Goal: Task Accomplishment & Management: Use online tool/utility

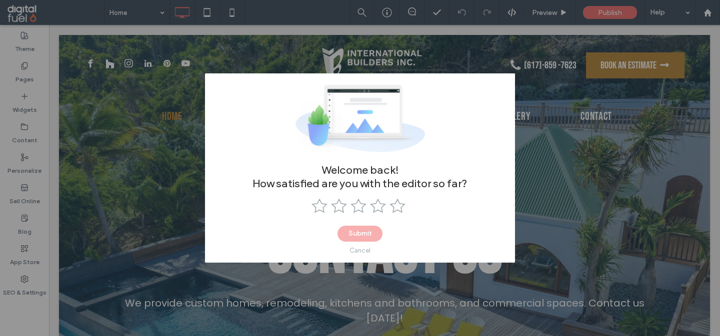
click at [357, 252] on div "Cancel" at bounding box center [359, 250] width 21 height 7
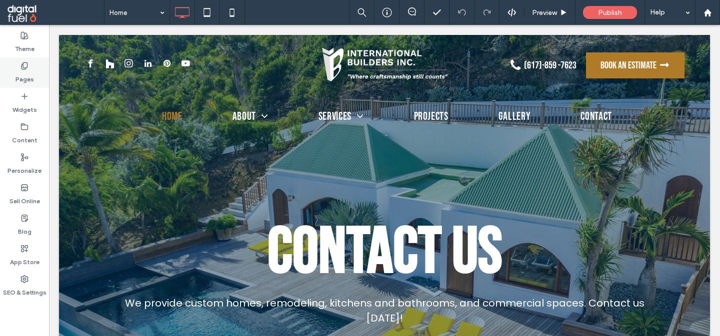
click at [21, 72] on label "Pages" at bounding box center [24, 77] width 18 height 14
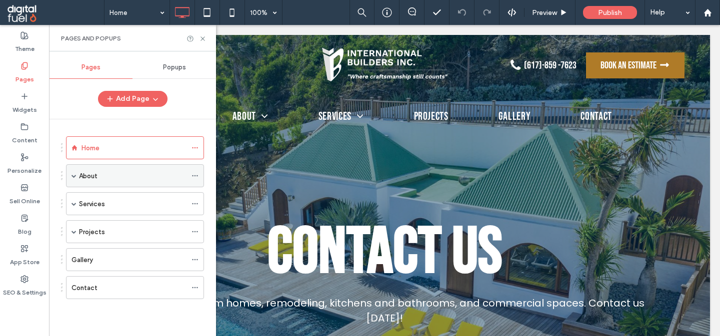
click at [123, 178] on div "About" at bounding box center [132, 176] width 107 height 10
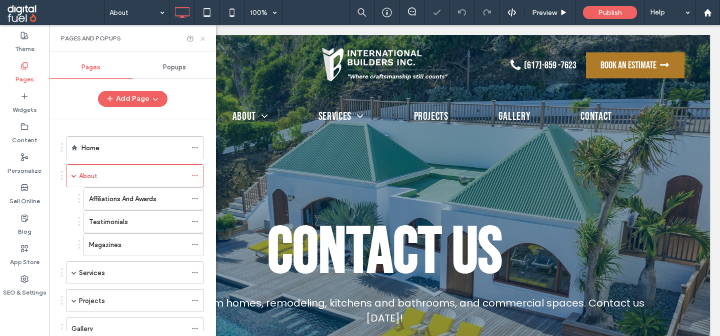
click at [204, 39] on icon at bounding box center [202, 38] width 7 height 7
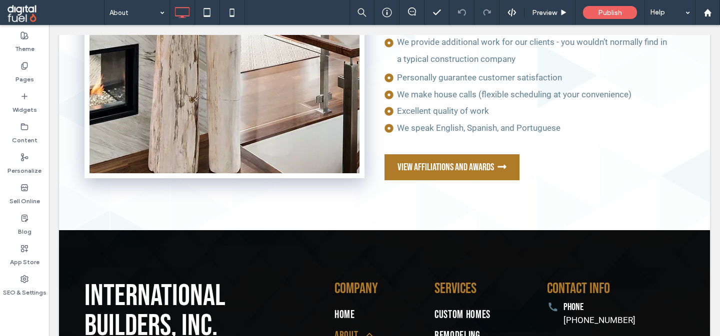
scroll to position [1967, 0]
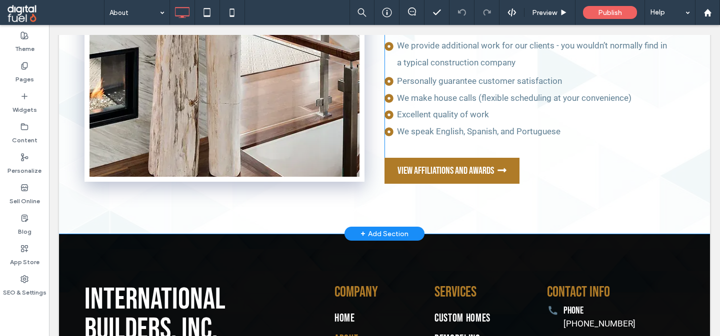
click at [360, 231] on div "+ Add Section" at bounding box center [384, 234] width 80 height 14
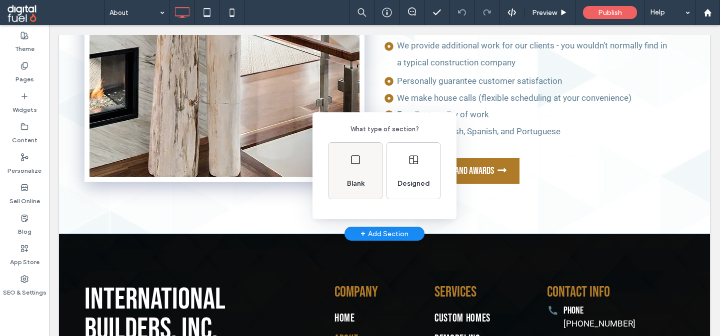
click at [344, 166] on div "Blank" at bounding box center [355, 171] width 53 height 56
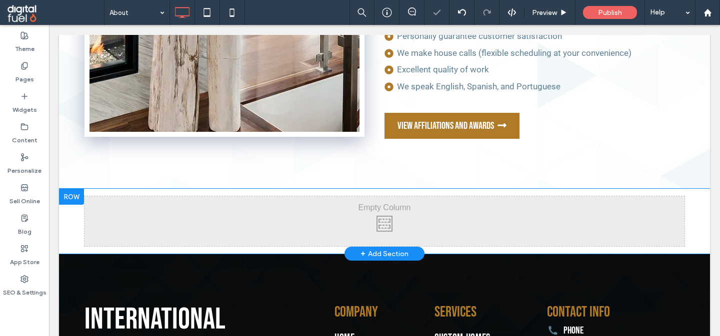
scroll to position [2022, 0]
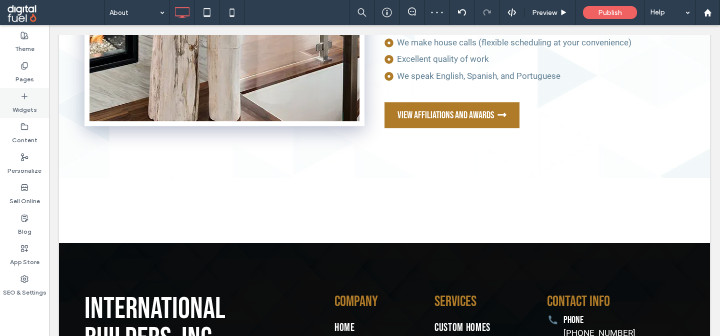
click at [21, 101] on label "Widgets" at bounding box center [24, 107] width 24 height 14
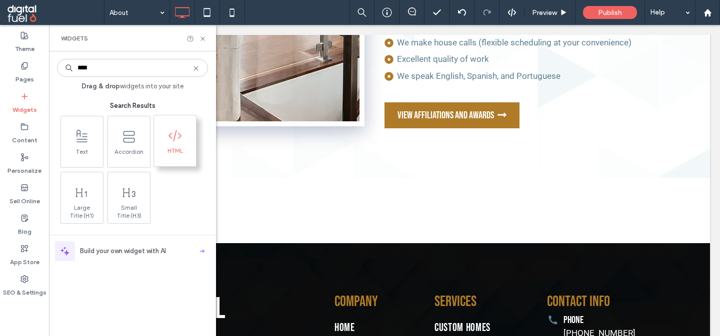
type input "****"
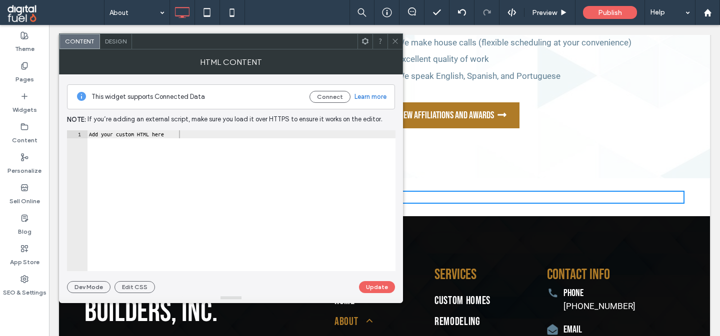
click at [247, 173] on div "Add your custom HTML here" at bounding box center [241, 208] width 308 height 157
paste textarea "**********"
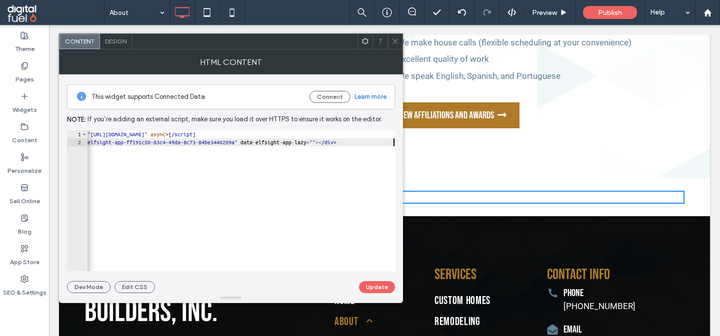
scroll to position [0, 0]
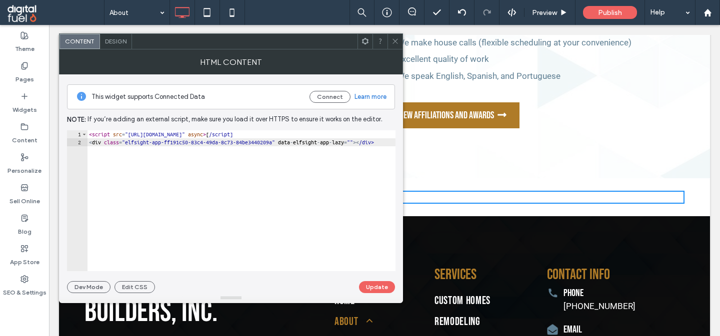
click at [293, 133] on div "< script src = "https://elfsightcdn.com/platform.js" async > [ /script] < div c…" at bounding box center [260, 208] width 346 height 157
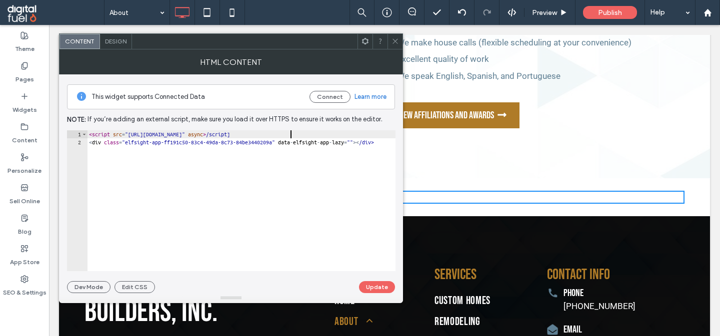
scroll to position [0, 16]
click at [339, 134] on div "< script src = "https://elfsightcdn.com/platform.js" async > < /script] < div c…" at bounding box center [260, 208] width 346 height 157
click at [313, 148] on div "< script src = "https://elfsightcdn.com/platform.js" async > </ script > < div …" at bounding box center [260, 208] width 346 height 157
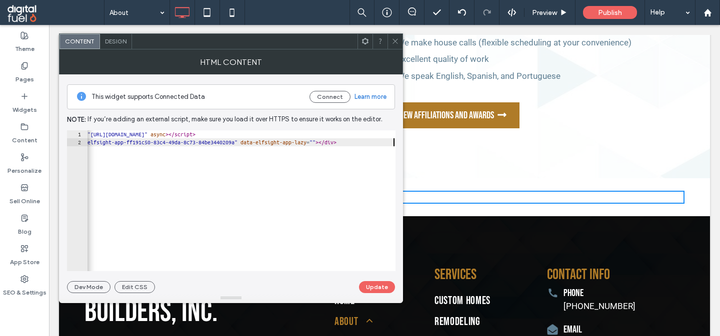
scroll to position [0, 37]
click at [313, 148] on div "< script src = "https://elfsightcdn.com/platform.js" async > </ script > < div …" at bounding box center [222, 208] width 346 height 157
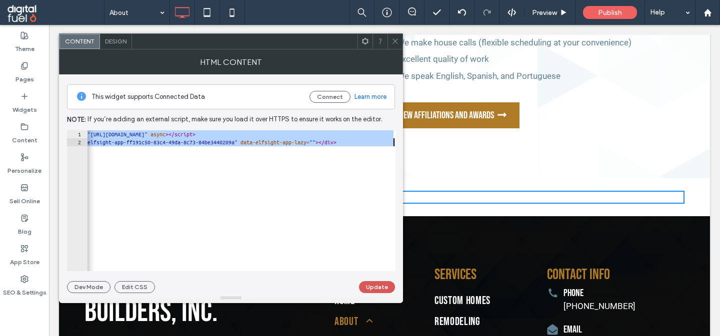
type textarea "**********"
click at [373, 285] on button "Update" at bounding box center [377, 287] width 36 height 12
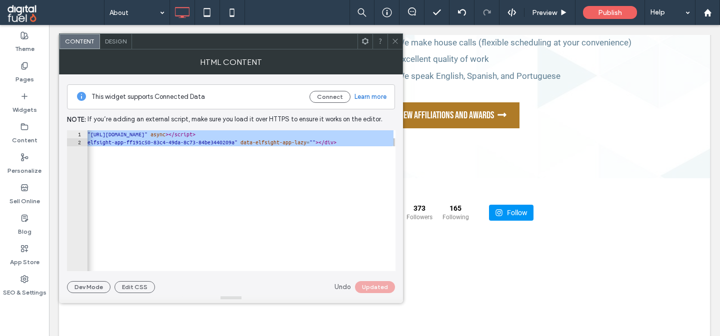
click at [396, 42] on icon at bounding box center [394, 40] width 7 height 7
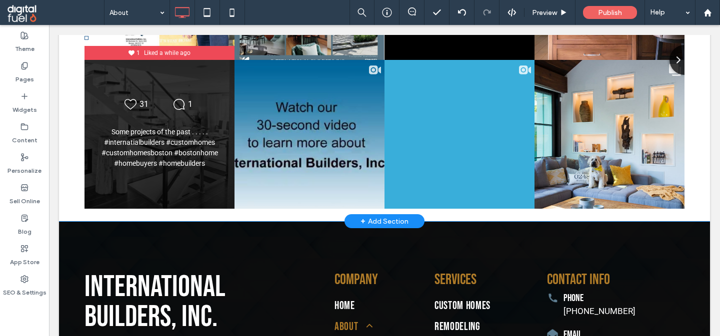
scroll to position [2318, 0]
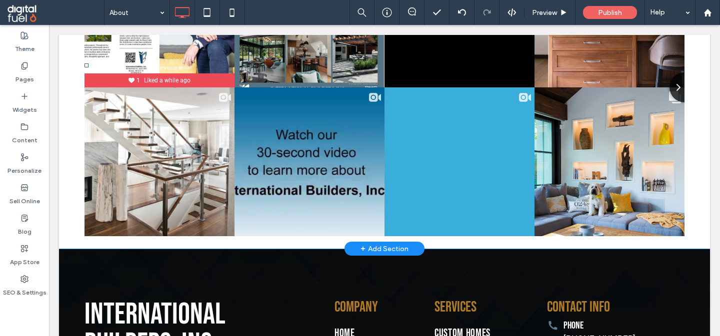
click at [69, 148] on div "Click To Paste Click To Paste International Builders, Inc. @internationalbuilde…" at bounding box center [384, 65] width 651 height 367
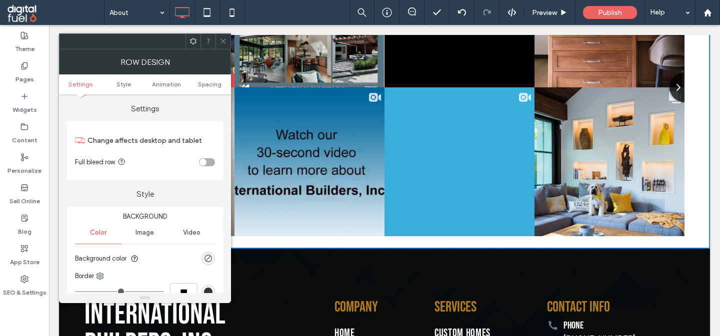
scroll to position [2581, 0]
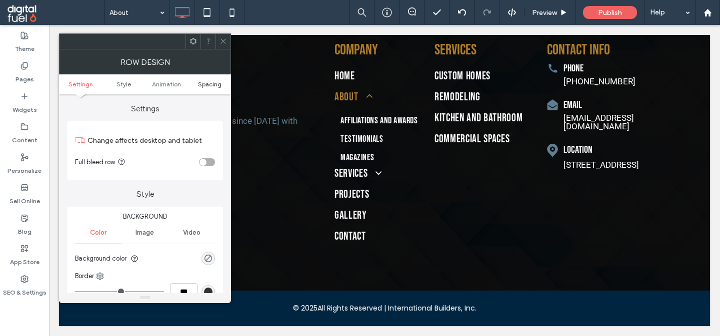
click at [210, 85] on span "Spacing" at bounding box center [209, 83] width 23 height 7
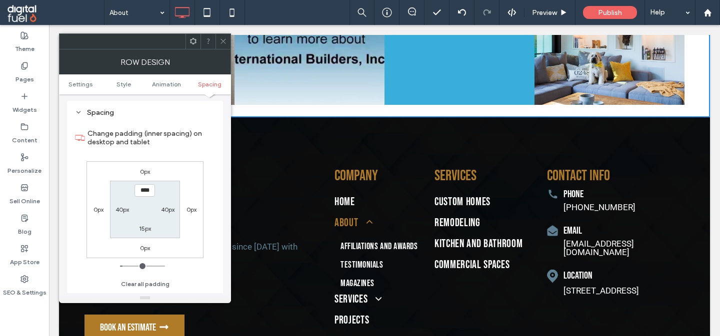
scroll to position [2448, 0]
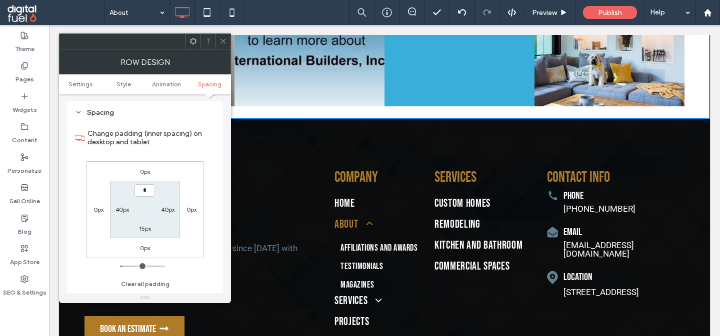
type input "**"
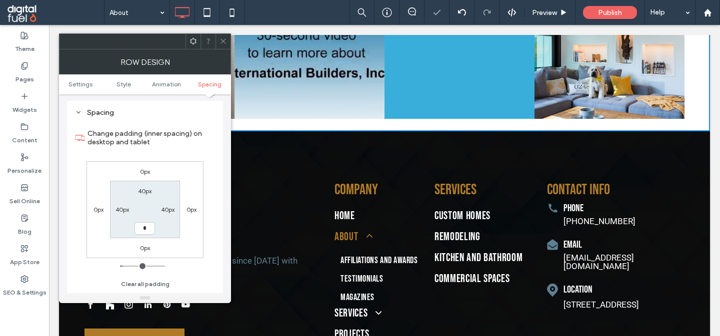
type input "**"
click at [145, 229] on label "40px" at bounding box center [144, 228] width 13 height 7
type input "**"
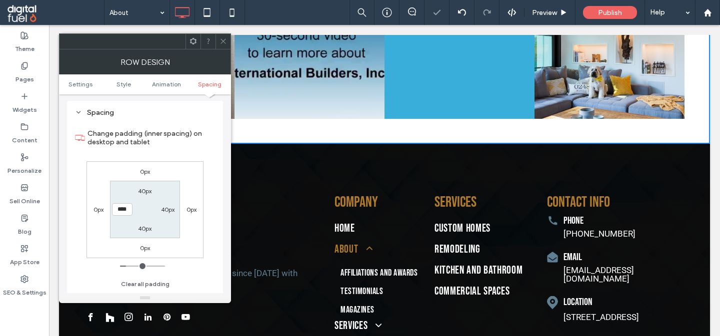
click at [222, 41] on icon at bounding box center [222, 40] width 7 height 7
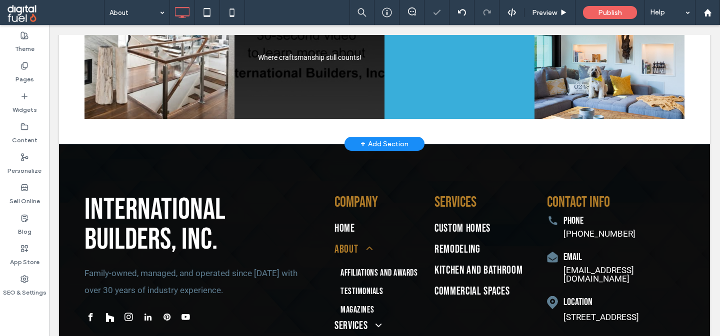
click at [255, 107] on div "Likes Count 6 Where craftsmanship still counts! Where craftsmanship still count…" at bounding box center [309, 45] width 151 height 150
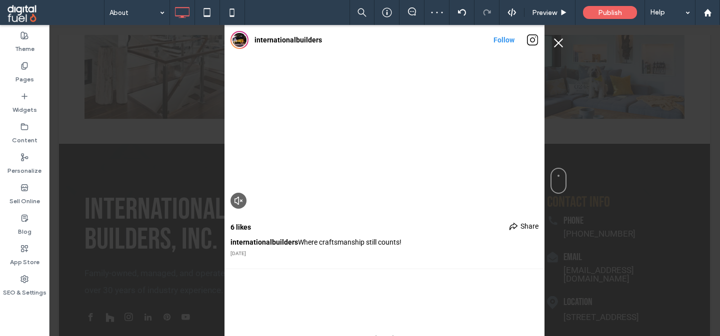
click at [557, 44] on button "Close Instagram Feed Popup" at bounding box center [558, 43] width 16 height 16
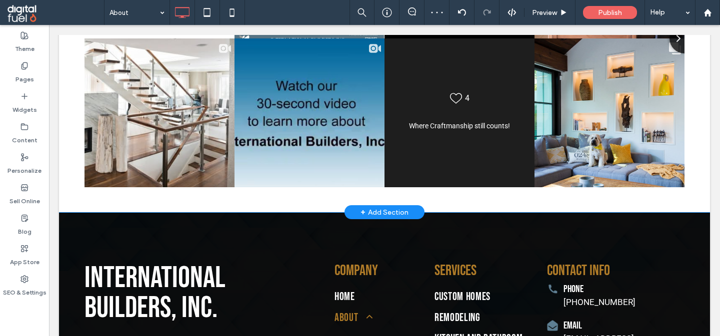
scroll to position [2263, 0]
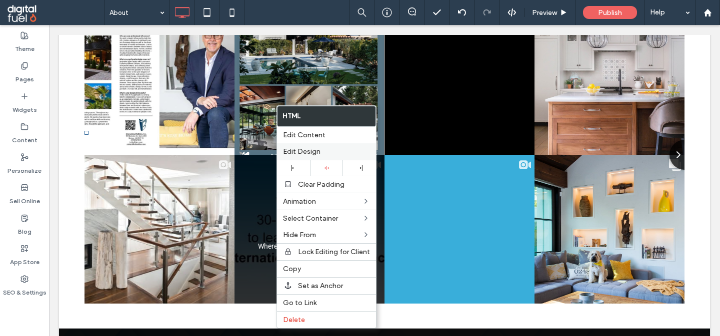
click at [315, 151] on span "Edit Design" at bounding box center [301, 151] width 37 height 8
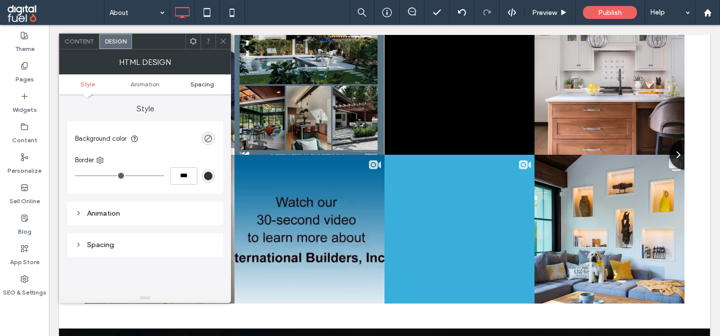
click at [202, 86] on span "Spacing" at bounding box center [201, 83] width 23 height 7
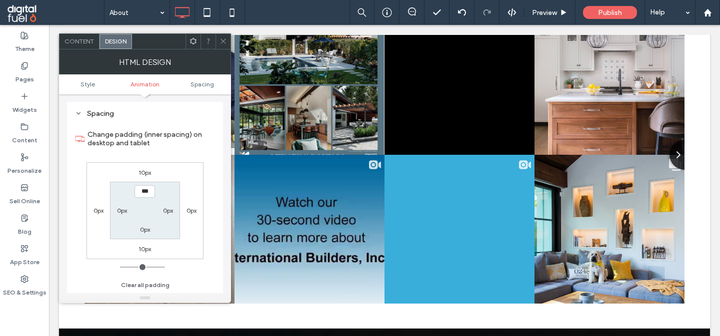
scroll to position [131, 0]
click at [144, 174] on label "10px" at bounding box center [144, 172] width 12 height 7
type input "**"
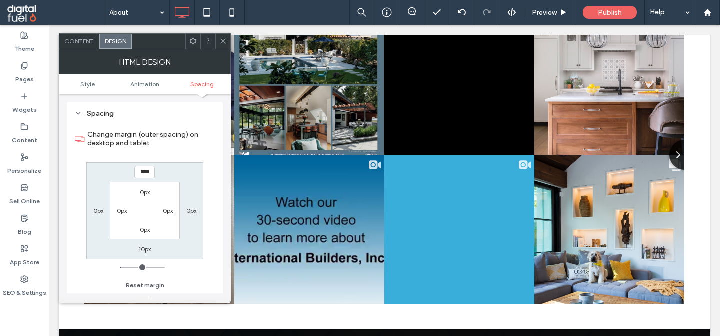
type input "*"
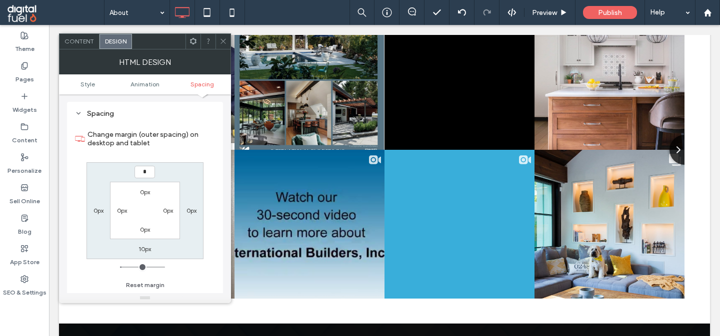
type input "**"
type input "*"
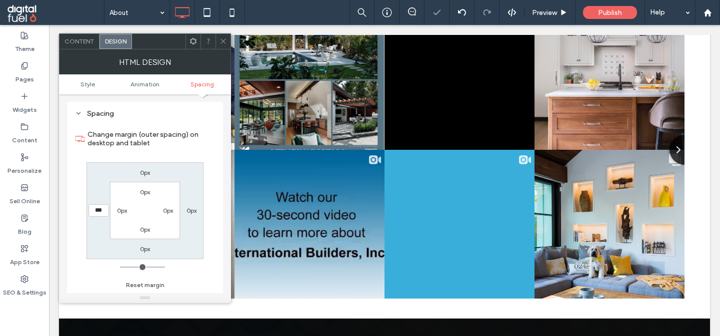
click at [219, 43] on div at bounding box center [222, 41] width 15 height 15
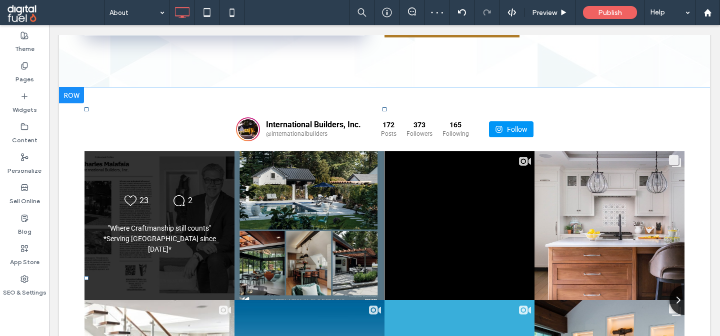
scroll to position [2100, 0]
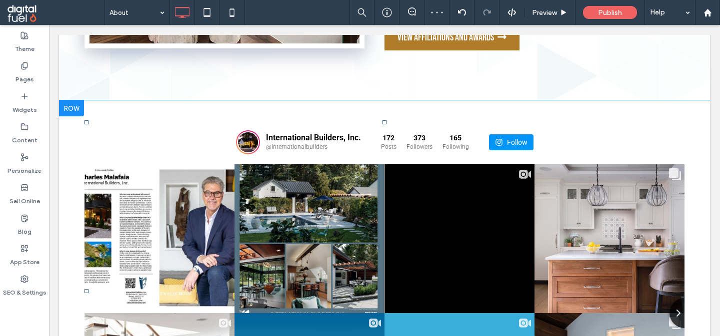
click at [69, 107] on div at bounding box center [71, 108] width 25 height 16
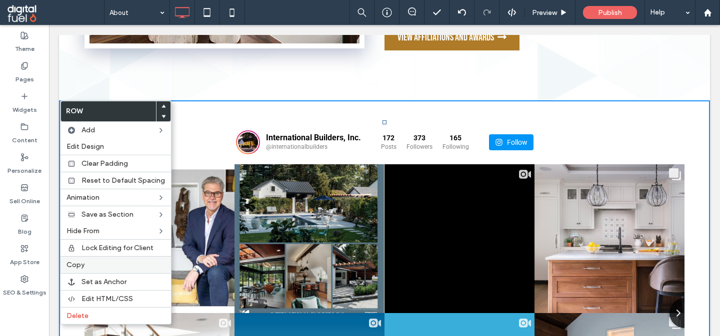
click at [83, 263] on span "Copy" at bounding box center [75, 265] width 18 height 8
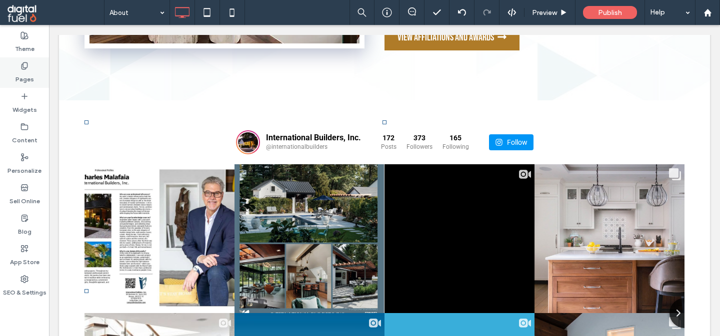
click at [27, 79] on label "Pages" at bounding box center [24, 77] width 18 height 14
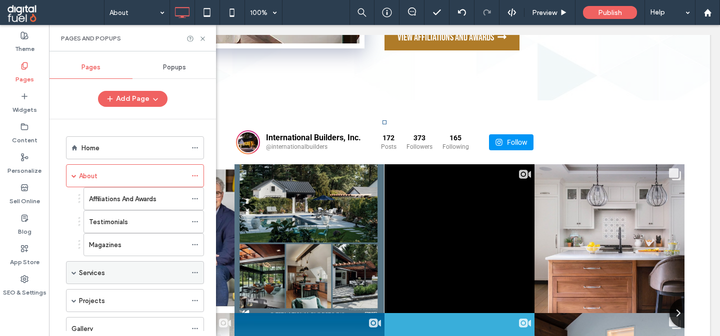
scroll to position [62, 0]
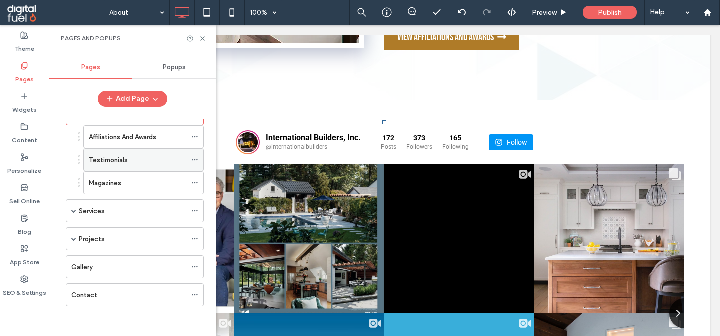
click at [149, 155] on div "Testimonials" at bounding box center [137, 160] width 97 height 10
click at [202, 39] on use at bounding box center [202, 38] width 4 height 4
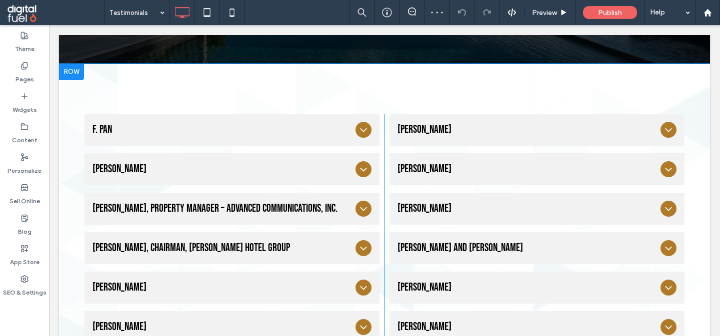
scroll to position [253, 0]
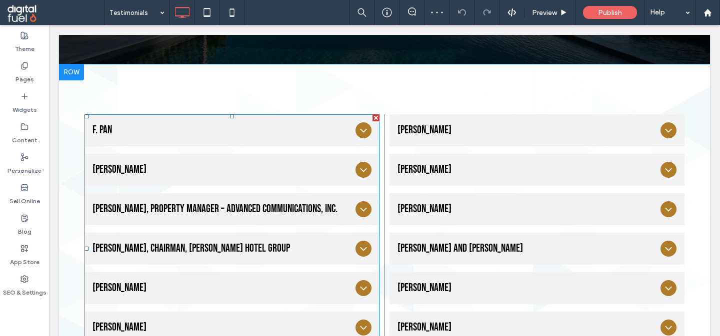
click at [308, 131] on span "F. Pan" at bounding box center [221, 129] width 259 height 13
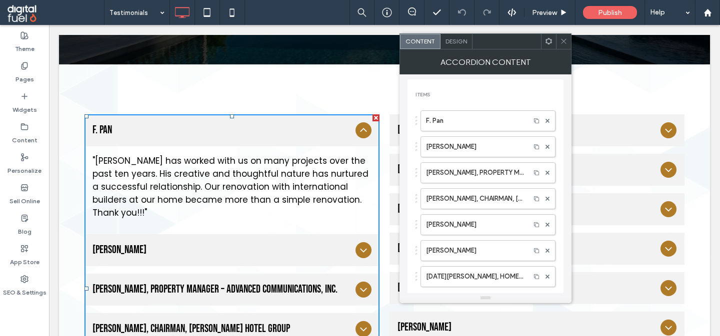
click at [331, 131] on span "F. Pan" at bounding box center [221, 129] width 259 height 13
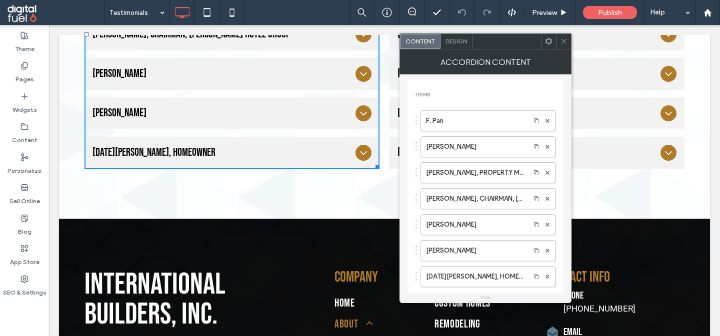
scroll to position [539, 0]
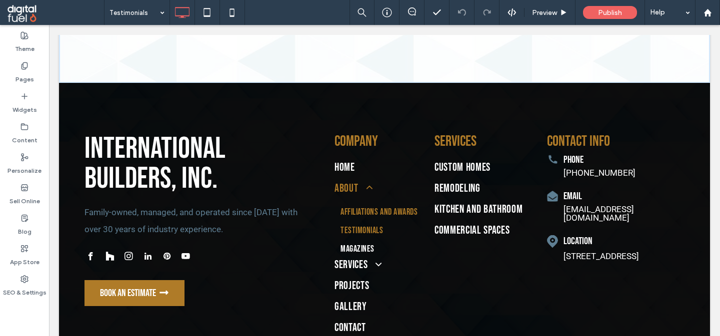
scroll to position [574, 0]
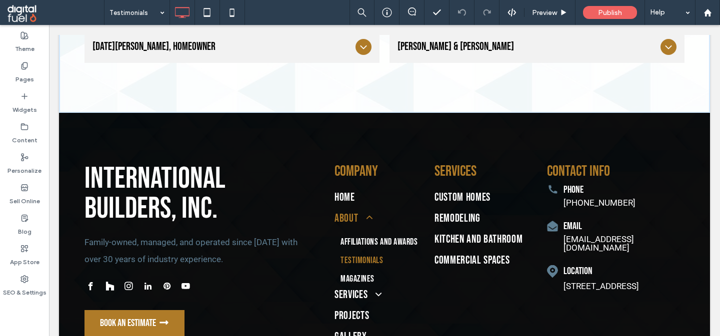
click at [271, 150] on div "International Builders, Inc. Family-owned, managed, and operated since 1994 wit…" at bounding box center [384, 262] width 651 height 299
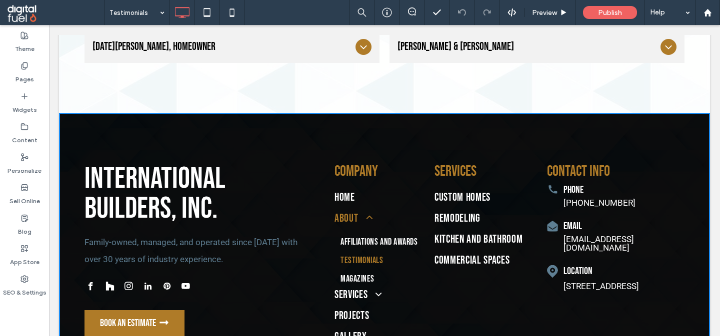
scroll to position [513, 0]
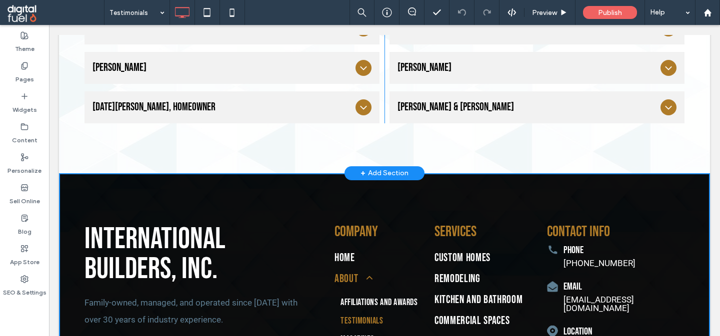
click at [361, 174] on span "+" at bounding box center [362, 173] width 5 height 11
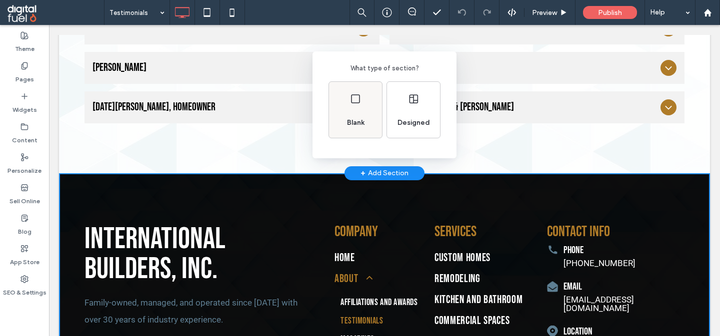
click at [346, 119] on span "Blank" at bounding box center [355, 123] width 25 height 10
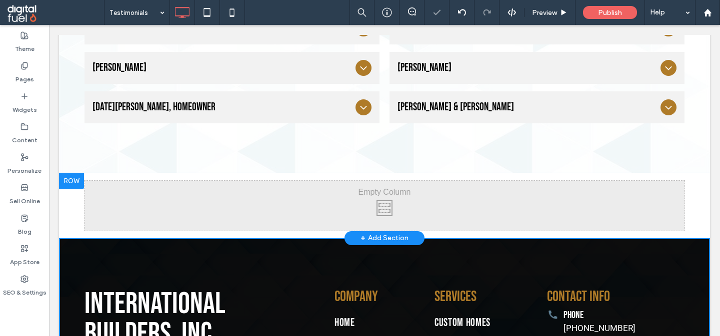
click at [74, 207] on div "Click To Paste Click To Paste Row + Add Section" at bounding box center [384, 205] width 651 height 65
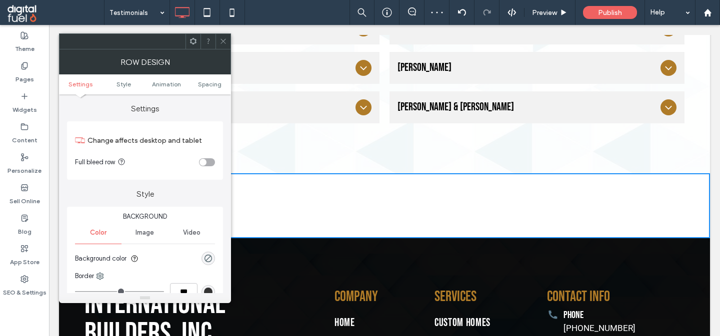
click at [224, 42] on use at bounding box center [222, 41] width 5 height 5
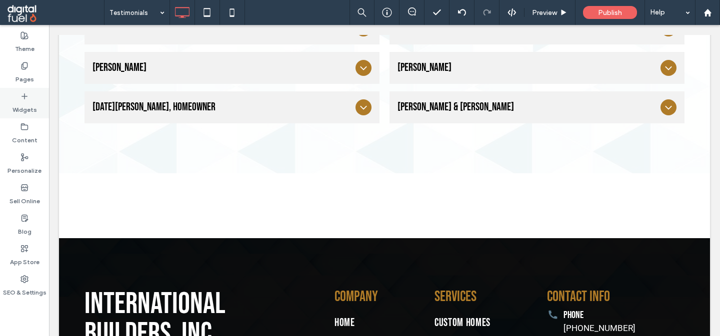
click at [23, 98] on icon at bounding box center [24, 96] width 8 height 8
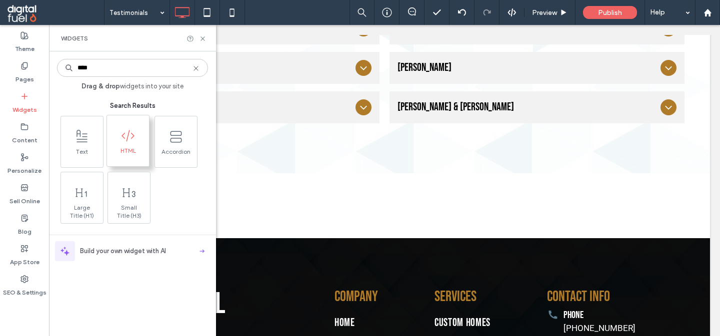
type input "****"
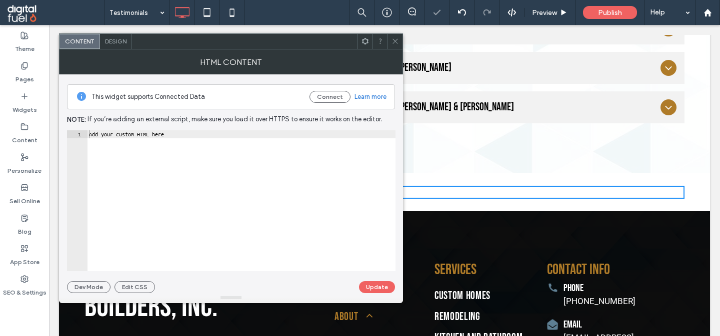
click at [127, 40] on div "Design" at bounding box center [116, 41] width 32 height 15
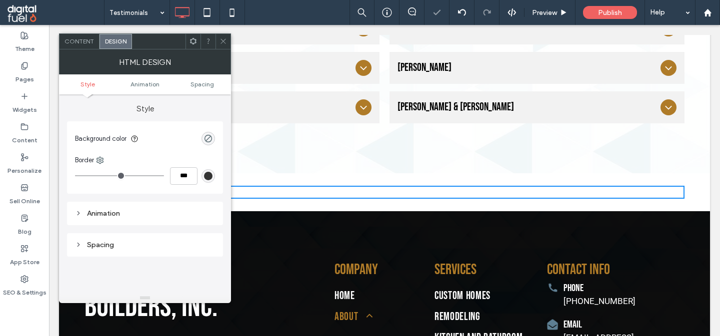
click at [208, 79] on ul "Style Animation Spacing" at bounding box center [145, 84] width 172 height 20
click at [207, 84] on span "Spacing" at bounding box center [201, 83] width 23 height 7
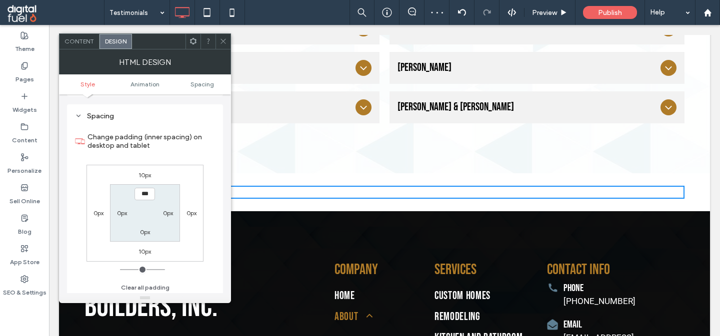
scroll to position [131, 0]
click at [145, 176] on label "10px" at bounding box center [144, 172] width 12 height 7
type input "**"
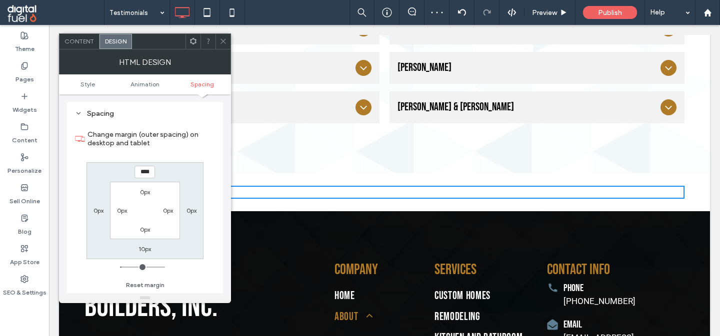
type input "*"
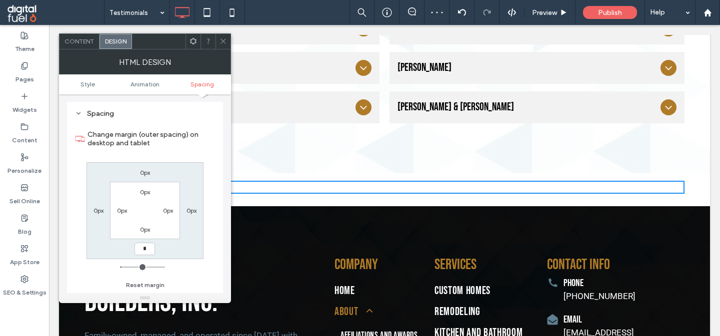
type input "*"
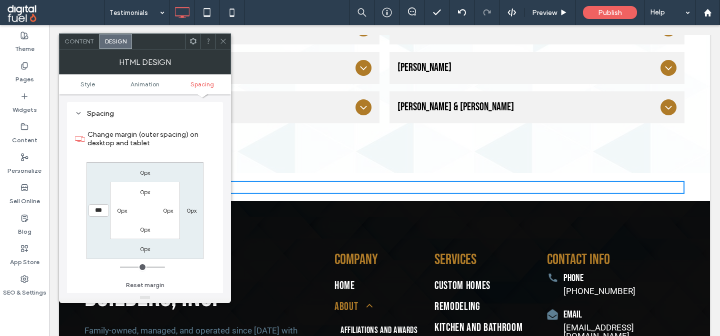
click at [78, 39] on span "Content" at bounding box center [78, 40] width 29 height 7
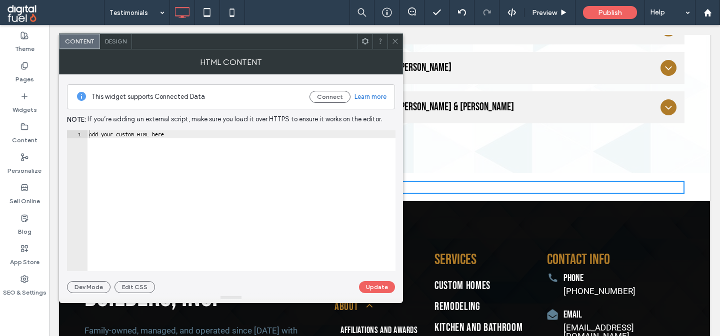
click at [267, 200] on div "Add your custom HTML here" at bounding box center [241, 208] width 308 height 157
paste textarea "**********"
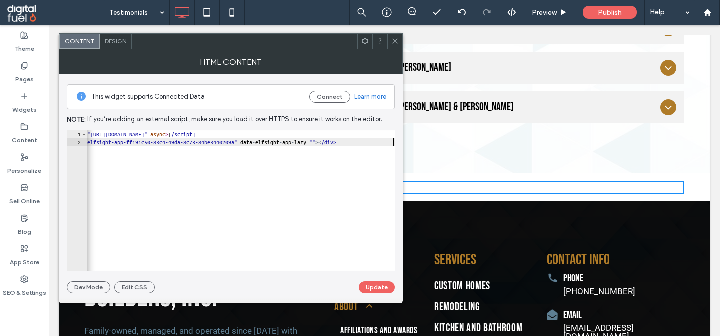
click at [293, 136] on div "< script src = "https://elfsightcdn.com/platform.js" async > [ /script] < div c…" at bounding box center [222, 208] width 346 height 157
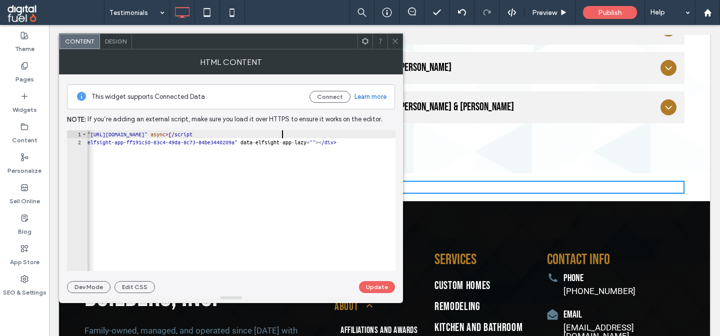
scroll to position [0, 19]
click at [258, 133] on div "< script src = "https://elfsightcdn.com/platform.js" async > [ /script> < div c…" at bounding box center [222, 208] width 346 height 157
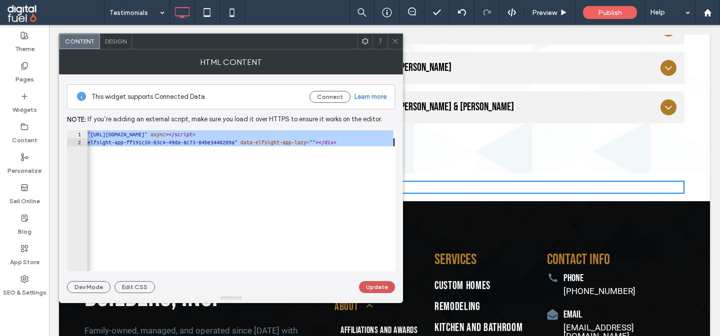
type textarea "**********"
click at [369, 286] on button "Update" at bounding box center [377, 287] width 36 height 12
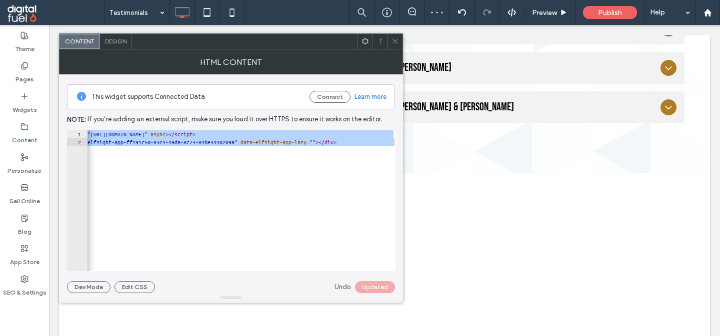
click at [397, 40] on icon at bounding box center [394, 40] width 7 height 7
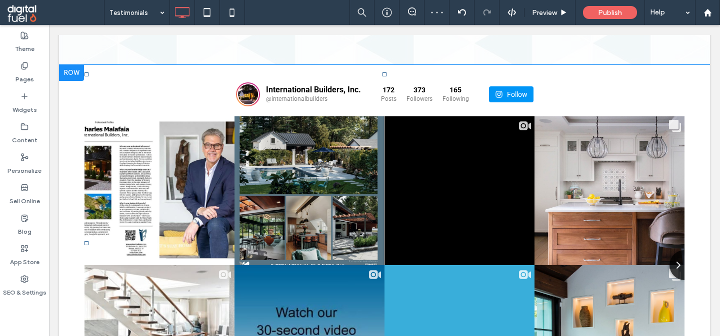
scroll to position [612, 0]
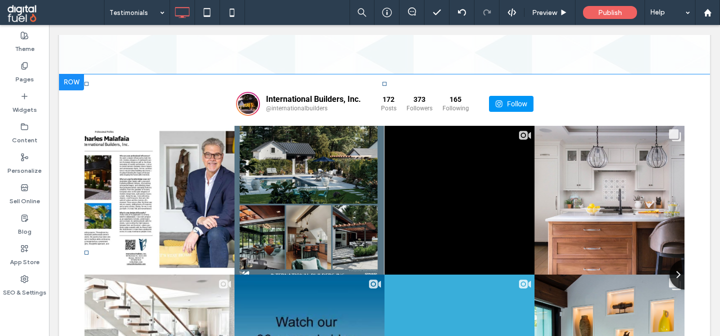
click at [173, 116] on div "International Builders, Inc. @internationalbuilders 172 Posts 373" at bounding box center [384, 104] width 600 height 44
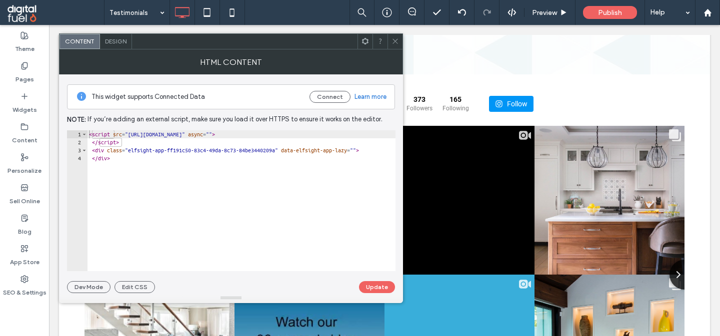
click at [234, 182] on div "< script src = "https://elfsightcdn.com/platform.js" async = "" > </ script > <…" at bounding box center [251, 208] width 328 height 157
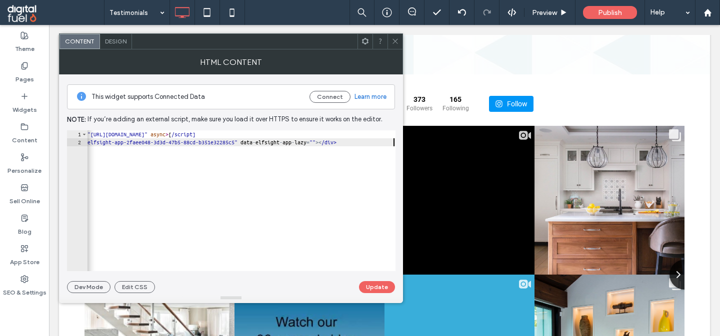
scroll to position [0, 37]
click at [289, 136] on div "< script src = "https://elfsightcdn.com/platform.js" async > [ /script] < div c…" at bounding box center [222, 208] width 346 height 157
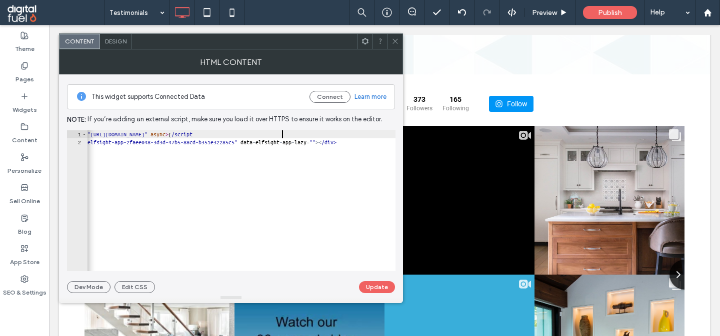
scroll to position [0, 19]
click at [257, 135] on div "< script src = "https://elfsightcdn.com/platform.js" async > [ /script> < div c…" at bounding box center [222, 208] width 346 height 157
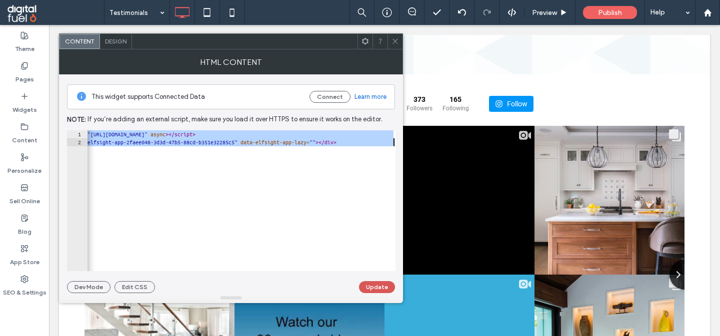
type textarea "**********"
click at [368, 286] on button "Update" at bounding box center [377, 287] width 36 height 12
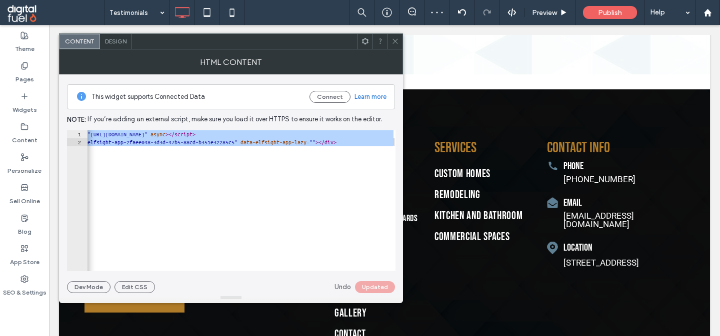
click at [395, 41] on use at bounding box center [394, 41] width 5 height 5
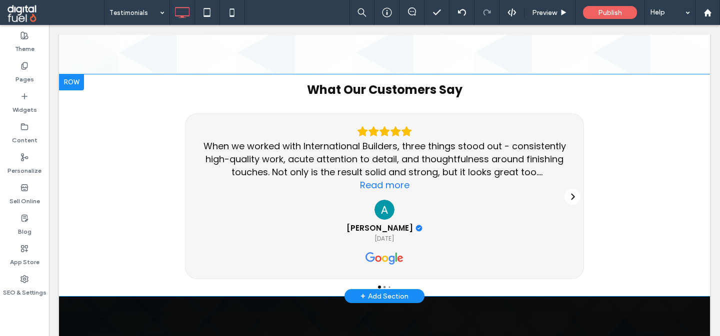
click at [189, 114] on div "When we worked with International Builders, three things stood out - consistent…" at bounding box center [384, 196] width 400 height 166
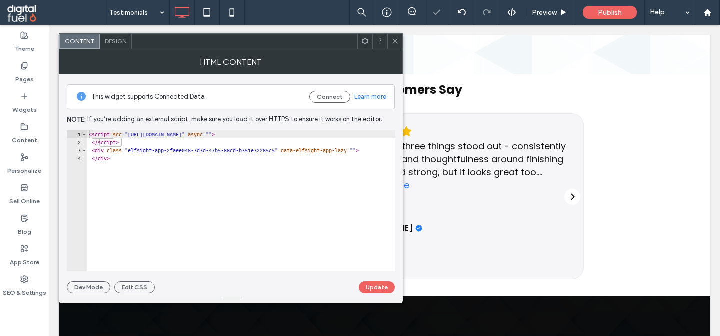
click at [394, 37] on icon at bounding box center [394, 40] width 7 height 7
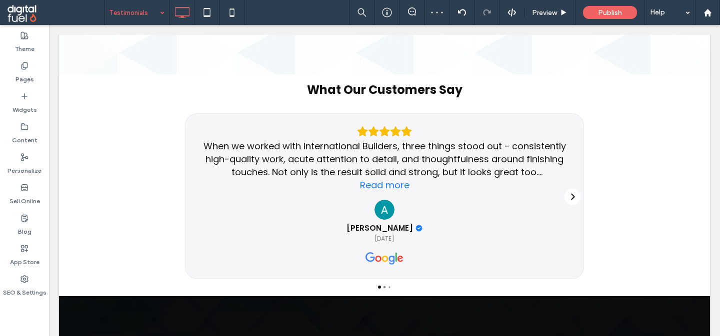
click at [118, 19] on input at bounding box center [134, 12] width 50 height 25
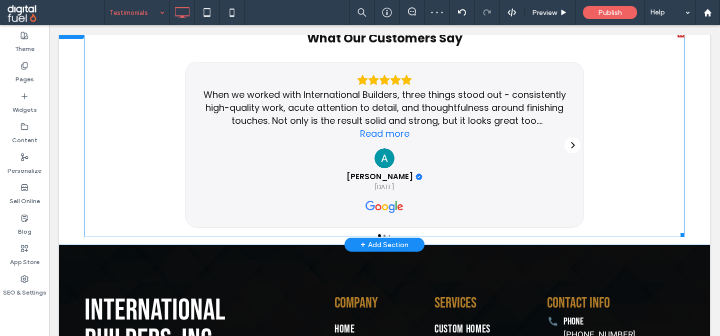
scroll to position [687, 0]
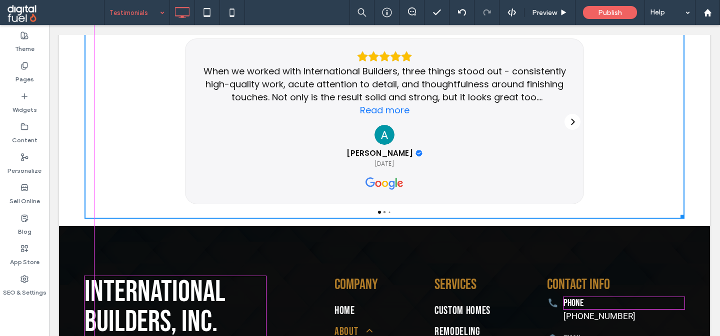
drag, startPoint x: 678, startPoint y: 209, endPoint x: 676, endPoint y: 214, distance: 5.4
click at [676, 214] on div "What Our Customers Say When we worked with International Builders, three things…" at bounding box center [384, 113] width 600 height 212
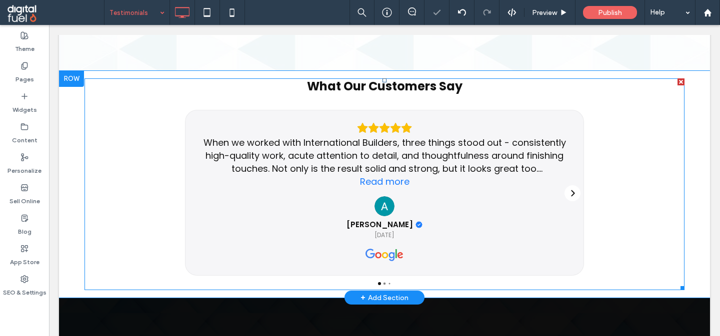
scroll to position [575, 0]
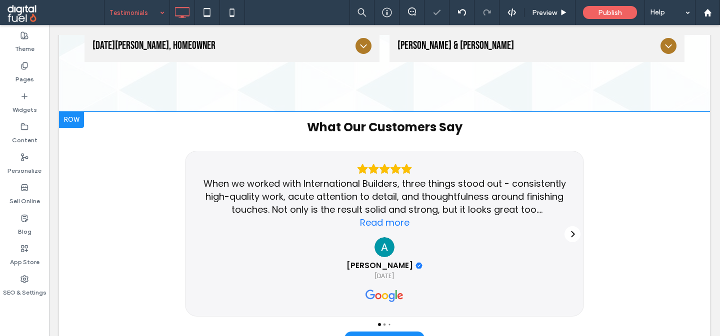
click at [68, 157] on div "What Our Customers Say When we worked with International Builders, three things…" at bounding box center [384, 225] width 651 height 227
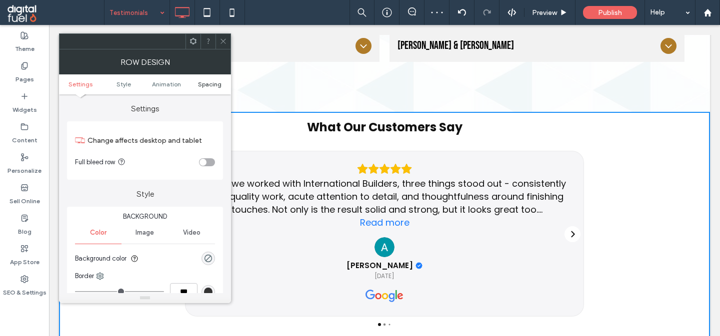
click at [209, 85] on span "Spacing" at bounding box center [209, 83] width 23 height 7
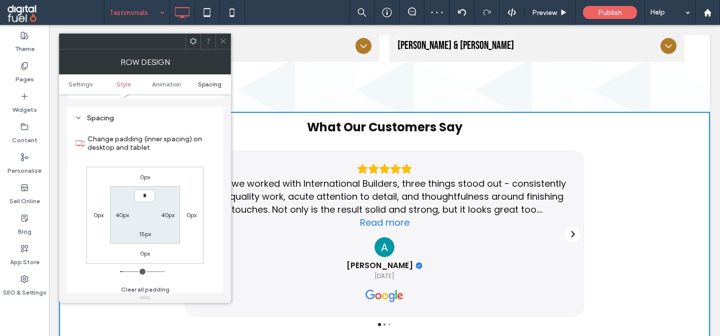
scroll to position [283, 0]
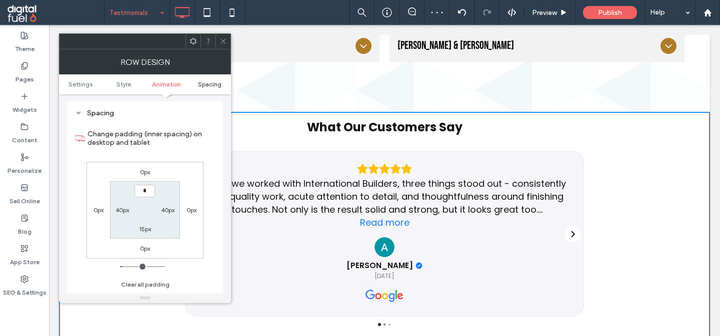
type input "**"
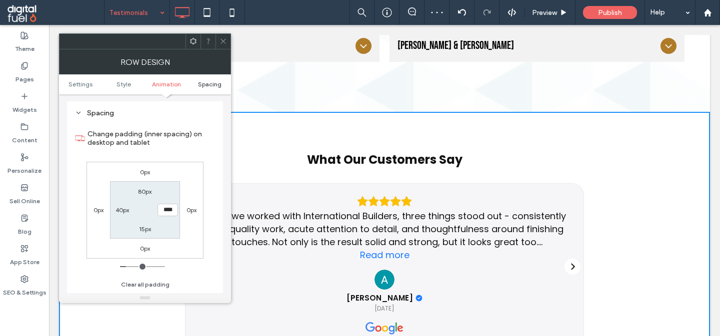
type input "**"
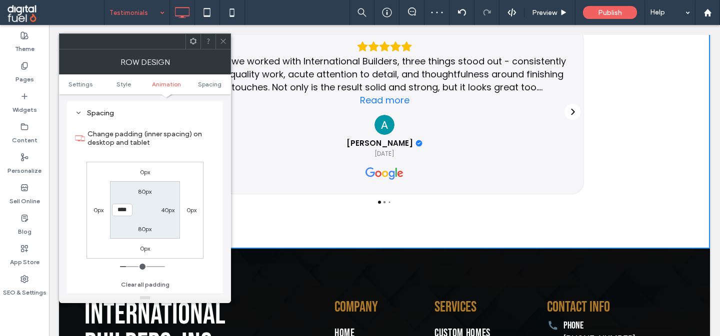
scroll to position [727, 0]
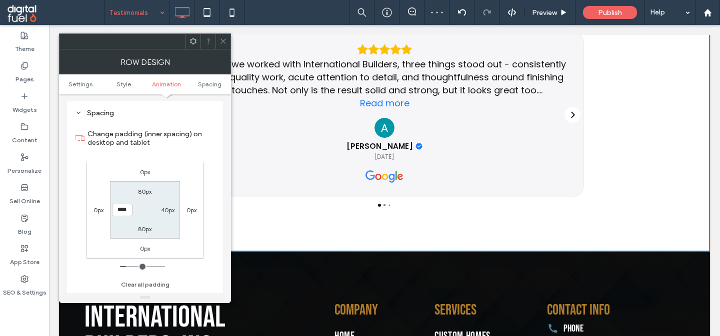
click at [223, 40] on icon at bounding box center [222, 40] width 7 height 7
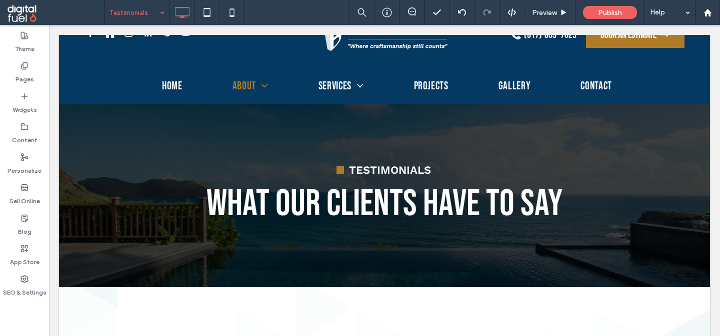
scroll to position [0, 0]
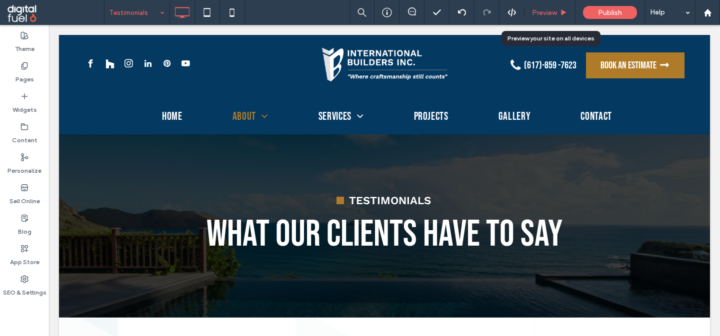
click at [558, 8] on div "Preview" at bounding box center [549, 12] width 51 height 25
click at [561, 15] on icon at bounding box center [563, 12] width 7 height 7
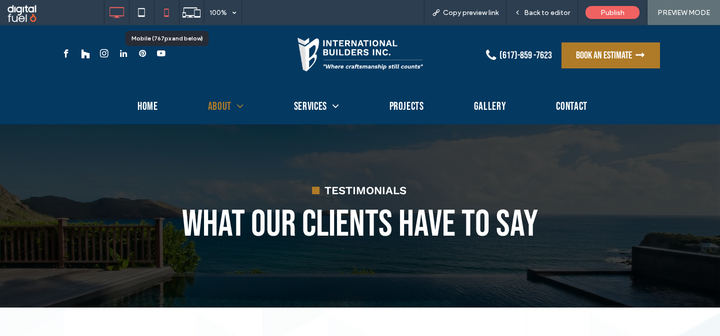
click at [166, 14] on icon at bounding box center [166, 12] width 20 height 20
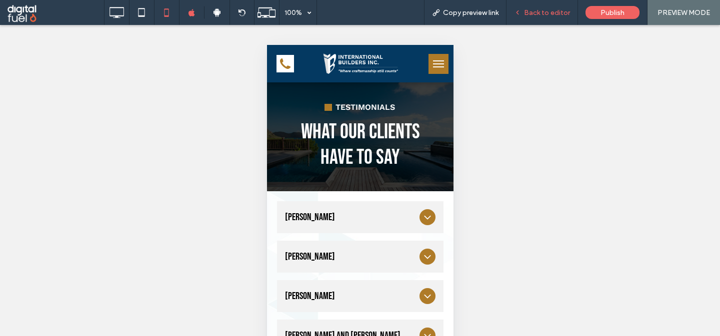
click at [518, 14] on use at bounding box center [517, 12] width 2 height 3
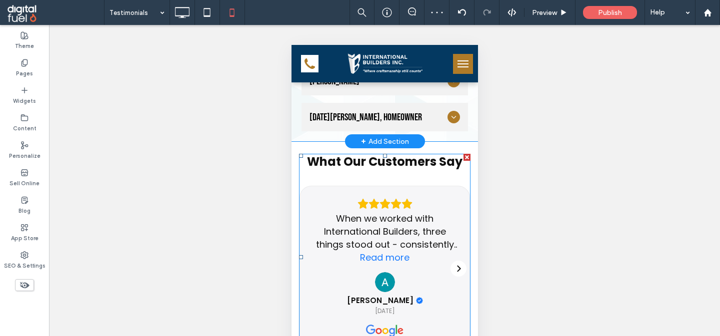
scroll to position [611, 0]
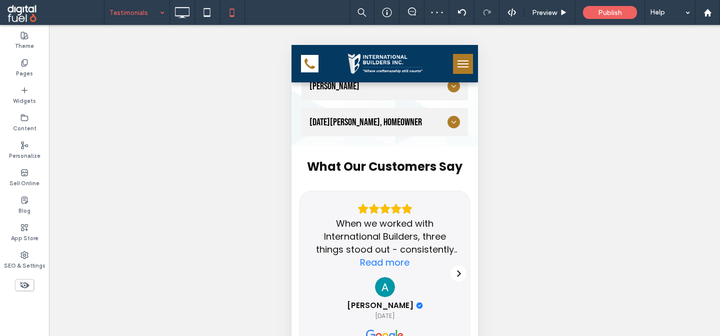
click at [126, 15] on input at bounding box center [134, 12] width 50 height 25
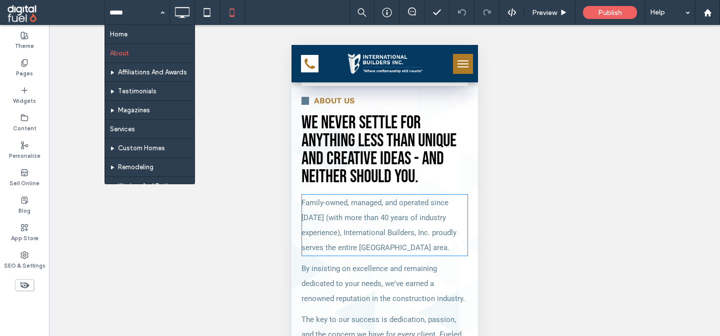
scroll to position [231, 0]
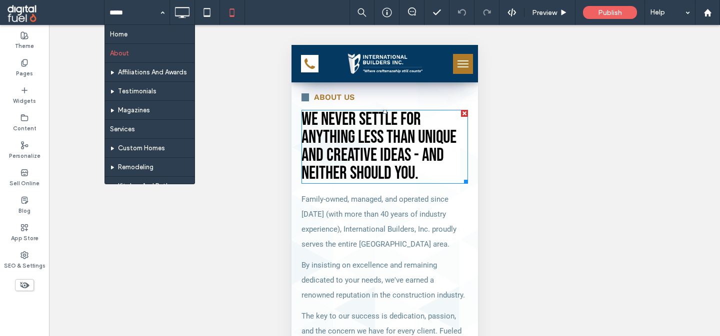
click at [367, 143] on span "We Never Settle For Anything Less Than Unique and Creative Ideas - And Neither …" at bounding box center [378, 146] width 155 height 75
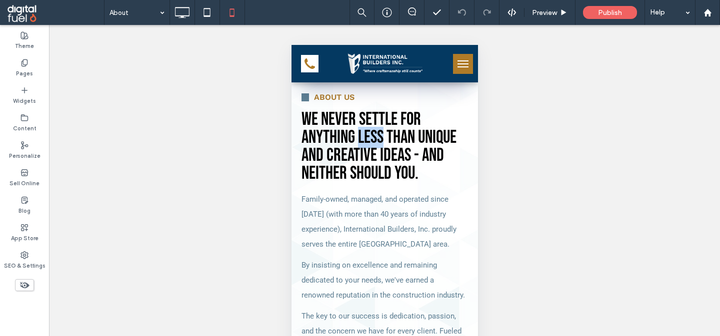
click at [367, 143] on span "We Never Settle For Anything Less Than Unique and Creative Ideas - And Neither …" at bounding box center [378, 146] width 155 height 75
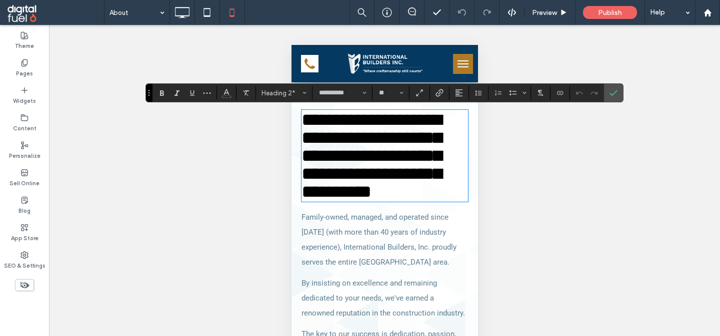
click at [361, 213] on span "Family-owned, managed, and operated since [DATE] (with more than 40 years of in…" at bounding box center [378, 240] width 155 height 54
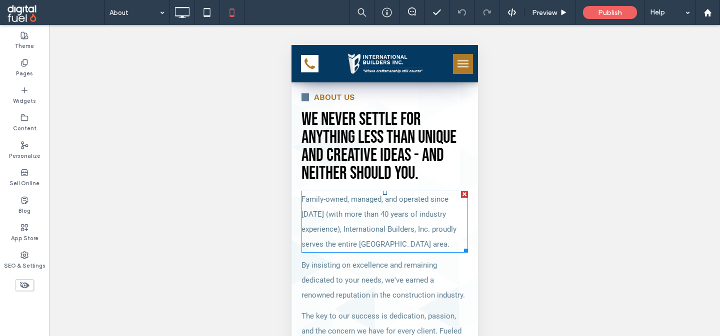
click at [361, 203] on span "Family-owned, managed, and operated since [DATE] (with more than 40 years of in…" at bounding box center [378, 222] width 155 height 54
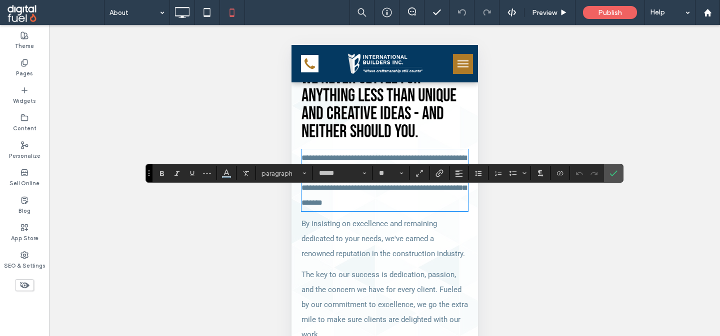
scroll to position [326, 0]
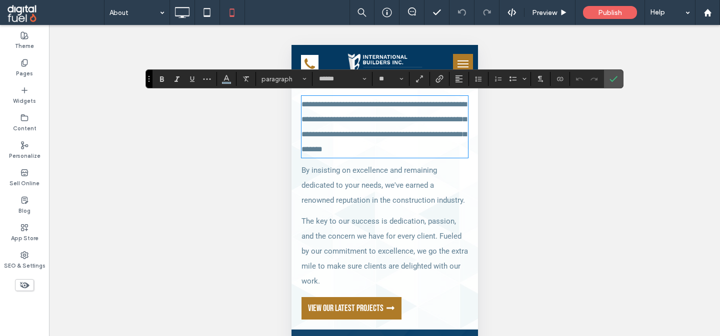
click at [360, 232] on p "The key to our success is dedication, passion, and the concern we have for ever…" at bounding box center [384, 251] width 166 height 75
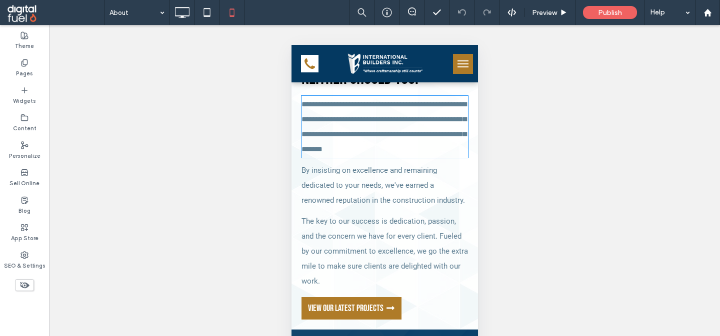
click at [360, 232] on p "The key to our success is dedication, passion, and the concern we have for ever…" at bounding box center [384, 251] width 166 height 75
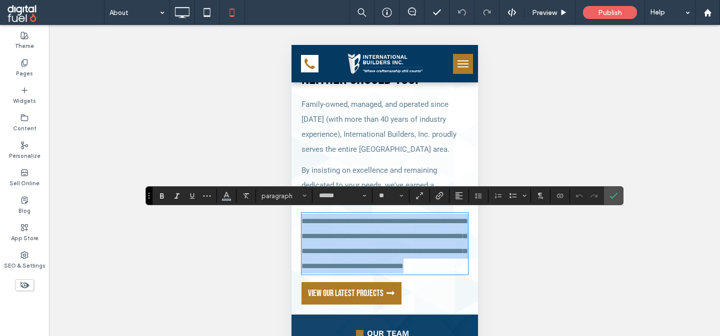
scroll to position [540, 0]
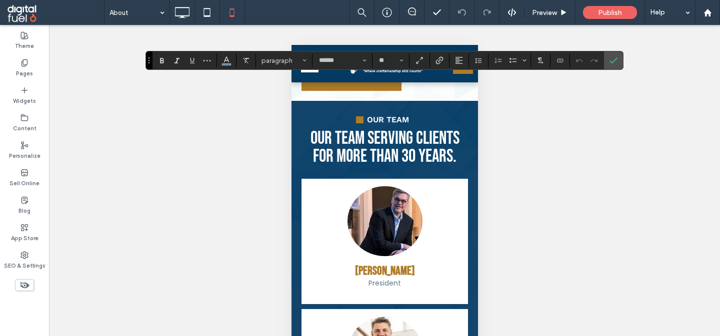
click at [369, 163] on span "Our team serving clients for more than 30 years." at bounding box center [384, 147] width 149 height 39
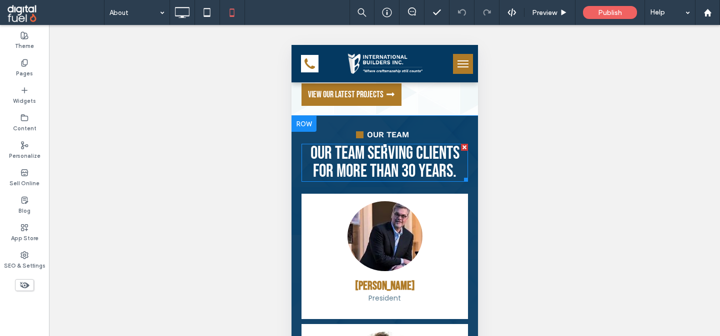
click at [369, 163] on span "Our team serving clients for more than 30 years." at bounding box center [384, 162] width 149 height 39
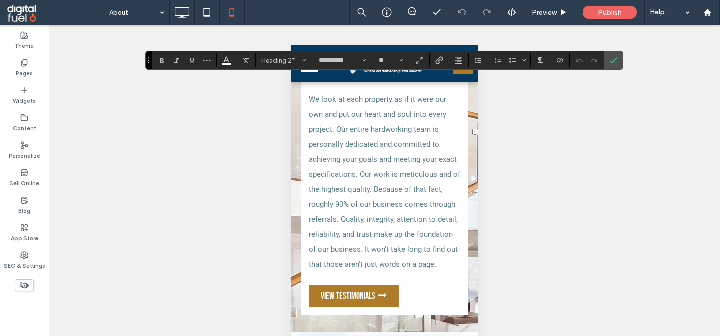
click at [369, 163] on p "We look at each property as if it were our own and put our heart and soul into …" at bounding box center [383, 182] width 151 height 180
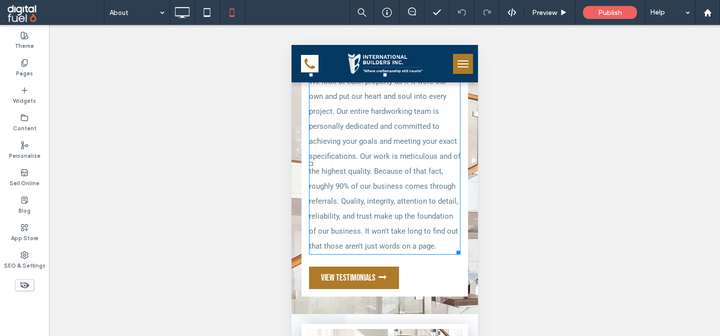
click at [369, 163] on p "We look at each property as if it were our own and put our heart and soul into …" at bounding box center [383, 164] width 151 height 180
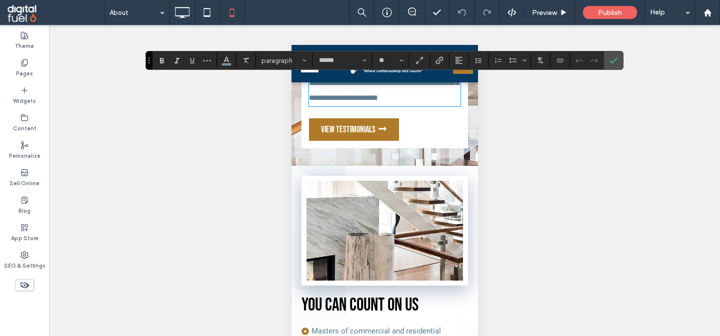
click at [361, 205] on link at bounding box center [384, 231] width 156 height 100
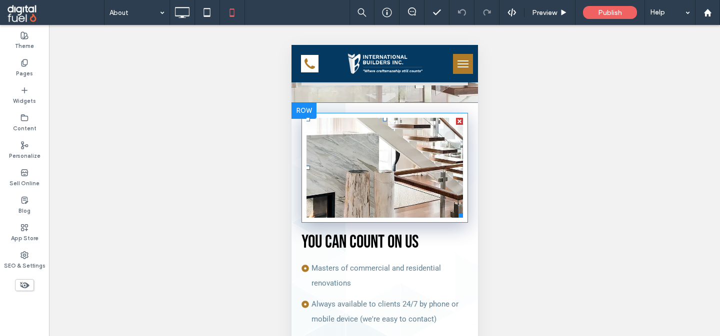
scroll to position [1402, 0]
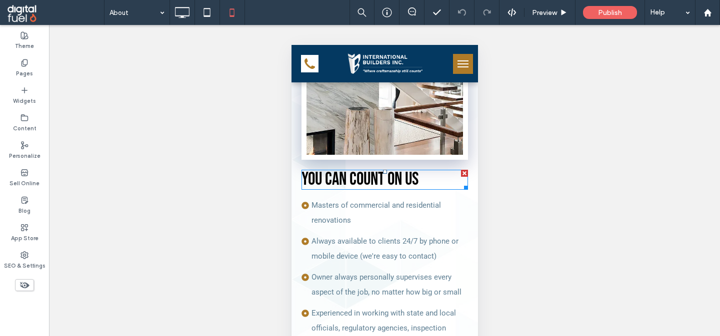
click at [361, 172] on span "YOU CAN COUNT ON US" at bounding box center [359, 179] width 117 height 21
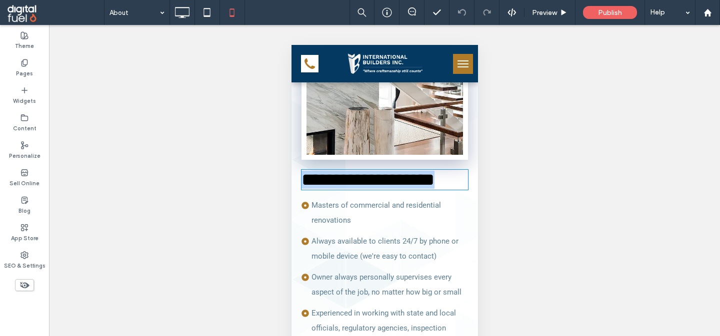
click at [361, 172] on span "**********" at bounding box center [367, 180] width 133 height 18
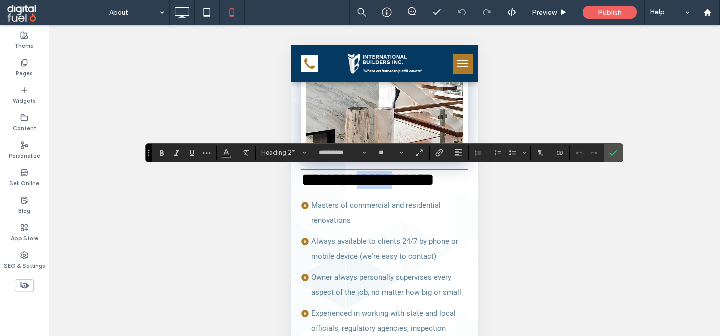
click at [361, 172] on span "**********" at bounding box center [367, 180] width 133 height 18
click at [358, 211] on p "Masters of commercial and residential renovations" at bounding box center [389, 213] width 156 height 30
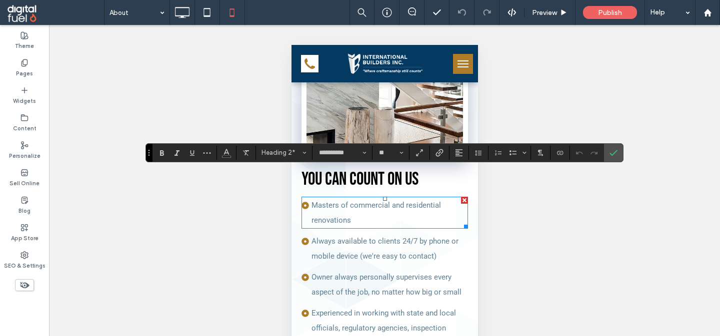
click at [358, 211] on p "Masters of commercial and residential renovations" at bounding box center [389, 213] width 156 height 30
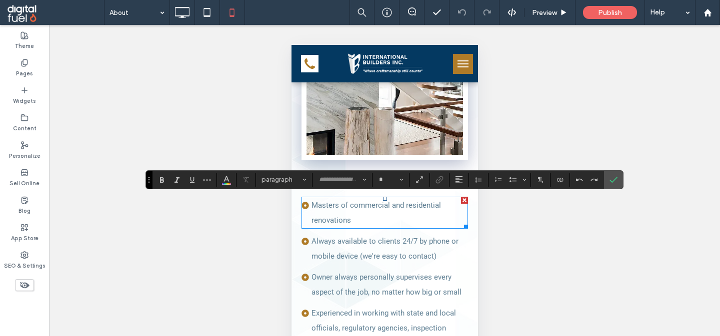
type input "******"
type input "**"
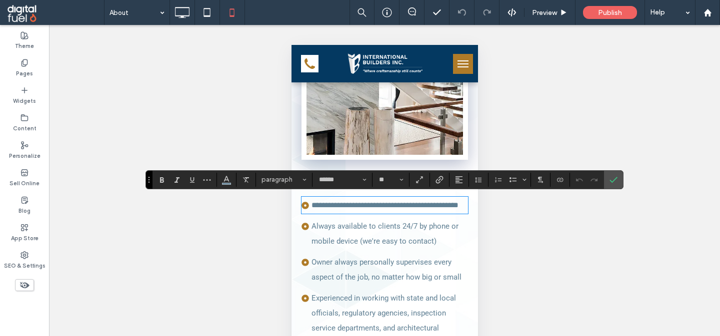
click at [361, 246] on span "Always available to clients 24/7 by phone or mobile device (we're easy to conta…" at bounding box center [384, 234] width 147 height 24
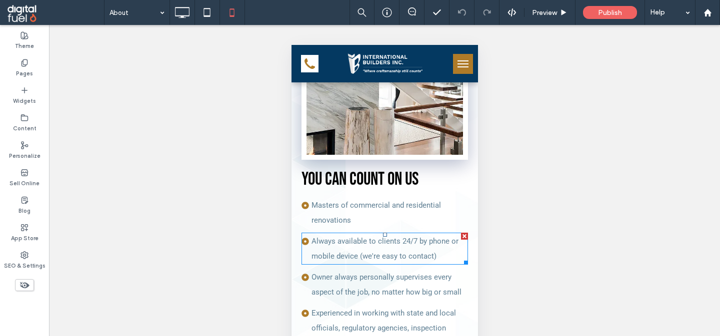
click at [361, 252] on span "Always available to clients 24/7 by phone or mobile device (we're easy to conta…" at bounding box center [384, 249] width 147 height 24
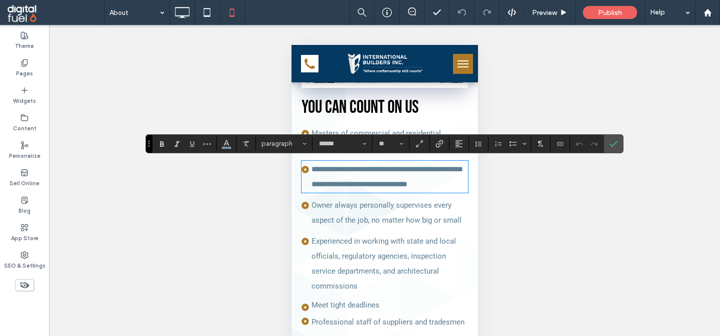
click at [374, 262] on p "Experienced in working with state and local officials, regulatory agencies, ins…" at bounding box center [389, 264] width 156 height 60
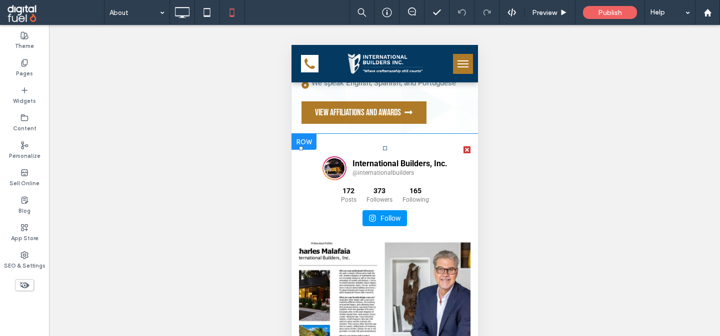
scroll to position [1824, 0]
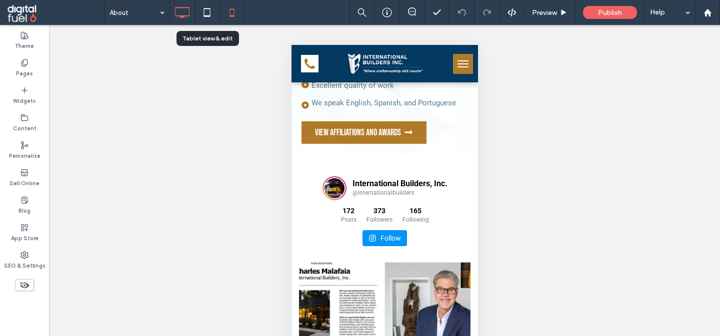
click at [182, 20] on icon at bounding box center [182, 12] width 20 height 20
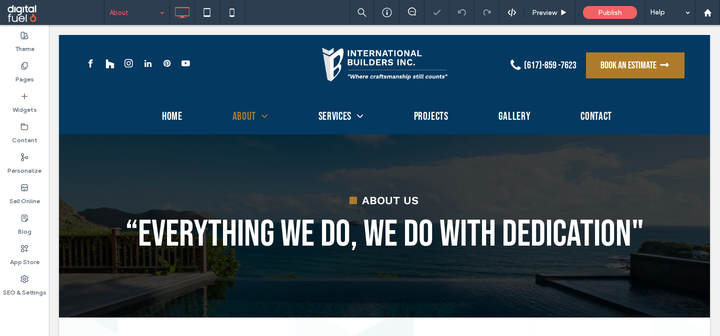
scroll to position [0, 0]
click at [134, 13] on input at bounding box center [134, 12] width 50 height 25
click at [232, 14] on icon at bounding box center [232, 12] width 20 height 20
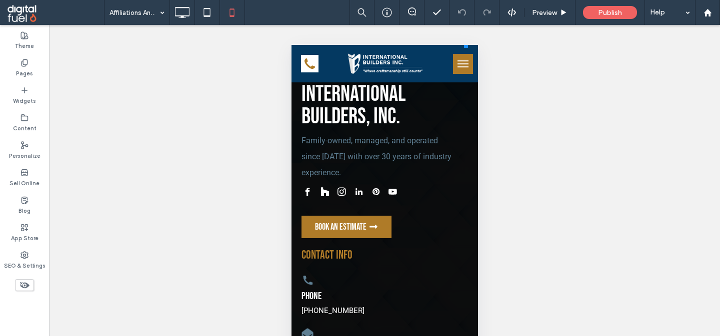
scroll to position [974, 0]
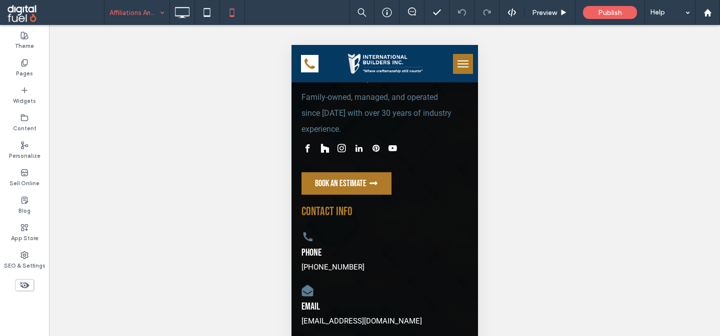
click at [142, 12] on input at bounding box center [134, 12] width 50 height 25
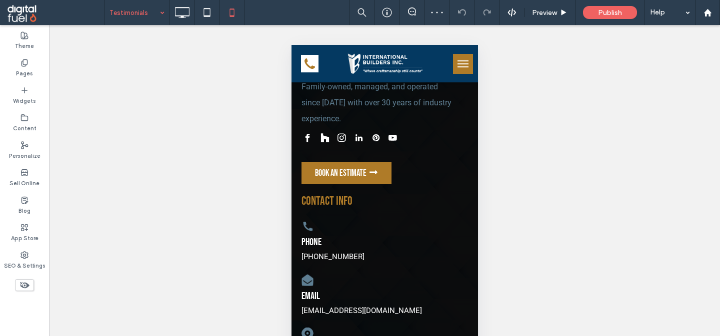
click at [152, 14] on input at bounding box center [134, 12] width 50 height 25
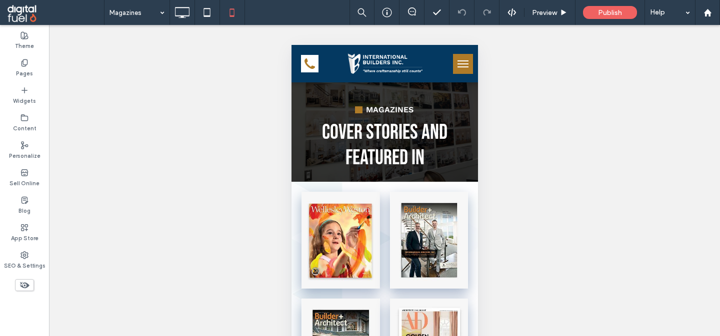
click at [462, 67] on span "menu" at bounding box center [462, 66] width 11 height 1
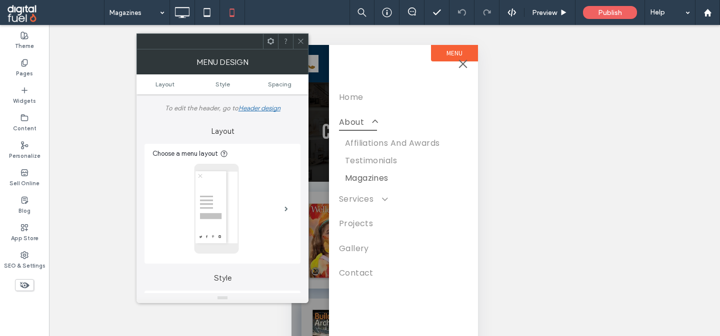
click at [459, 67] on span "menu" at bounding box center [462, 63] width 8 height 8
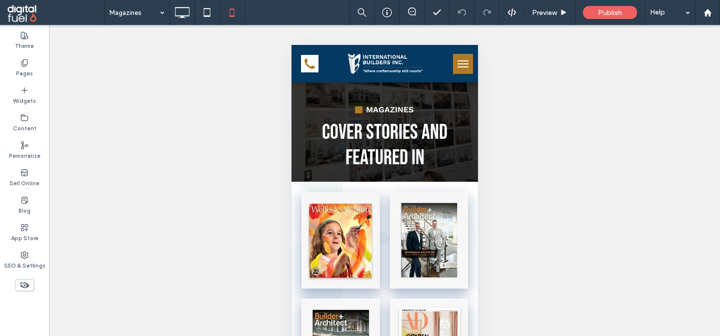
click at [458, 66] on span "menu" at bounding box center [462, 66] width 11 height 1
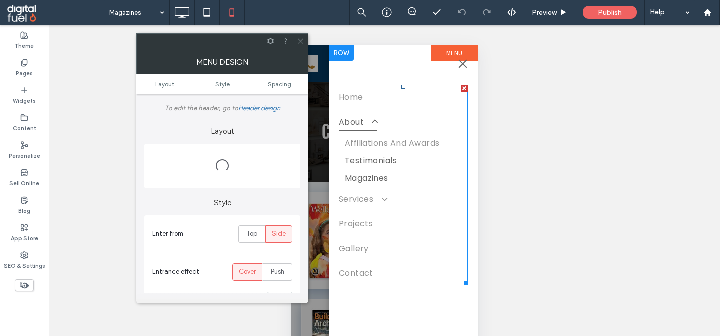
click at [440, 152] on link "Testimonials" at bounding box center [402, 160] width 129 height 17
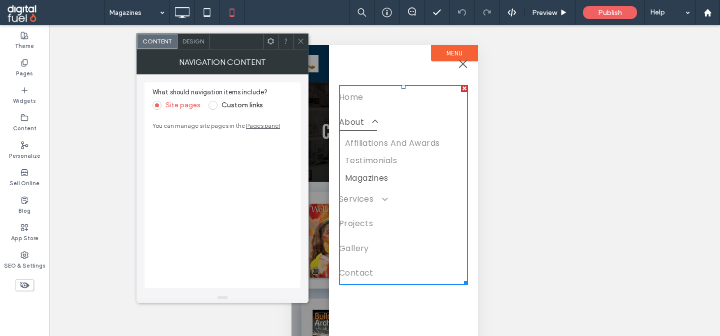
click at [198, 44] on span "Design" at bounding box center [192, 40] width 21 height 7
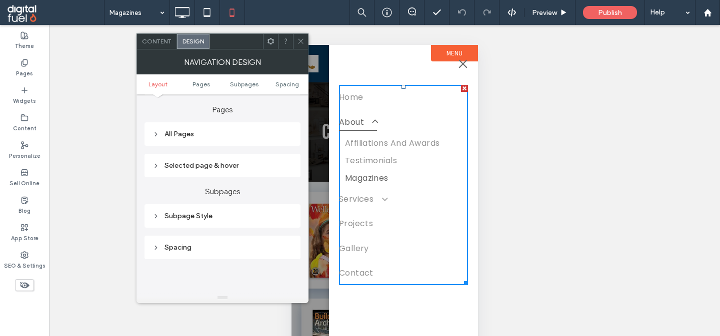
scroll to position [235, 0]
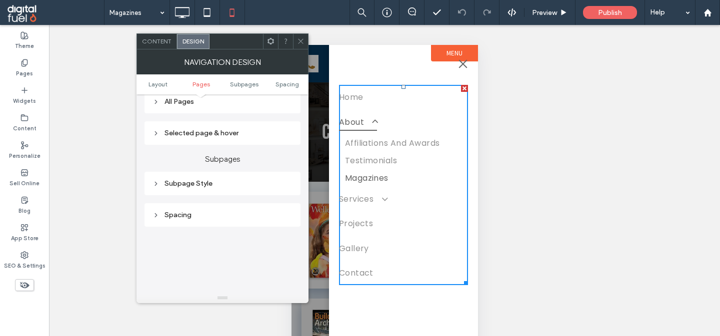
click at [167, 105] on div "All Pages" at bounding box center [222, 101] width 140 height 8
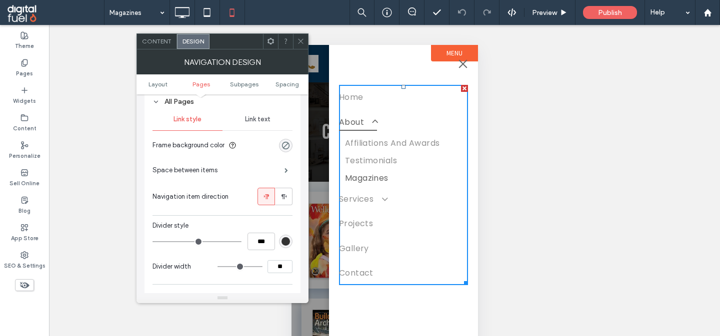
click at [267, 123] on span "Link text" at bounding box center [257, 119] width 25 height 8
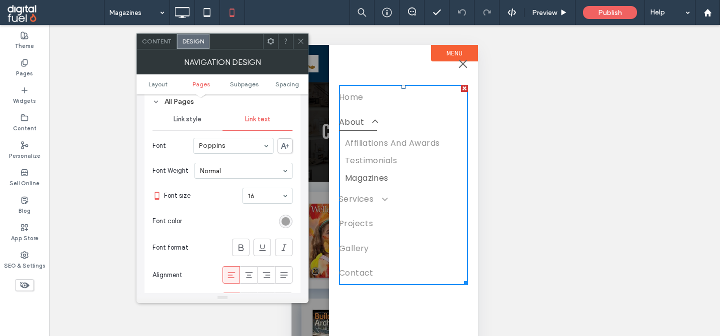
click at [284, 226] on div "rgb(147, 147, 147)" at bounding box center [285, 221] width 8 height 8
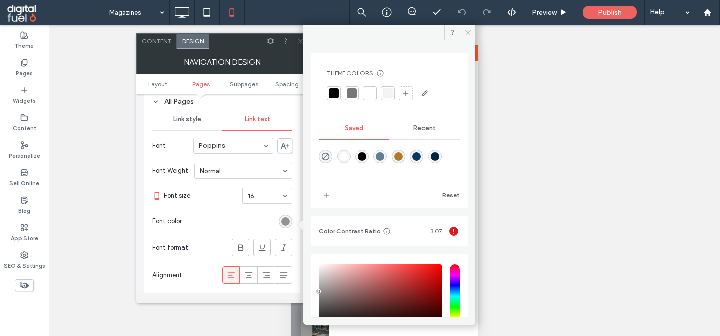
click at [364, 155] on div "rgba(0,0,0,1)" at bounding box center [362, 156] width 8 height 8
type input "*******"
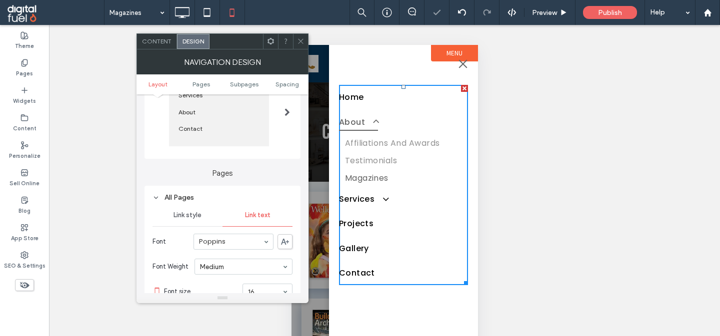
scroll to position [123, 0]
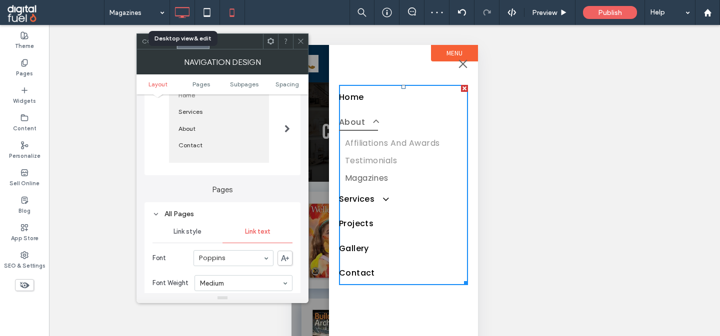
click at [186, 11] on icon at bounding box center [182, 12] width 20 height 20
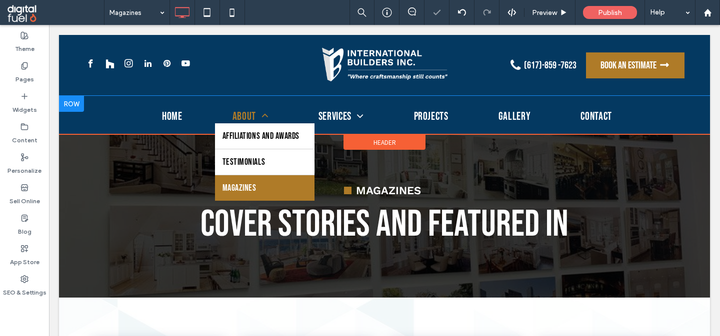
scroll to position [0, 0]
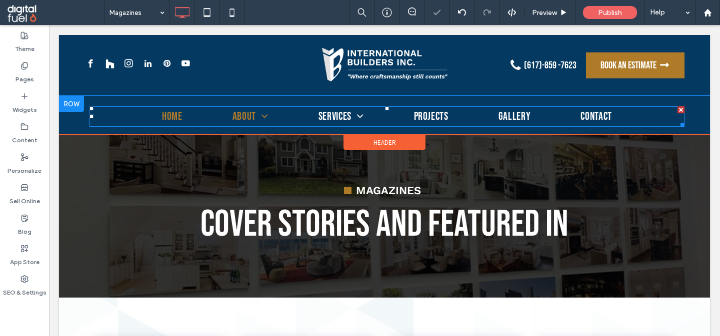
click at [206, 116] on link "Home" at bounding box center [172, 116] width 70 height 13
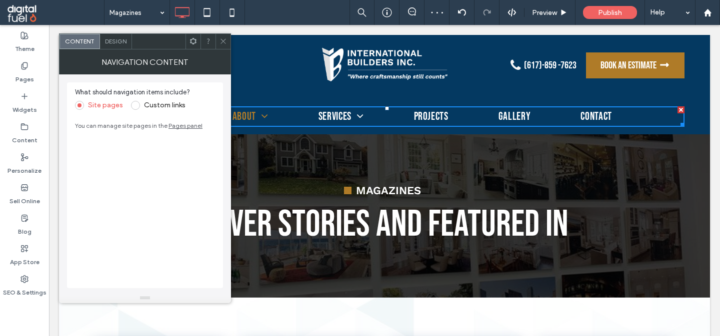
click at [122, 46] on div "Design" at bounding box center [116, 41] width 32 height 15
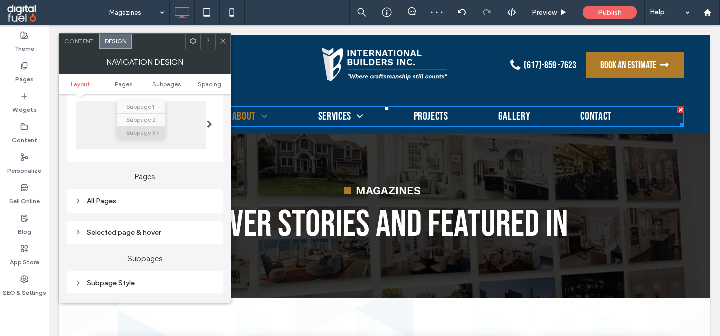
scroll to position [259, 0]
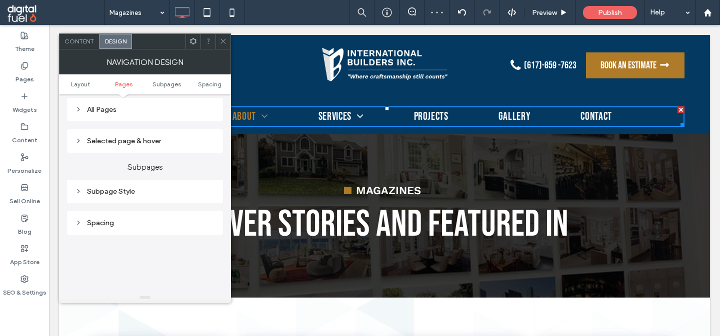
click at [96, 119] on div "All Pages" at bounding box center [145, 109] width 156 height 23
click at [94, 112] on div "All Pages" at bounding box center [145, 109] width 140 height 8
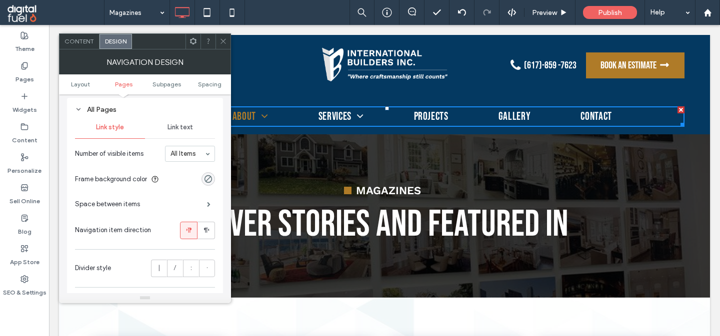
click at [192, 135] on div "Link text" at bounding box center [180, 127] width 70 height 22
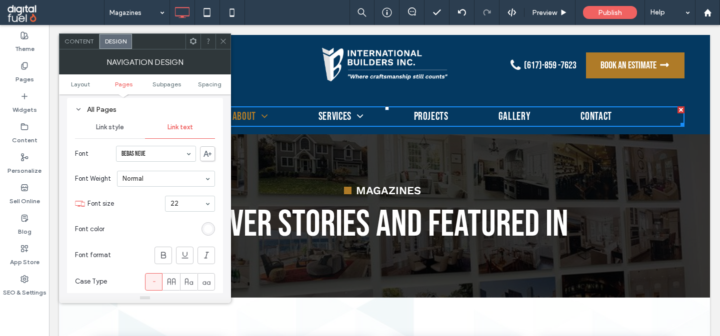
click at [222, 38] on icon at bounding box center [222, 40] width 7 height 7
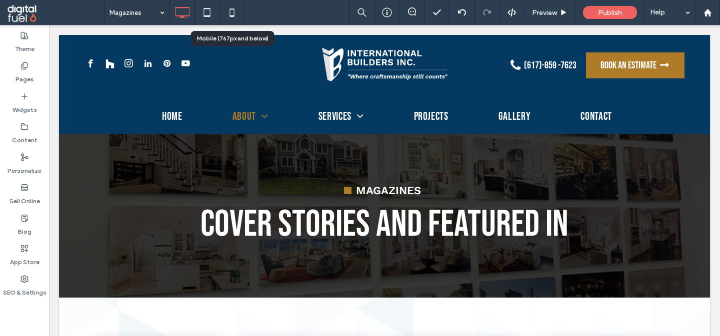
click at [232, 13] on icon at bounding box center [232, 12] width 20 height 20
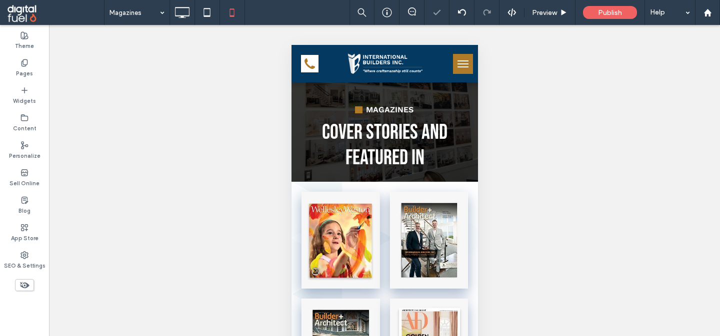
scroll to position [0, 0]
click at [459, 68] on button "menu" at bounding box center [462, 64] width 20 height 20
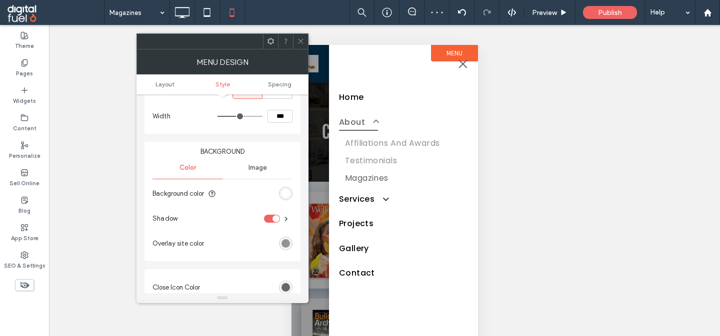
scroll to position [242, 0]
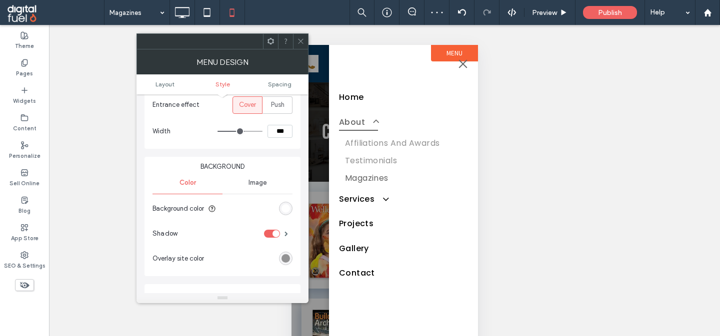
click at [285, 206] on div "rgb(255, 255, 255)" at bounding box center [285, 208] width 8 height 8
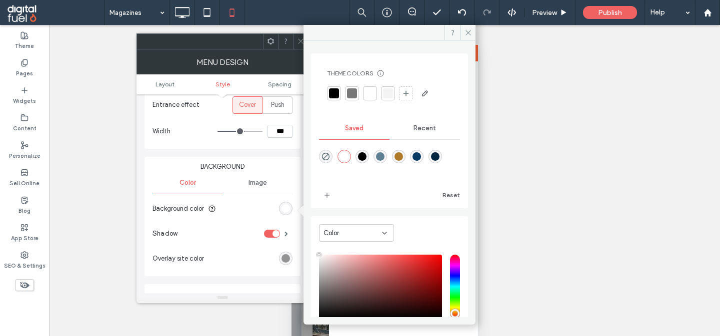
click at [415, 158] on div "rgba(4,57,97,1)" at bounding box center [416, 156] width 8 height 8
type input "*******"
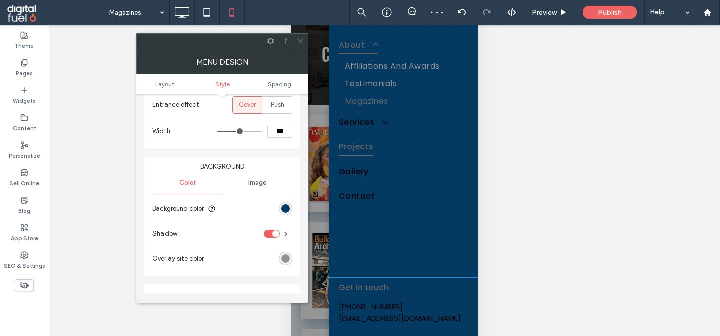
scroll to position [0, 0]
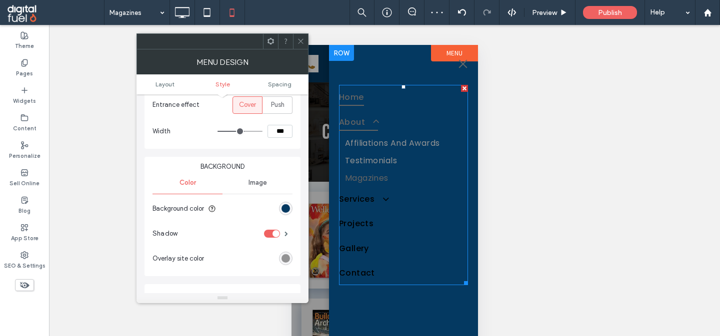
click at [418, 90] on link "Home" at bounding box center [402, 97] width 129 height 24
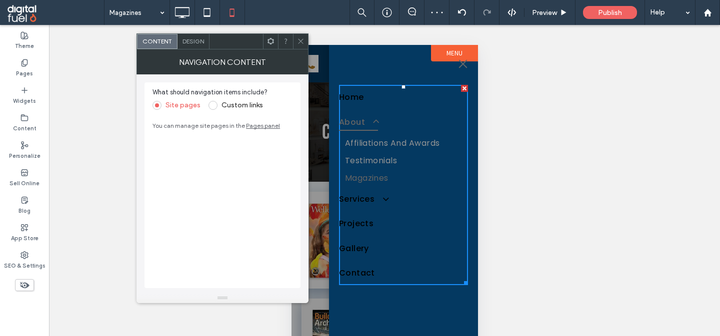
click at [187, 48] on div "Design" at bounding box center [193, 41] width 32 height 15
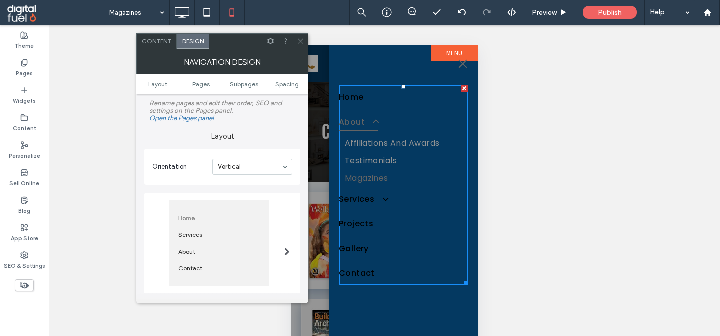
scroll to position [193, 0]
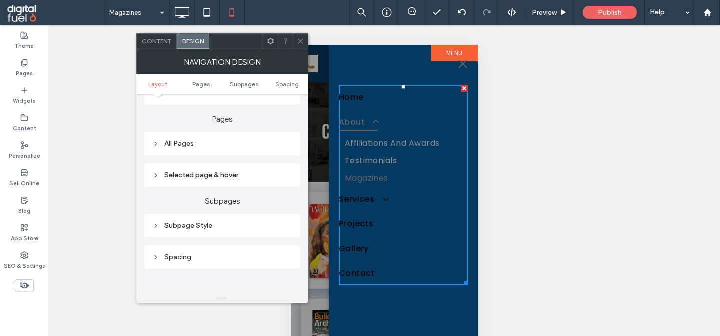
click at [168, 135] on div "All Pages" at bounding box center [222, 143] width 156 height 23
click at [175, 142] on div "All Pages" at bounding box center [222, 143] width 140 height 8
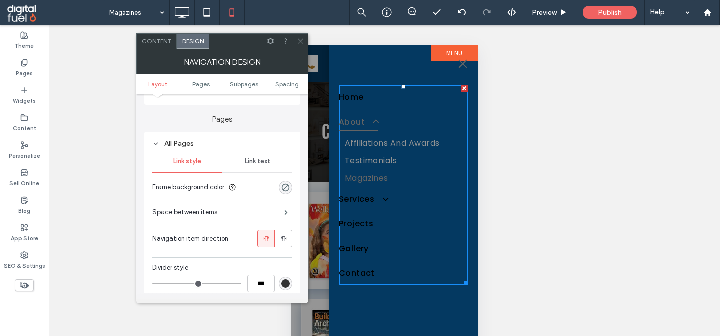
click at [266, 165] on span "Link text" at bounding box center [257, 161] width 25 height 8
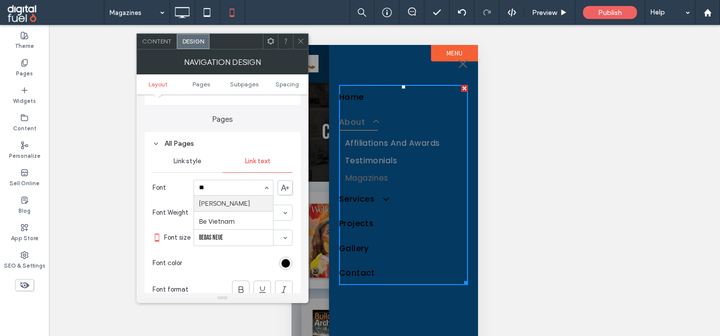
scroll to position [0, 0]
type input "***"
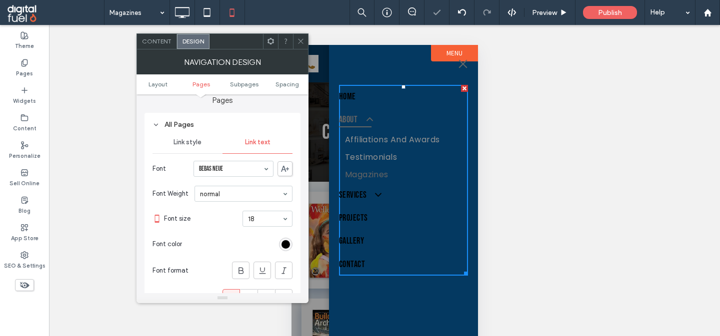
scroll to position [218, 0]
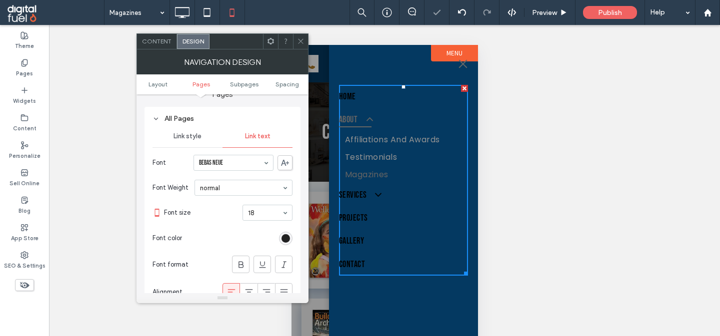
click at [286, 239] on div "rgb(0, 0, 0)" at bounding box center [285, 238] width 8 height 8
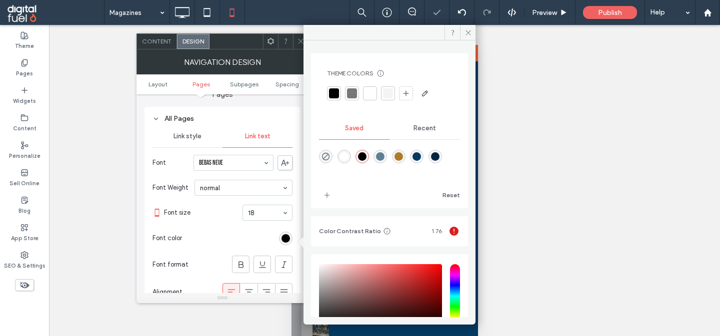
click at [342, 159] on div "rgba(255,255,255,1)" at bounding box center [344, 156] width 8 height 8
type input "*******"
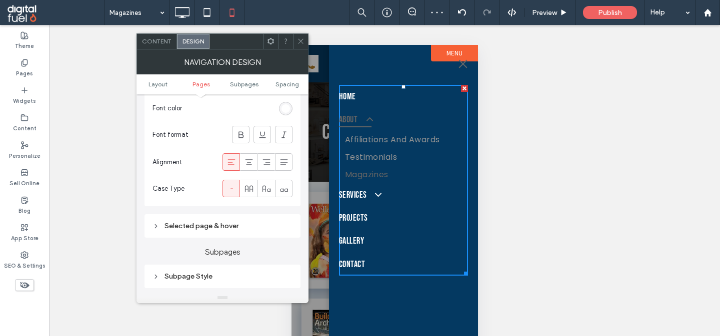
scroll to position [378, 0]
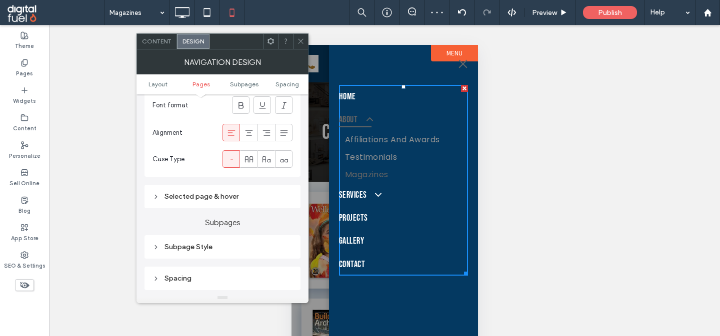
click at [201, 195] on div "Selected page & hover" at bounding box center [222, 196] width 140 height 13
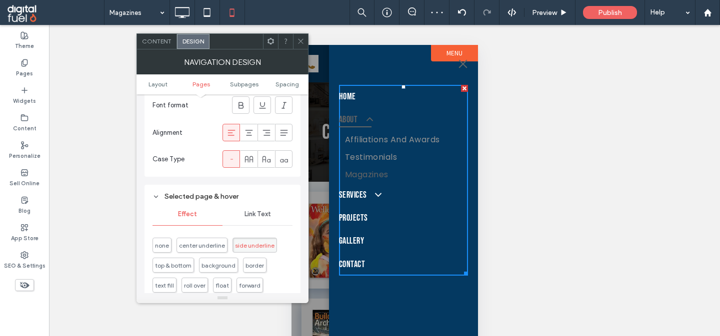
click at [252, 208] on div "Link Text" at bounding box center [257, 214] width 70 height 22
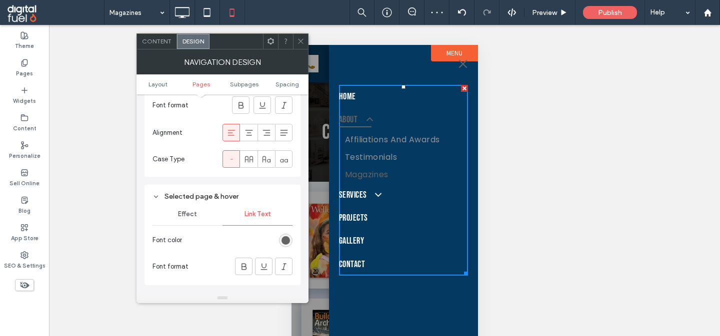
scroll to position [415, 0]
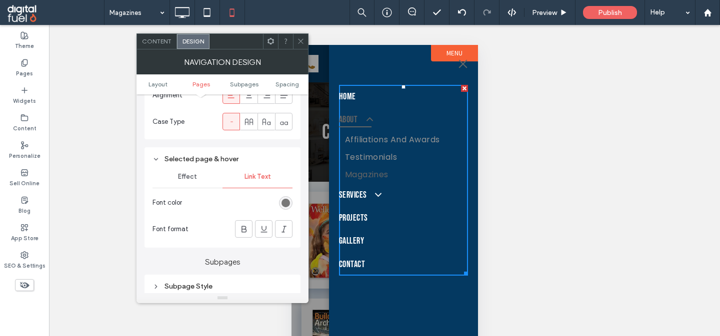
click at [287, 207] on div "rgb(100, 100, 100)" at bounding box center [285, 203] width 8 height 8
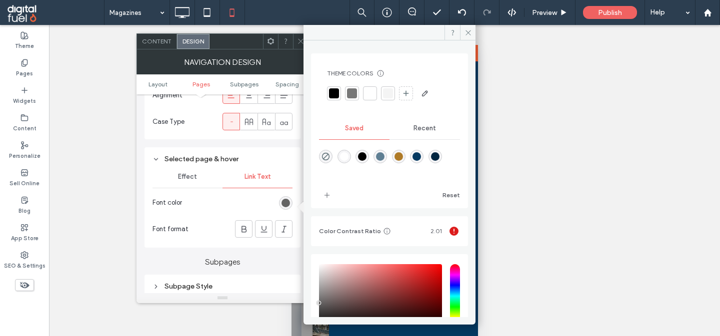
click at [398, 158] on div "rgba(175,123,40,1)" at bounding box center [398, 156] width 8 height 8
type input "*******"
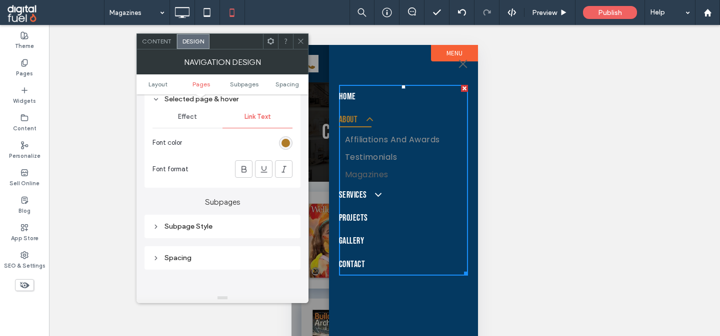
scroll to position [493, 0]
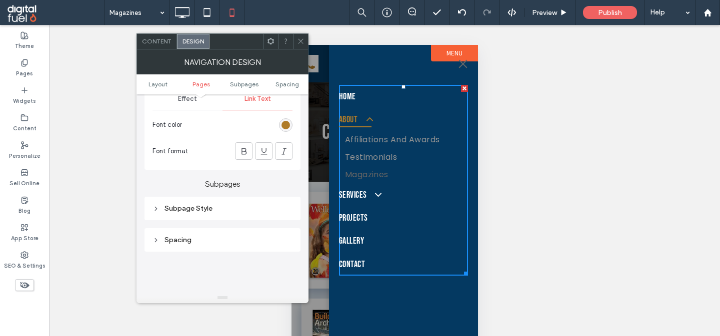
click at [177, 215] on div "Subpage Style" at bounding box center [222, 208] width 140 height 13
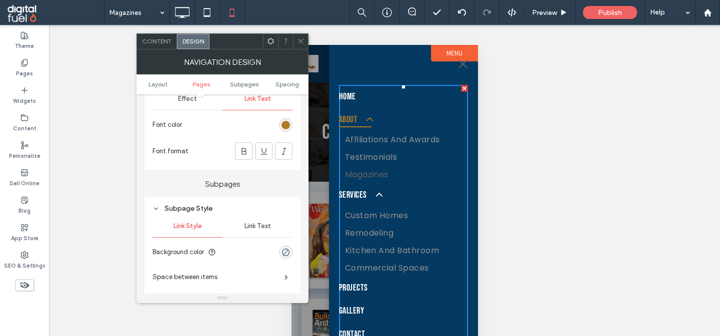
click at [261, 230] on span "Link Text" at bounding box center [257, 226] width 26 height 8
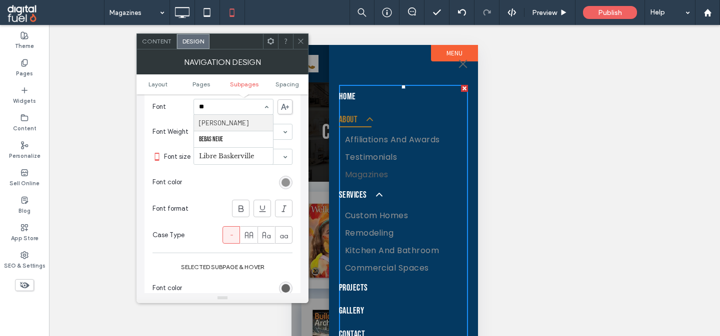
scroll to position [0, 0]
type input "***"
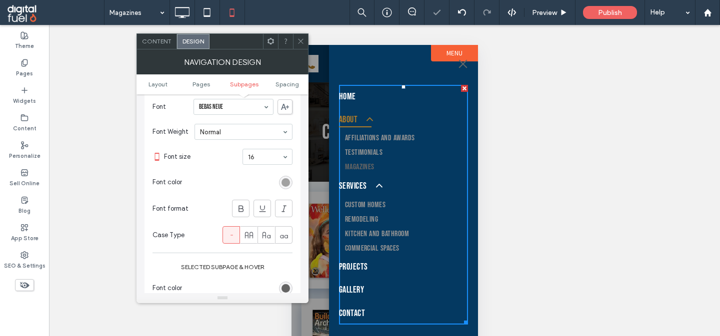
click at [287, 186] on div "rgb(147, 147, 147)" at bounding box center [285, 182] width 8 height 8
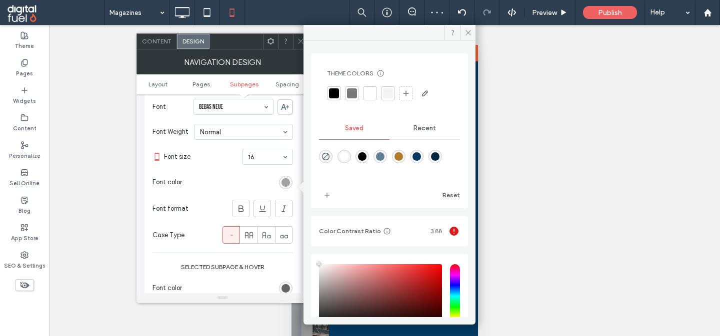
type input "****"
click at [342, 160] on div "rgba(255,255,255,1)" at bounding box center [344, 156] width 8 height 8
type input "*******"
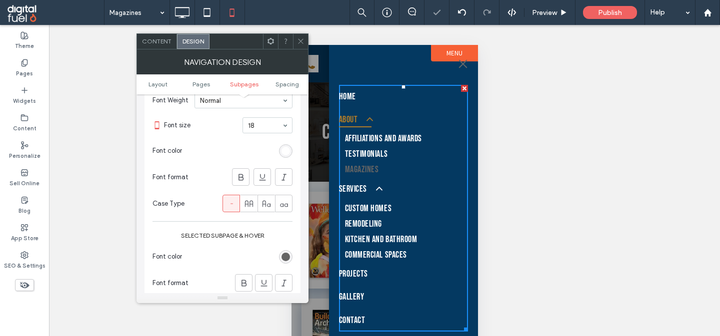
scroll to position [713, 0]
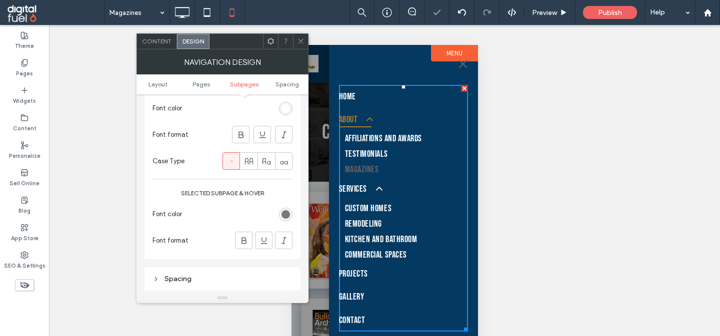
click at [282, 219] on div "rgb(100, 100, 100)" at bounding box center [285, 214] width 8 height 8
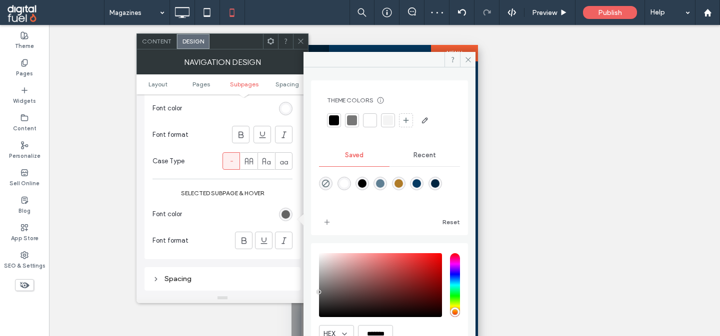
click at [396, 189] on div "rgba(175,123,40,1)" at bounding box center [398, 183] width 13 height 13
type input "*******"
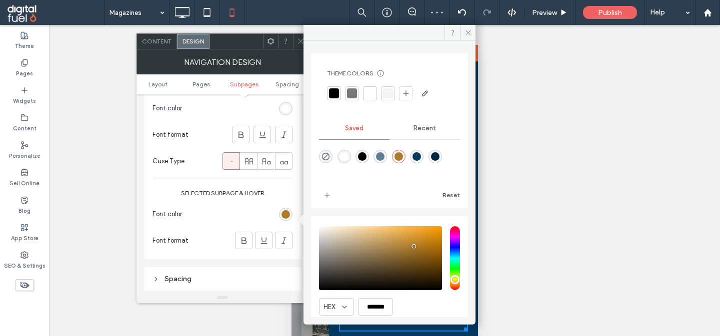
click at [298, 42] on icon at bounding box center [300, 40] width 7 height 7
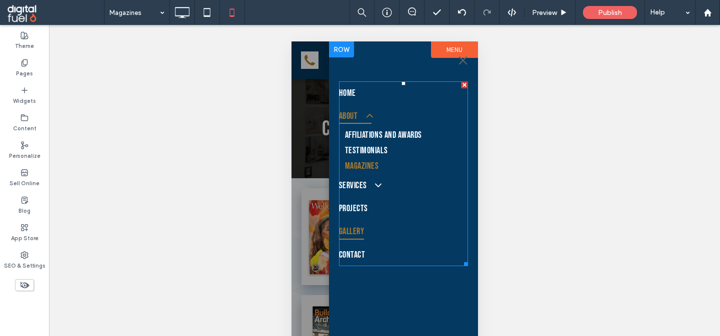
scroll to position [0, 0]
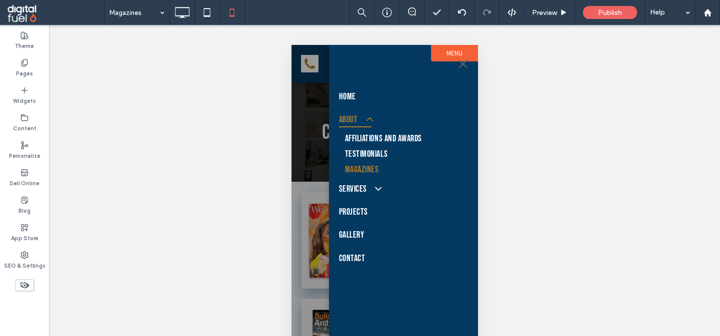
click at [465, 64] on span "menu" at bounding box center [462, 63] width 11 height 1
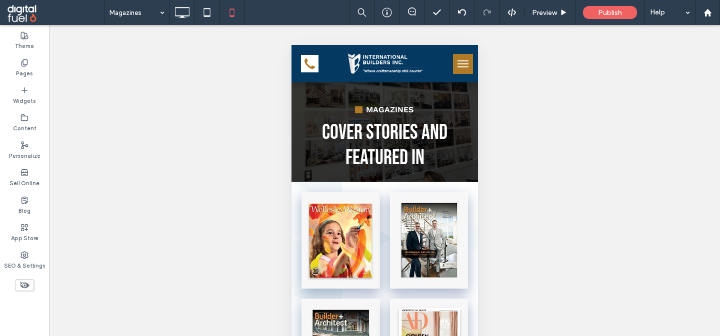
click at [465, 64] on span "menu" at bounding box center [462, 63] width 11 height 1
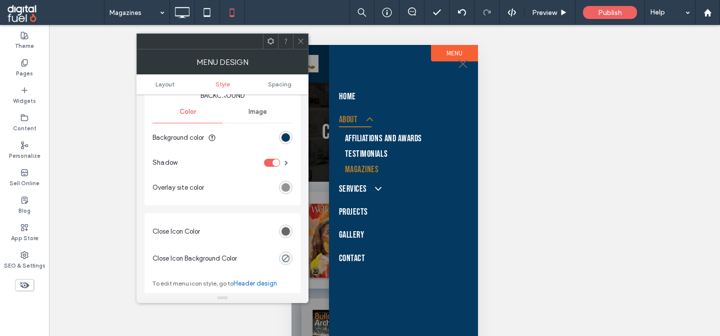
scroll to position [319, 0]
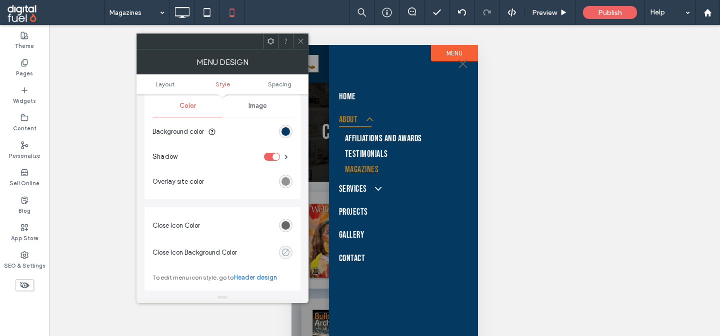
click at [283, 251] on div "rgba(0, 0, 0, 0)" at bounding box center [285, 252] width 8 height 8
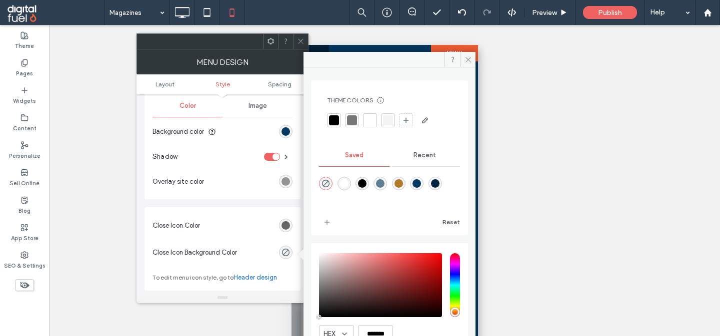
click at [398, 185] on div "rgba(175,123,40,1)" at bounding box center [398, 183] width 8 height 8
type input "*******"
type input "***"
type input "****"
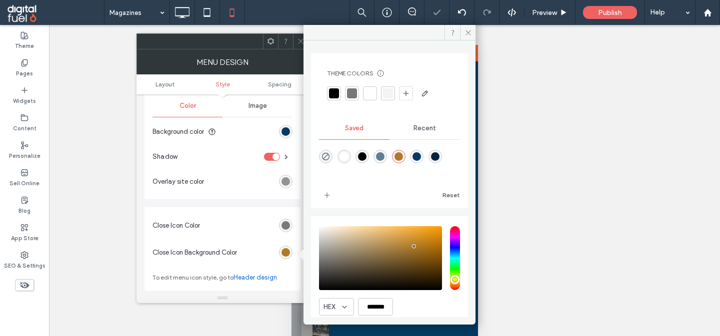
click at [288, 226] on div "rgb(102, 102, 102)" at bounding box center [285, 225] width 8 height 8
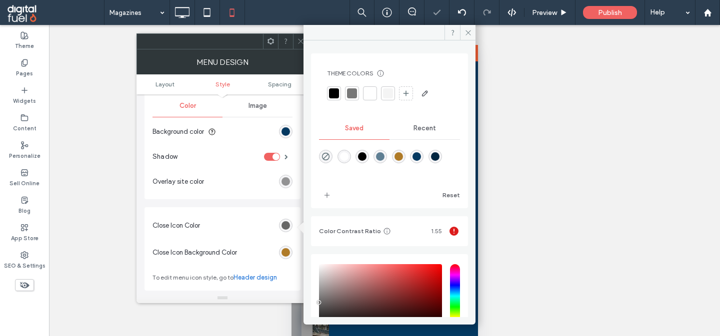
click at [342, 151] on div "rgba(255,255,255,1)" at bounding box center [343, 156] width 13 height 13
type input "*******"
click at [300, 39] on icon at bounding box center [300, 40] width 7 height 7
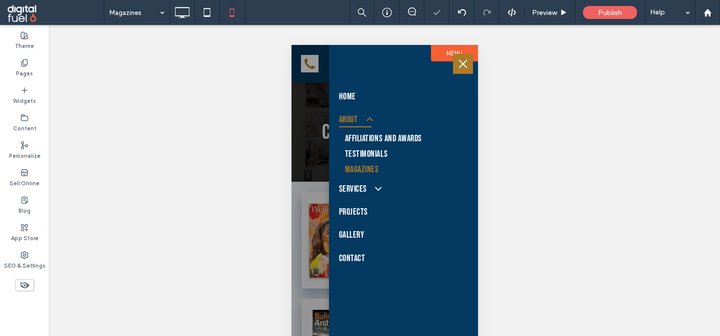
click at [456, 62] on button "menu" at bounding box center [462, 64] width 20 height 20
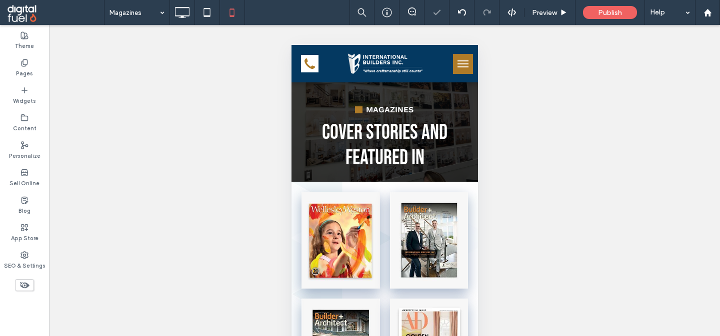
click at [456, 62] on button "menu" at bounding box center [462, 64] width 20 height 20
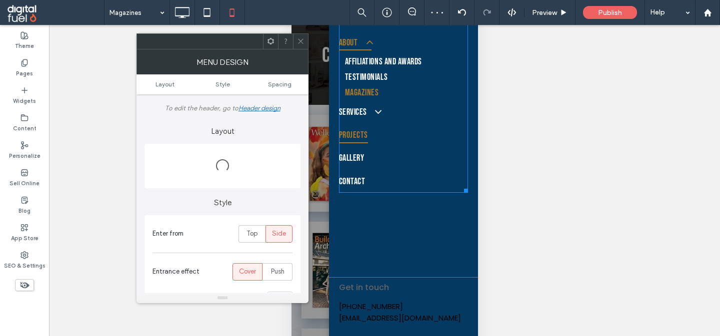
scroll to position [102, 0]
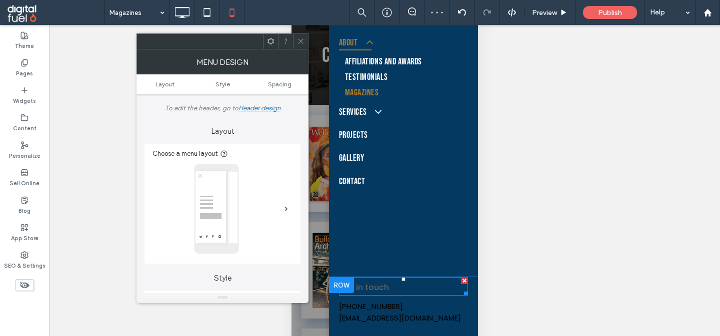
click at [391, 286] on div "Get in touch" at bounding box center [402, 286] width 129 height 16
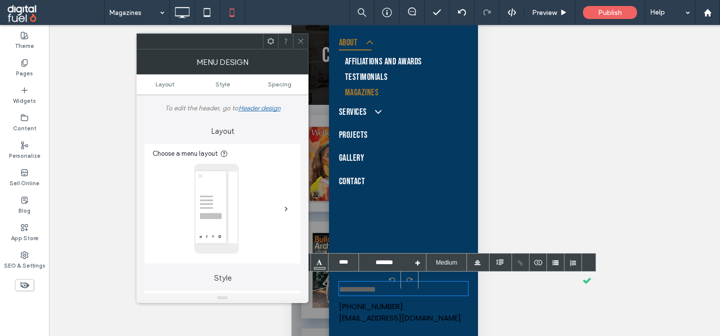
click at [297, 46] on div at bounding box center [300, 41] width 15 height 15
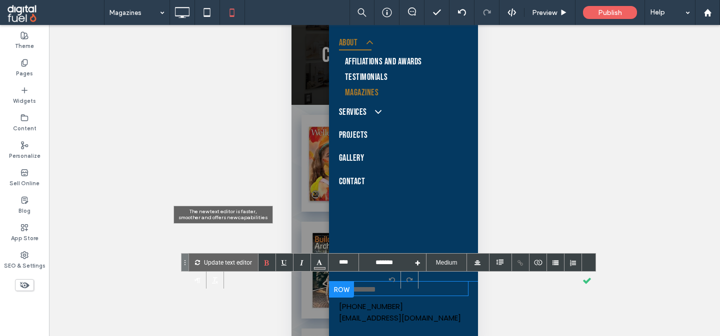
click at [217, 254] on p "Update text editor" at bounding box center [228, 262] width 48 height 17
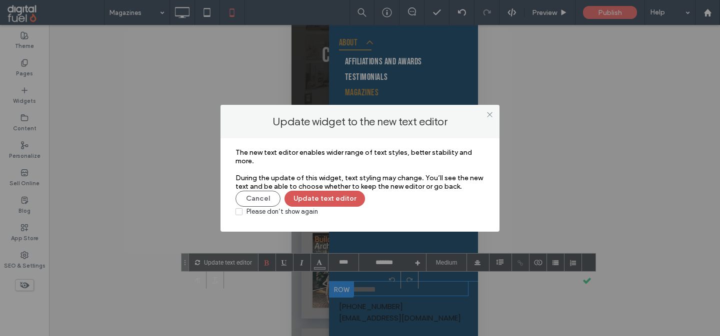
click at [319, 200] on button "Update text editor" at bounding box center [324, 199] width 80 height 16
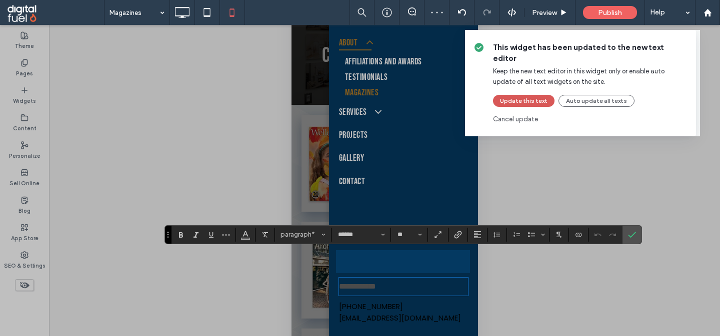
click at [515, 95] on button "Update this text" at bounding box center [523, 101] width 61 height 12
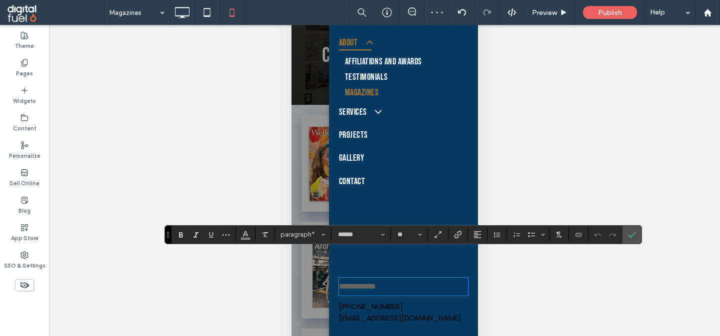
click at [364, 284] on span "**********" at bounding box center [356, 286] width 37 height 7
click at [307, 232] on span "paragraph*" at bounding box center [299, 234] width 39 height 7
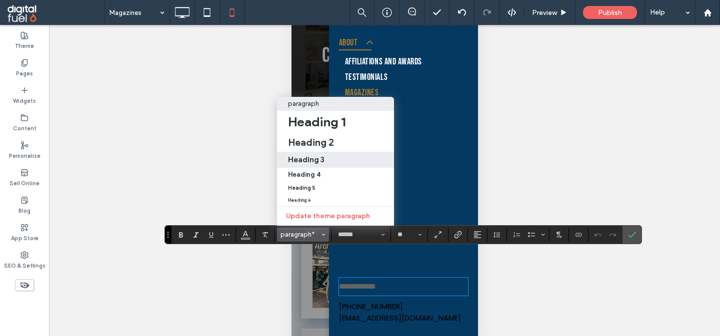
click at [318, 161] on h3 "Heading 3" at bounding box center [306, 159] width 36 height 9
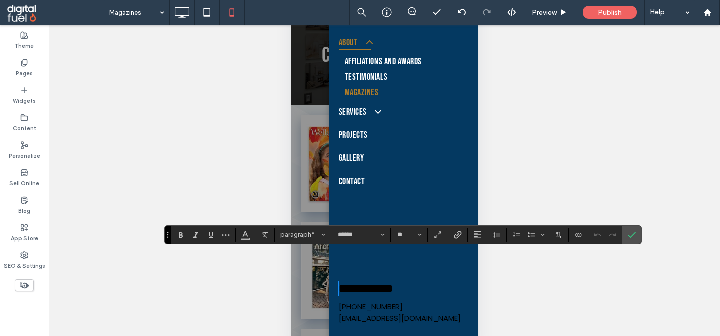
type input "**********"
type input "**"
click at [246, 234] on use "Color" at bounding box center [244, 233] width 5 height 5
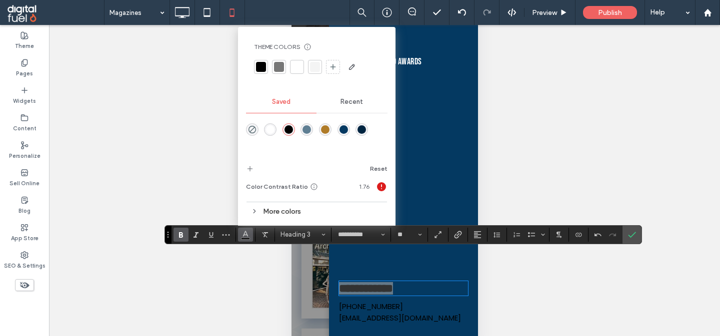
click at [274, 127] on div "rgba(255,255,255,1)" at bounding box center [270, 129] width 8 height 8
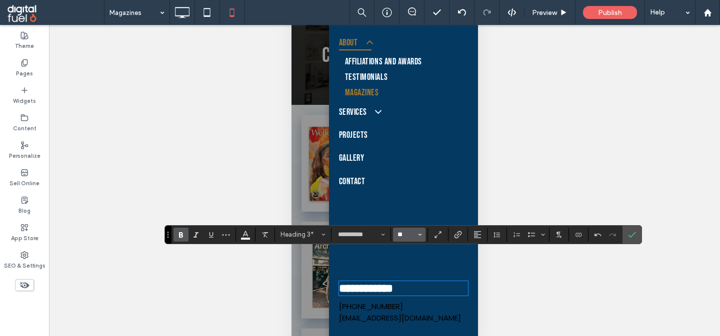
click at [409, 233] on input "**" at bounding box center [405, 235] width 19 height 8
type input "**"
click at [401, 310] on div "[PHONE_NUMBER]" at bounding box center [402, 306] width 129 height 11
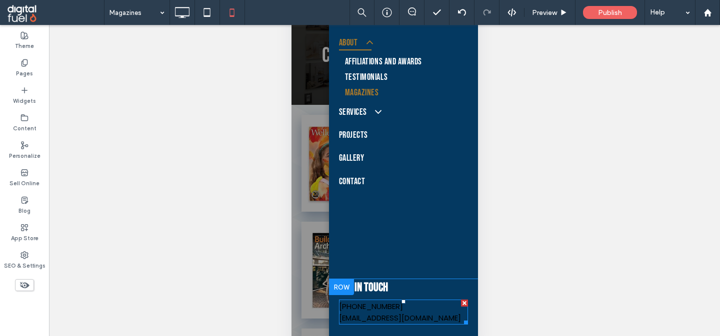
click at [401, 310] on div "[PHONE_NUMBER]" at bounding box center [402, 306] width 129 height 11
type input "****"
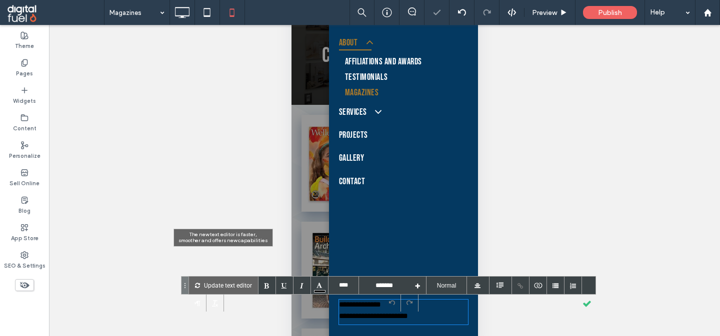
click at [233, 277] on p "Update text editor" at bounding box center [228, 285] width 48 height 17
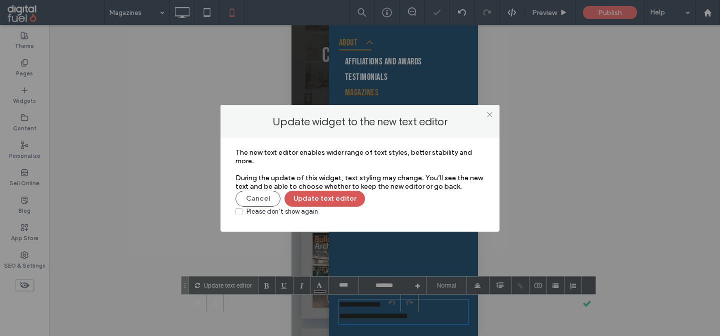
click at [332, 198] on button "Update text editor" at bounding box center [324, 199] width 80 height 16
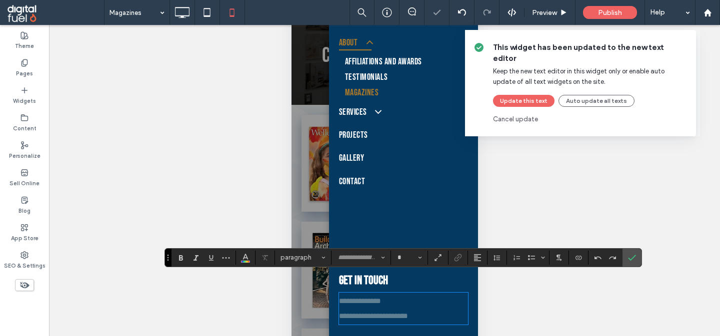
type input "******"
type input "**"
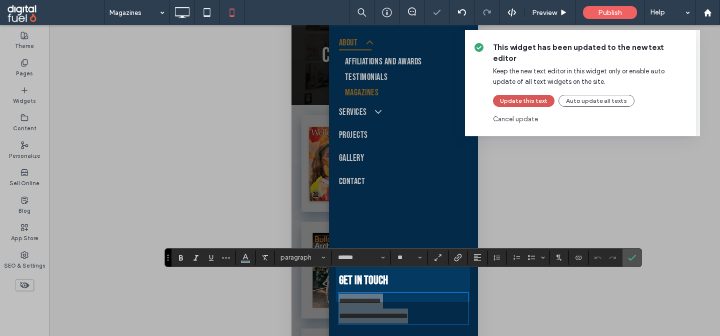
click at [514, 95] on button "Update this text" at bounding box center [523, 101] width 61 height 12
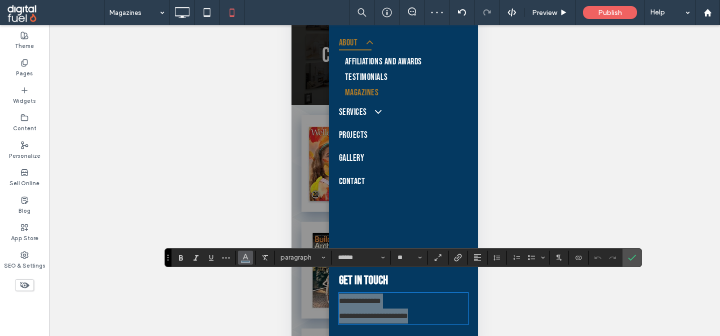
click at [240, 257] on button "Color" at bounding box center [245, 258] width 15 height 14
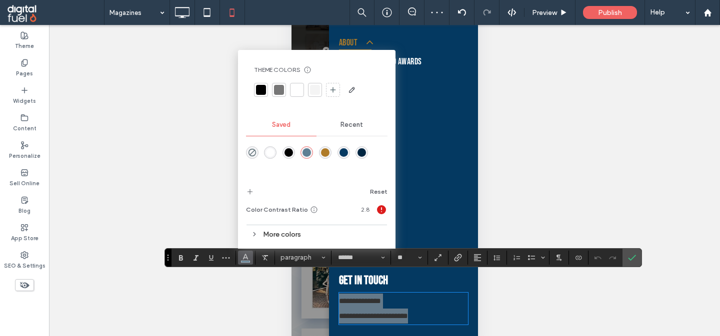
click at [265, 149] on div "rgba(255,255,255,1)" at bounding box center [270, 152] width 12 height 12
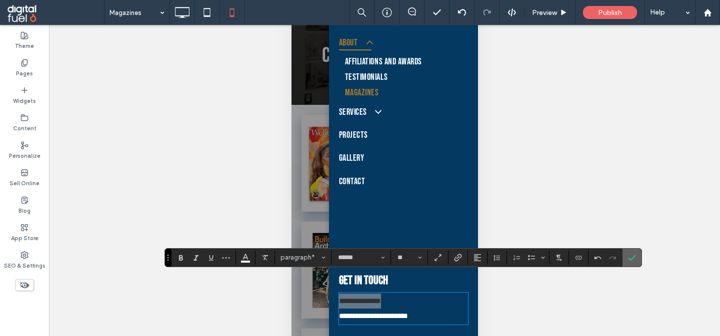
click at [635, 256] on use "Confirm" at bounding box center [632, 258] width 8 height 6
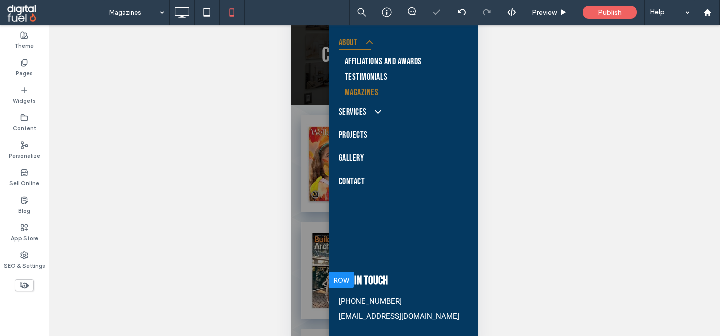
click at [339, 278] on div at bounding box center [340, 280] width 25 height 16
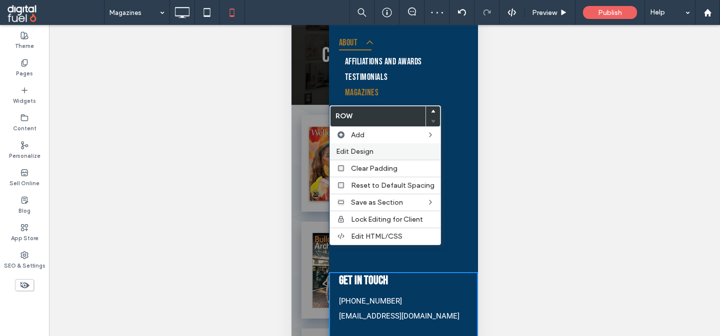
click at [354, 152] on span "Edit Design" at bounding box center [354, 151] width 37 height 8
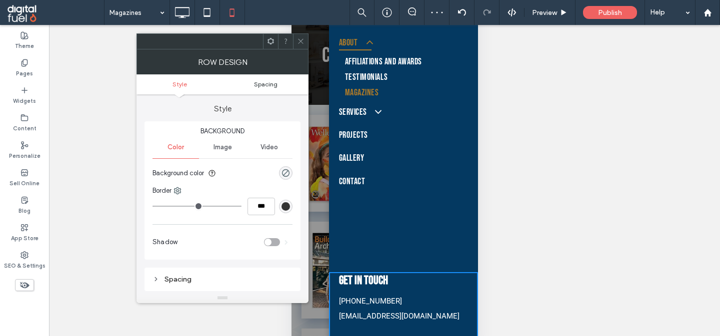
click at [261, 85] on span "Spacing" at bounding box center [265, 83] width 23 height 7
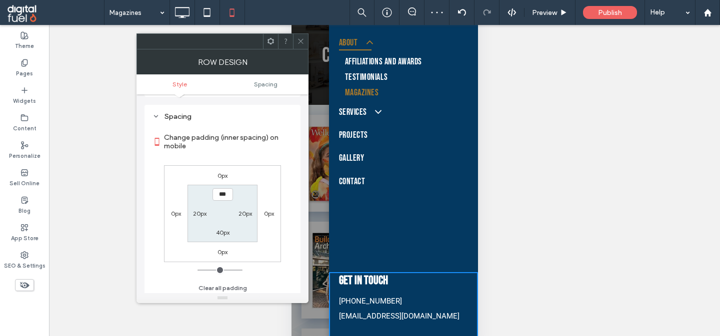
scroll to position [166, 0]
type input "**"
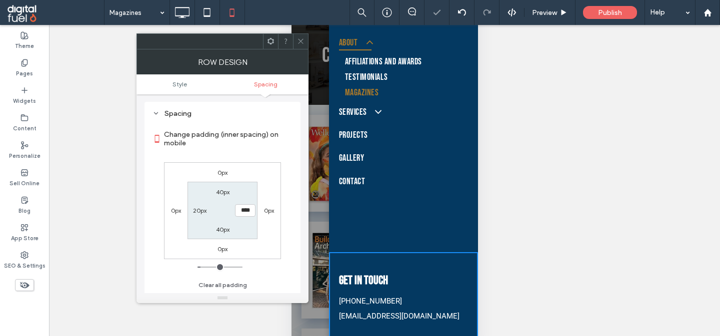
scroll to position [0, 0]
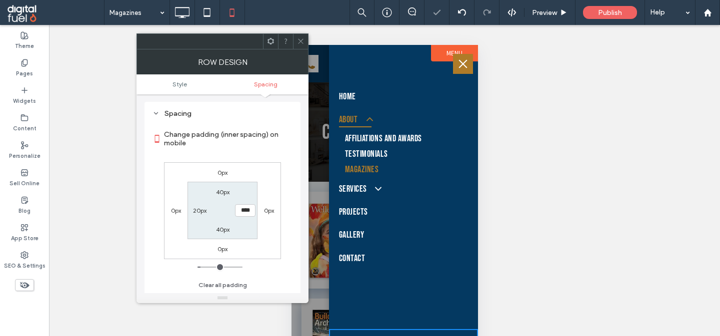
click at [302, 43] on use at bounding box center [300, 41] width 5 height 5
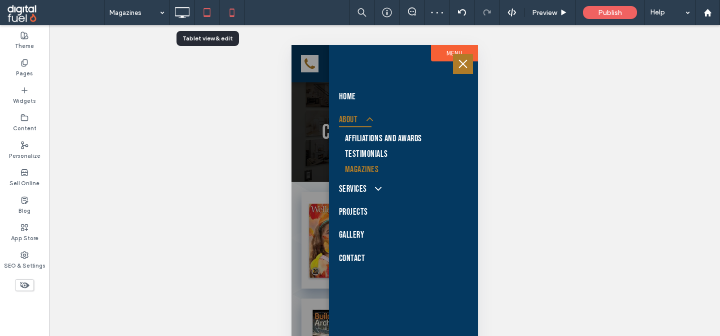
click at [206, 16] on use at bounding box center [207, 12] width 6 height 8
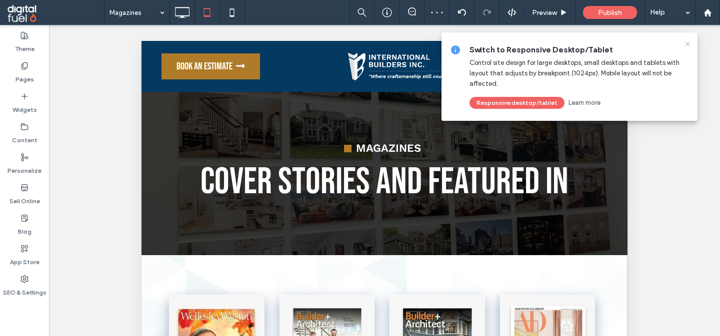
click at [685, 45] on icon at bounding box center [687, 44] width 8 height 8
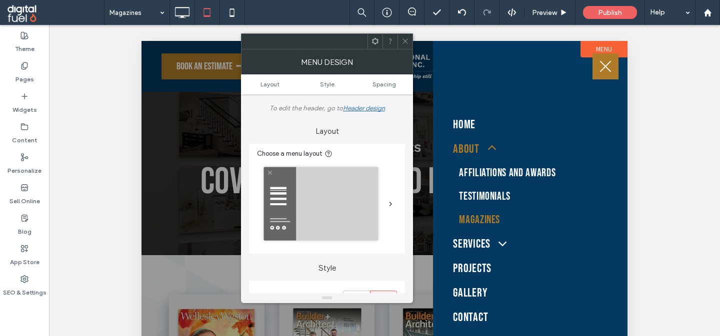
click at [409, 41] on icon at bounding box center [404, 40] width 7 height 7
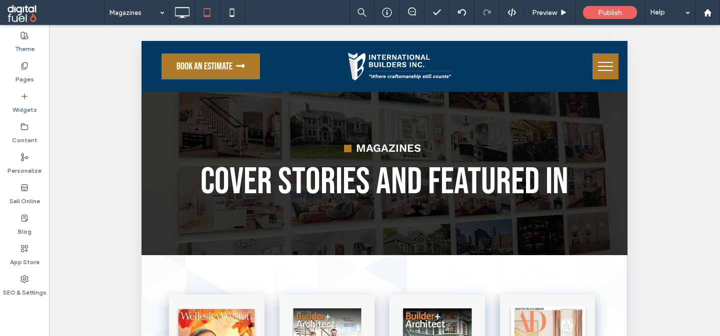
click at [208, 63] on span "Book an Estimate" at bounding box center [210, 66] width 69 height 12
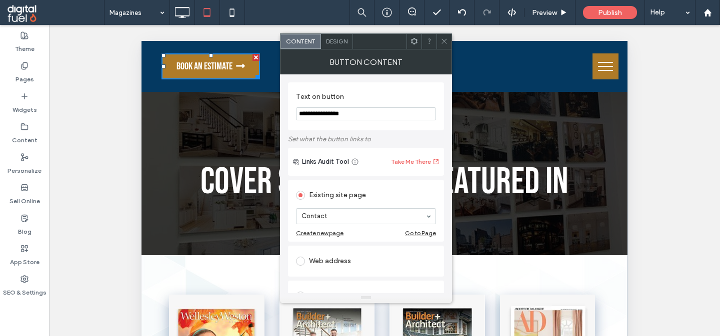
click at [445, 41] on use at bounding box center [443, 41] width 5 height 5
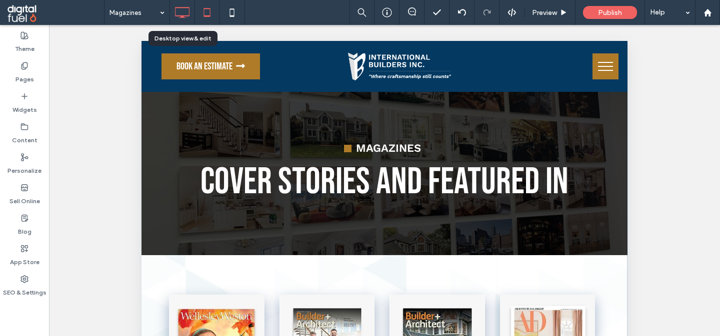
click at [178, 10] on icon at bounding box center [182, 12] width 20 height 20
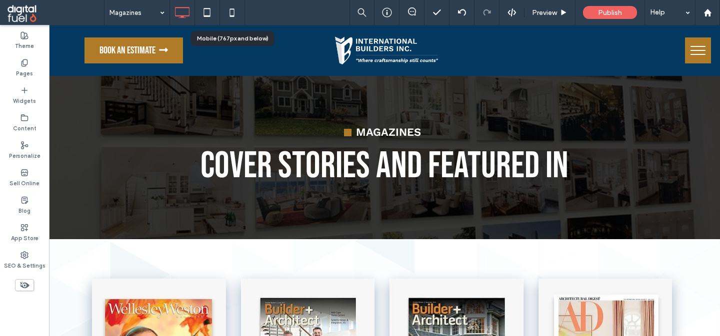
click at [240, 14] on icon at bounding box center [232, 12] width 20 height 20
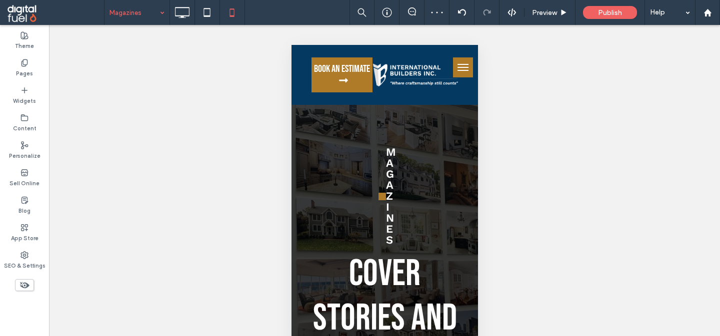
click at [136, 16] on input at bounding box center [134, 12] width 50 height 25
click at [150, 24] on input at bounding box center [134, 12] width 50 height 25
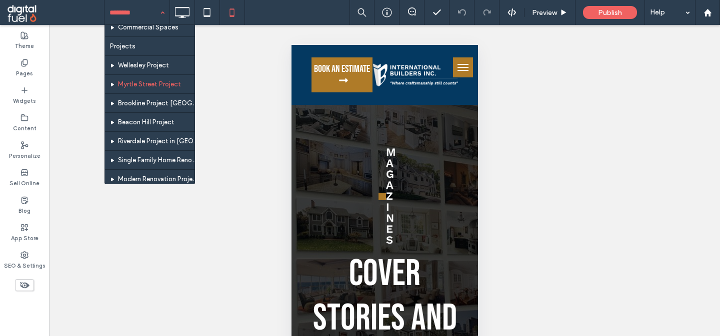
scroll to position [164, 0]
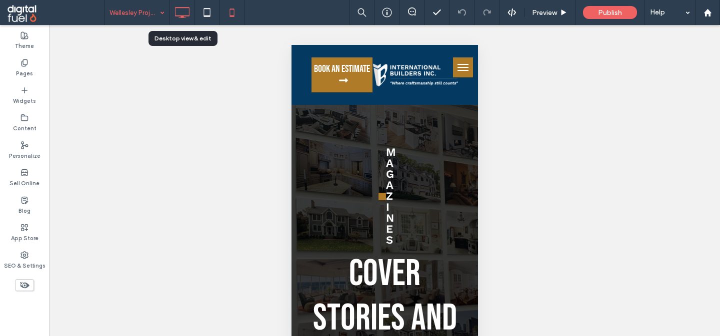
click at [189, 13] on icon at bounding box center [182, 12] width 20 height 20
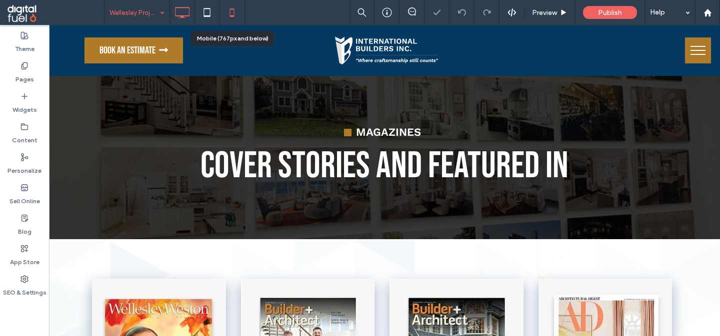
click at [235, 14] on icon at bounding box center [232, 12] width 20 height 20
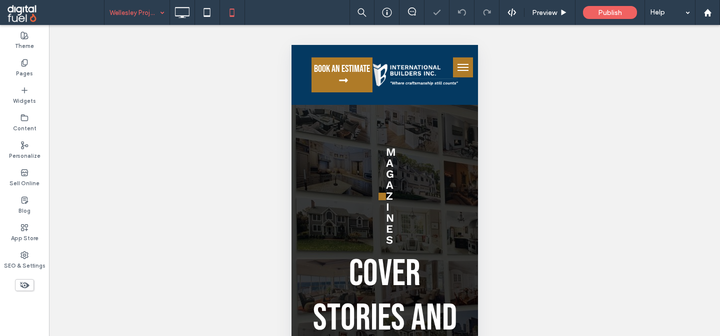
click at [146, 15] on input at bounding box center [134, 12] width 50 height 25
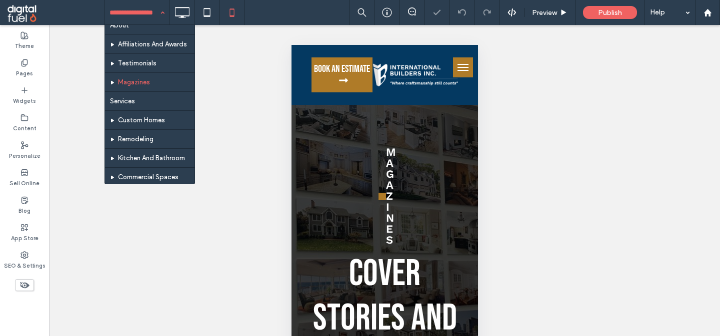
scroll to position [29, 0]
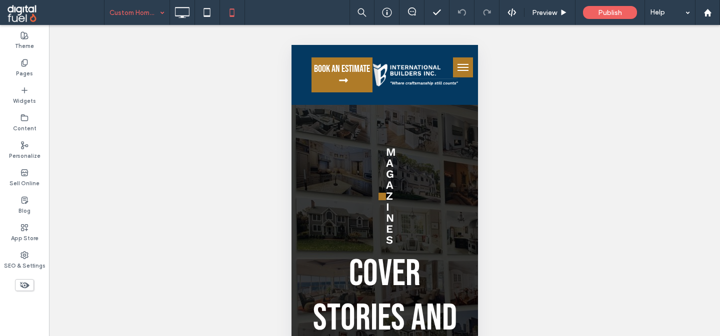
click at [133, 11] on input at bounding box center [134, 12] width 50 height 25
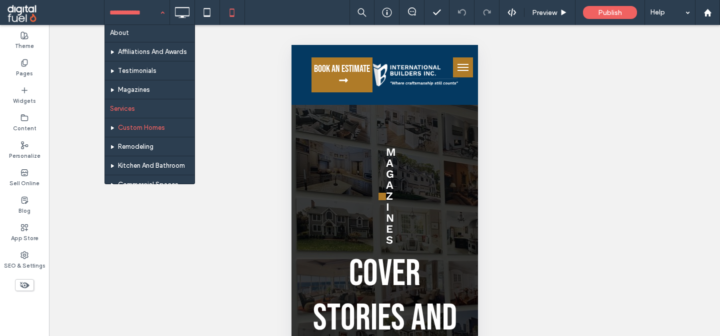
scroll to position [39, 0]
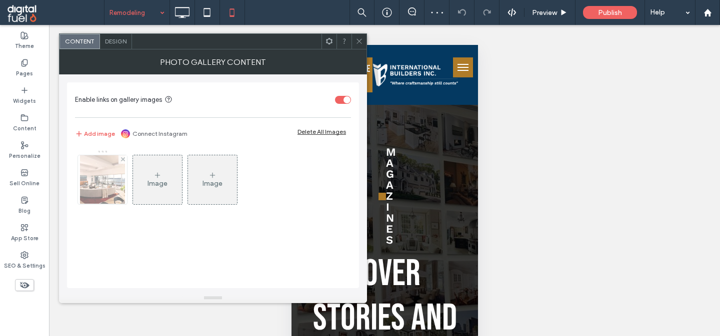
click at [100, 169] on img at bounding box center [102, 179] width 45 height 49
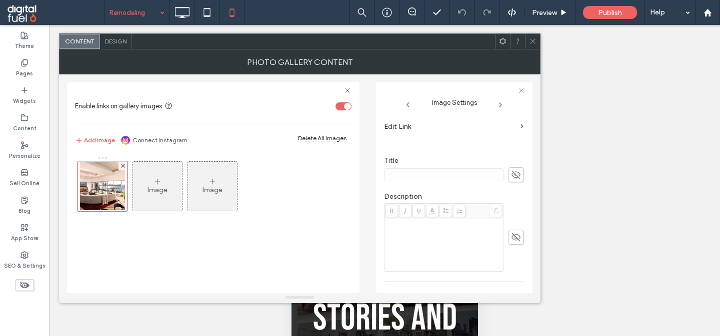
scroll to position [254, 0]
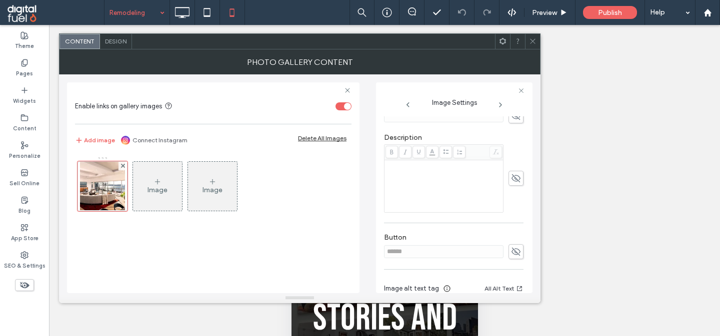
click at [109, 38] on span "Design" at bounding box center [115, 40] width 21 height 7
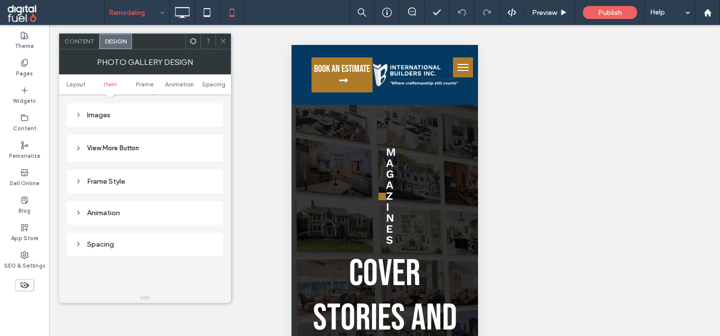
scroll to position [374, 0]
click at [92, 116] on div "Images" at bounding box center [145, 113] width 140 height 8
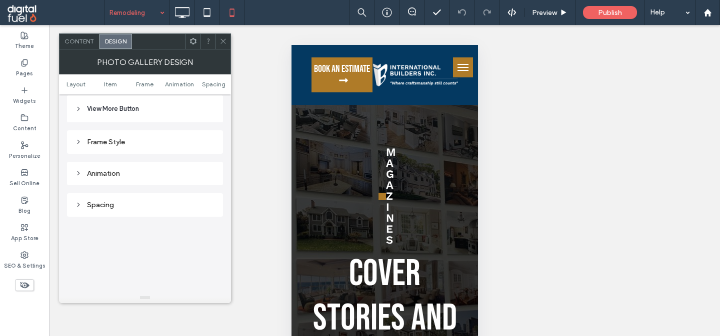
click at [220, 44] on icon at bounding box center [222, 40] width 7 height 7
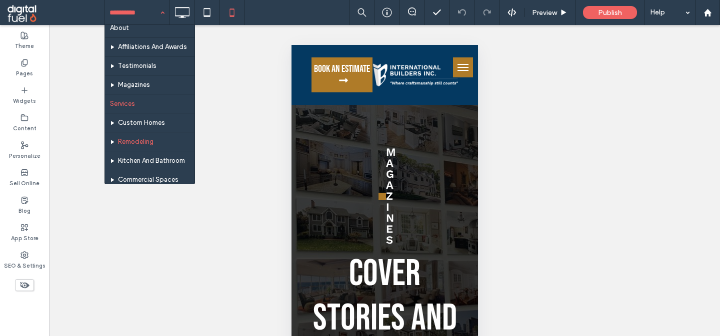
scroll to position [61, 0]
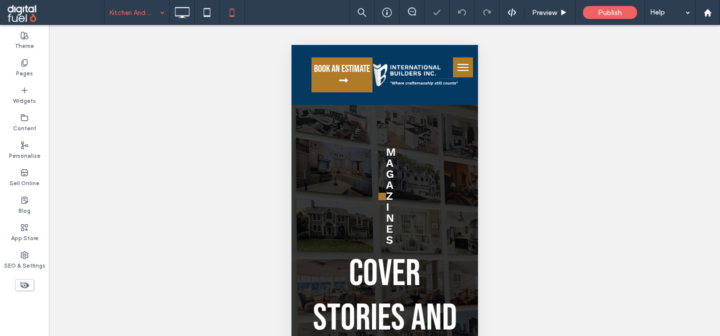
click at [142, 18] on input at bounding box center [134, 12] width 50 height 25
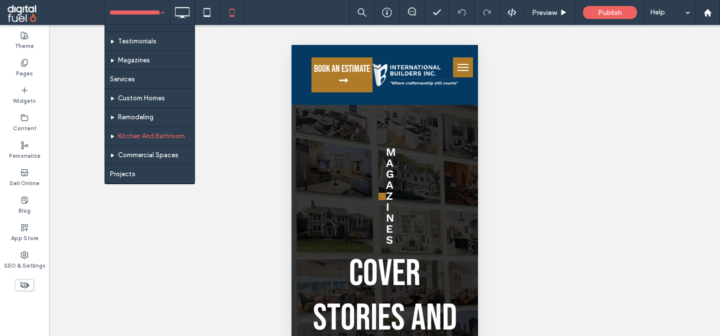
scroll to position [55, 0]
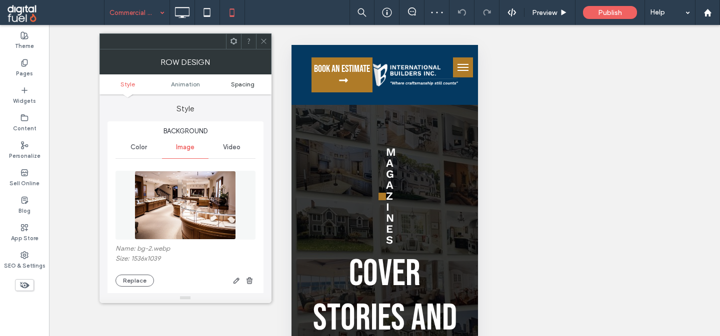
click at [254, 84] on link "Spacing" at bounding box center [242, 83] width 57 height 7
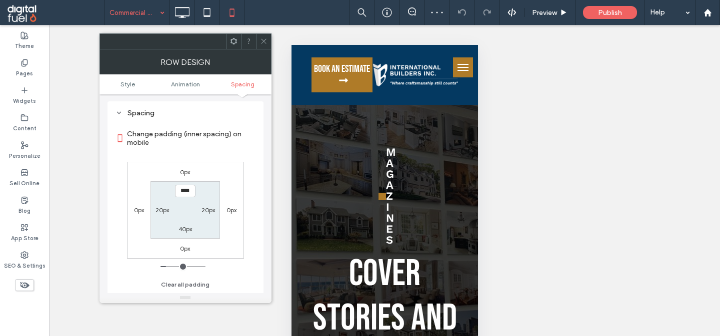
scroll to position [528, 0]
click at [266, 40] on icon at bounding box center [263, 40] width 7 height 7
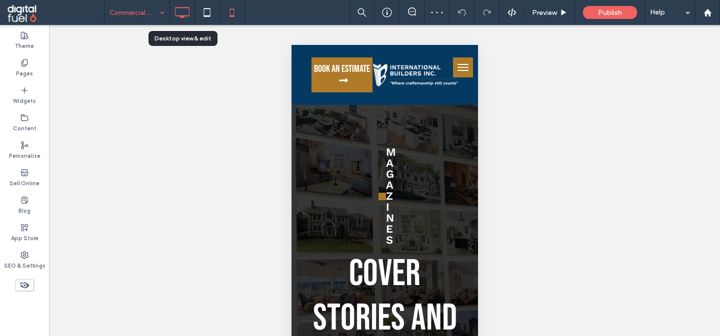
click at [183, 12] on icon at bounding box center [182, 12] width 20 height 20
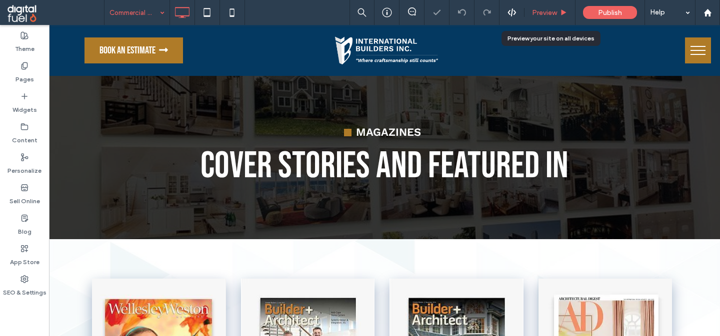
click at [558, 14] on div "Preview" at bounding box center [549, 12] width 50 height 8
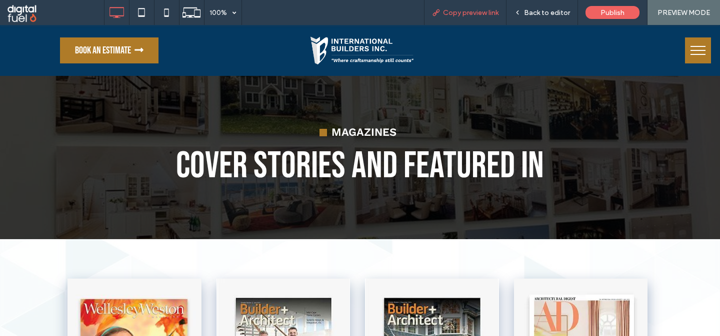
click at [464, 10] on span "Copy preview link" at bounding box center [470, 12] width 55 height 8
click at [50, 15] on span at bounding box center [55, 12] width 96 height 20
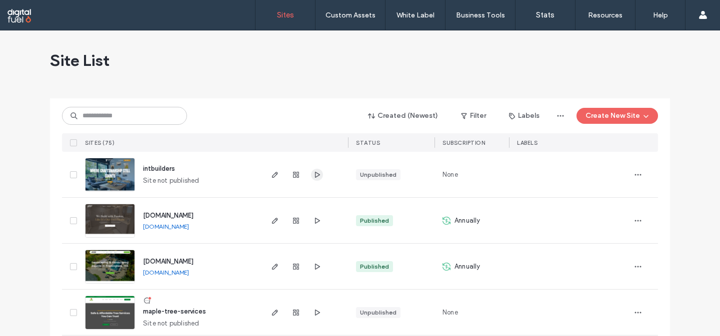
click at [317, 176] on use "button" at bounding box center [317, 174] width 5 height 6
click at [272, 176] on icon "button" at bounding box center [275, 175] width 8 height 8
click at [278, 176] on icon "button" at bounding box center [275, 175] width 8 height 8
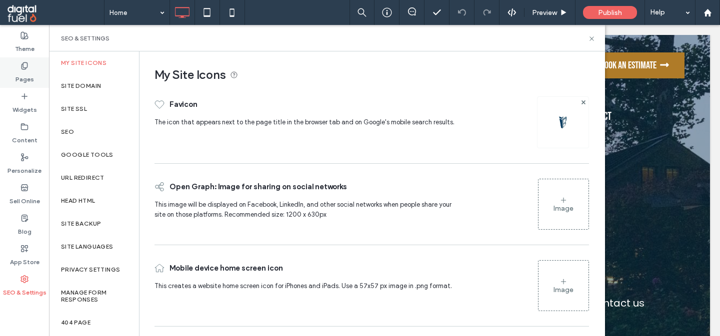
click at [30, 68] on div "Pages" at bounding box center [24, 72] width 49 height 30
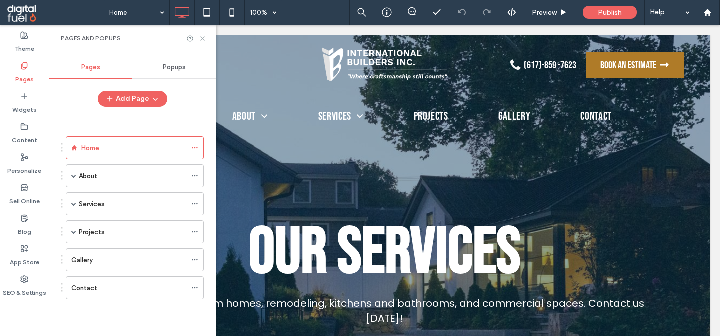
click at [202, 36] on icon at bounding box center [202, 38] width 7 height 7
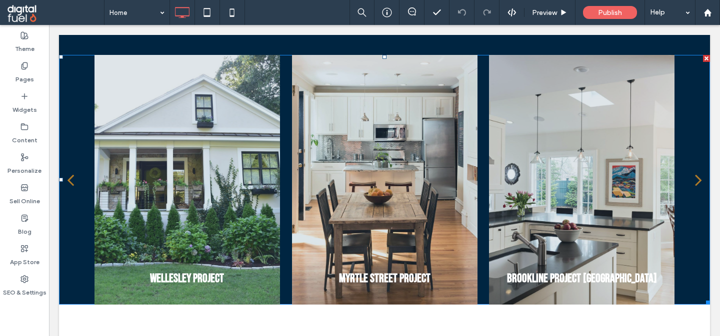
scroll to position [1778, 0]
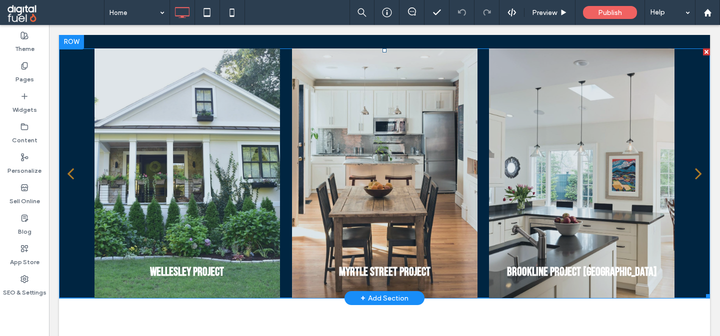
click at [371, 157] on div at bounding box center [384, 173] width 185 height 250
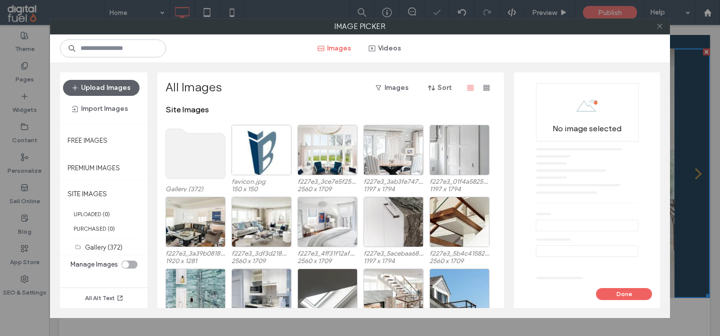
click at [660, 27] on icon at bounding box center [659, 25] width 7 height 7
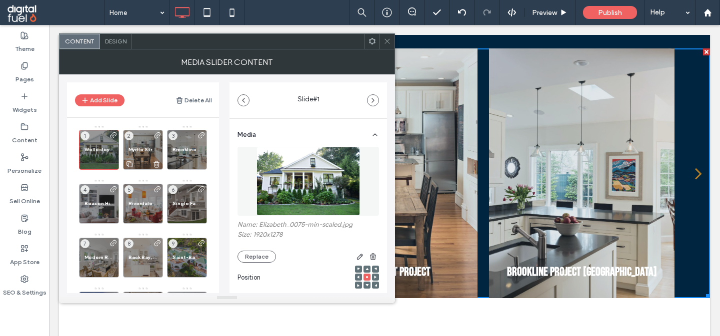
click at [138, 147] on span "Myrtle Street Project" at bounding box center [142, 149] width 29 height 6
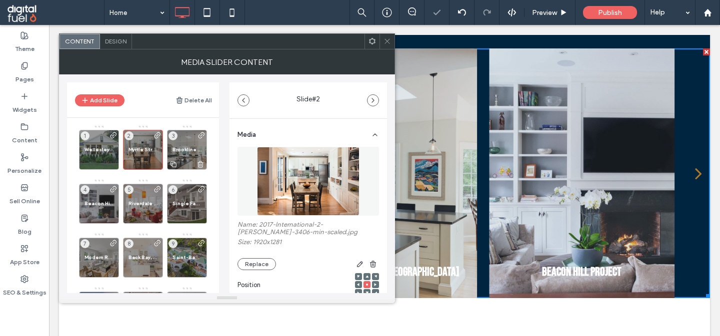
click at [180, 146] on div "Brookline Project Modern House 3" at bounding box center [187, 150] width 40 height 40
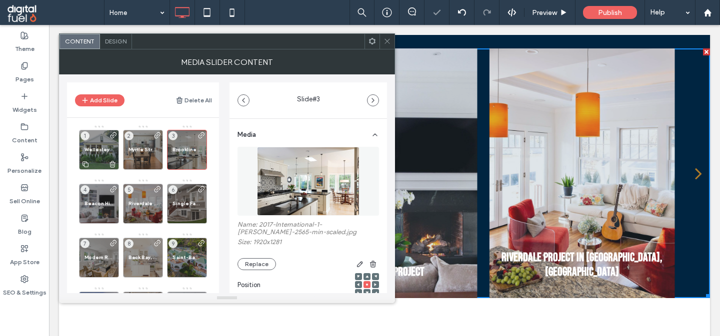
click at [96, 147] on span "Wellesley Project" at bounding box center [98, 149] width 29 height 6
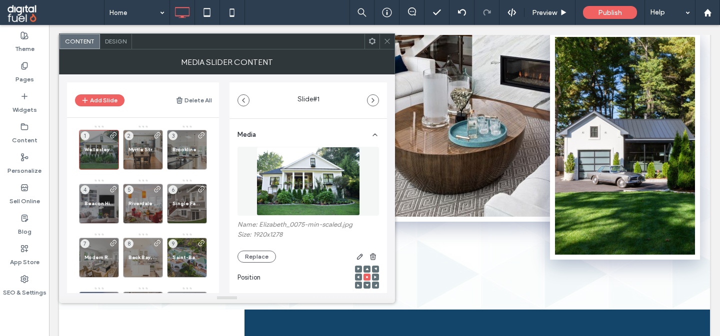
scroll to position [655, 0]
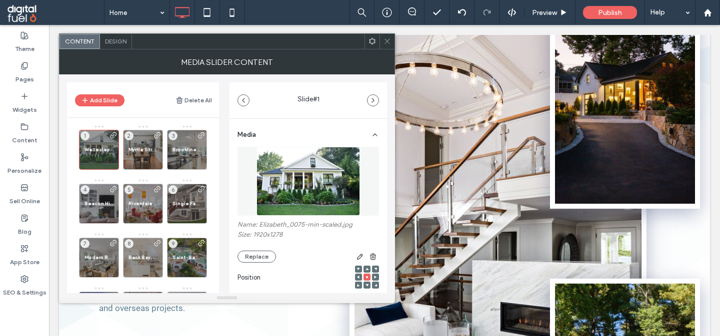
drag, startPoint x: 243, startPoint y: 47, endPoint x: 497, endPoint y: 65, distance: 254.6
click at [364, 49] on div at bounding box center [248, 41] width 232 height 15
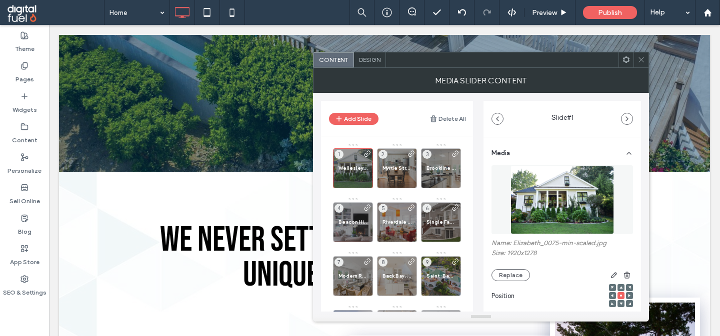
scroll to position [0, 0]
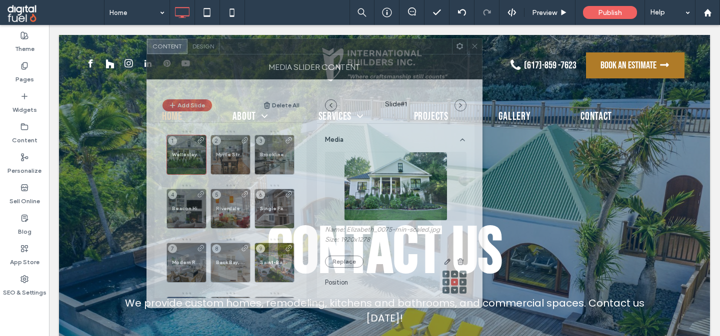
drag, startPoint x: 418, startPoint y: 66, endPoint x: 278, endPoint y: 59, distance: 139.6
click at [287, 53] on div at bounding box center [335, 46] width 232 height 15
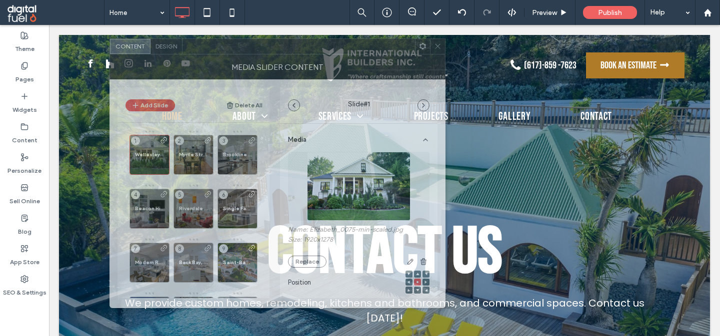
drag, startPoint x: 309, startPoint y: 64, endPoint x: 228, endPoint y: 64, distance: 81.5
click at [228, 64] on div "MEDIA SLIDER CONTENT" at bounding box center [277, 66] width 336 height 25
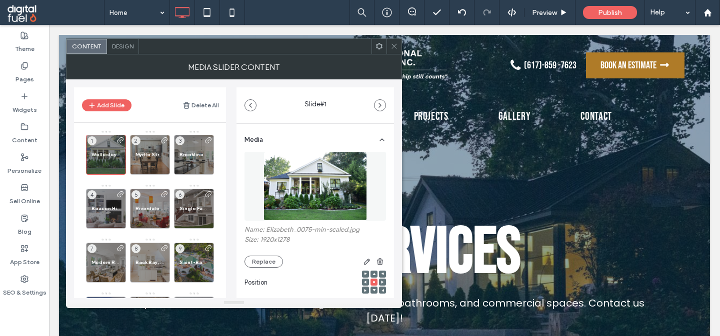
click at [323, 184] on img at bounding box center [314, 186] width 103 height 69
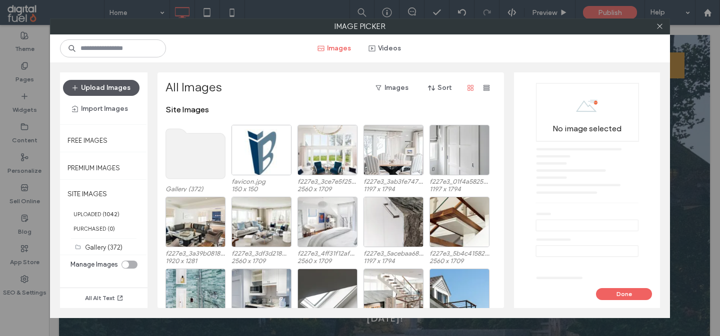
click at [116, 80] on button "Upload Images" at bounding box center [101, 88] width 76 height 16
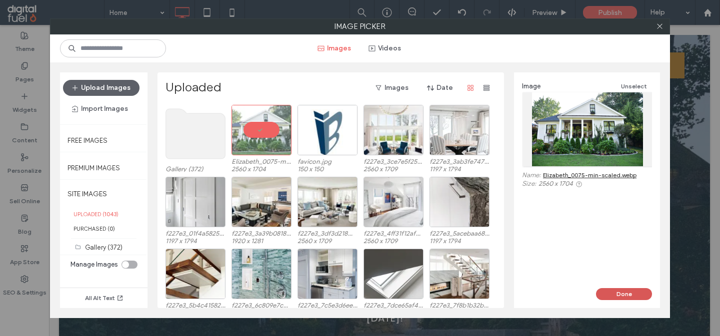
click at [630, 290] on button "Done" at bounding box center [624, 294] width 56 height 12
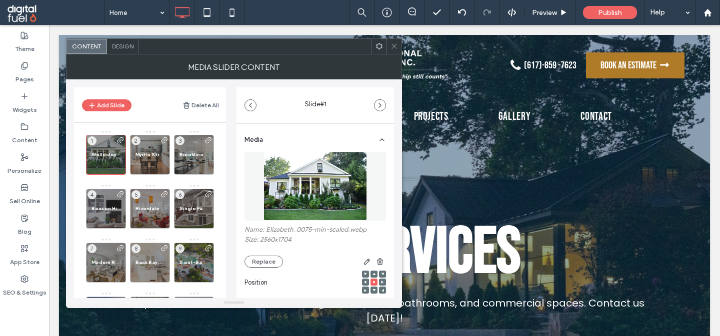
click at [393, 47] on use at bounding box center [393, 46] width 5 height 5
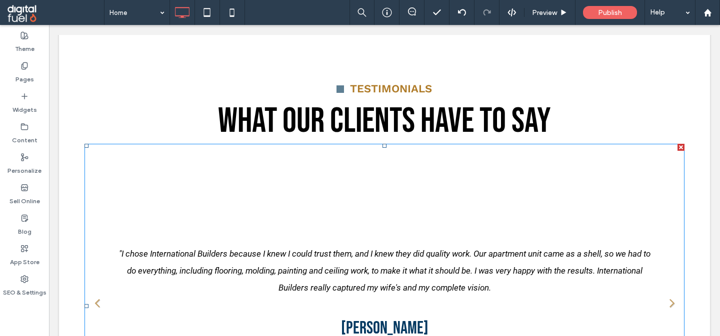
scroll to position [2061, 0]
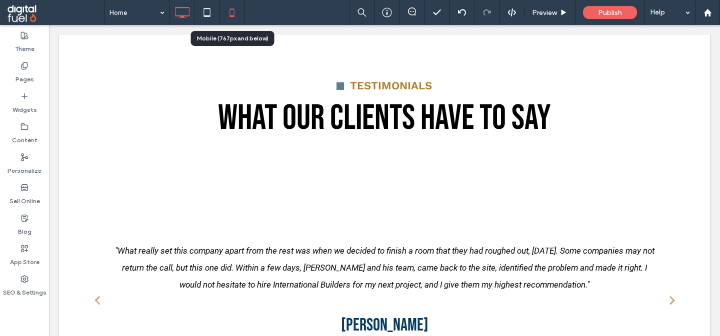
click at [232, 9] on use at bounding box center [232, 12] width 4 height 8
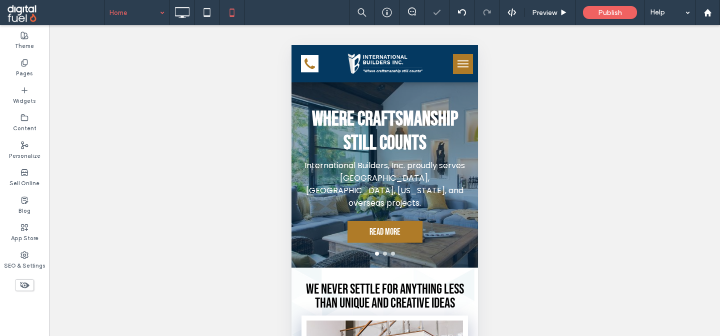
scroll to position [0, 0]
click at [124, 16] on input at bounding box center [134, 12] width 50 height 25
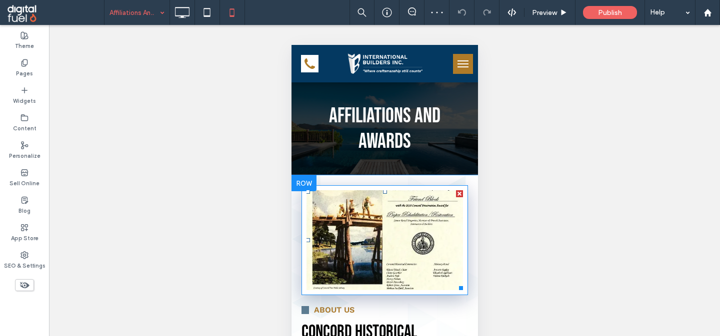
scroll to position [69, 0]
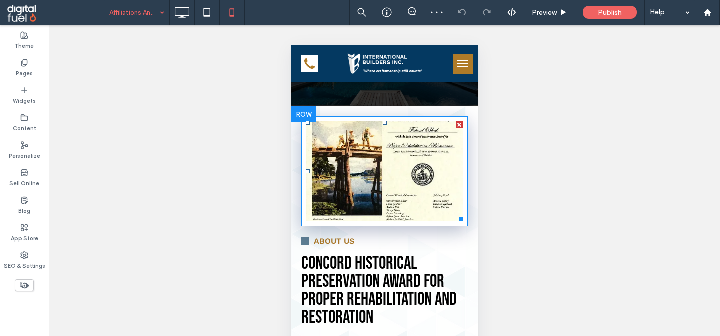
click at [384, 185] on link at bounding box center [384, 171] width 156 height 100
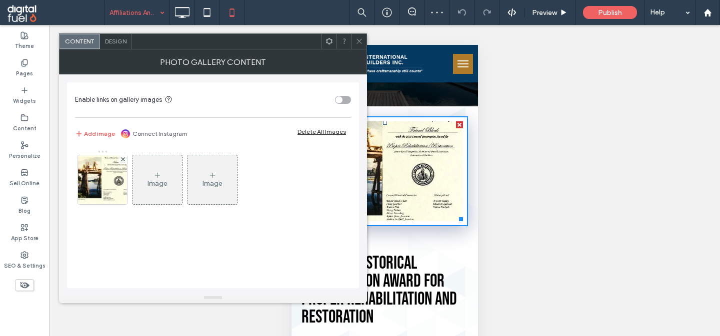
click at [384, 185] on link at bounding box center [384, 171] width 156 height 100
click at [120, 42] on span "Design" at bounding box center [115, 40] width 21 height 7
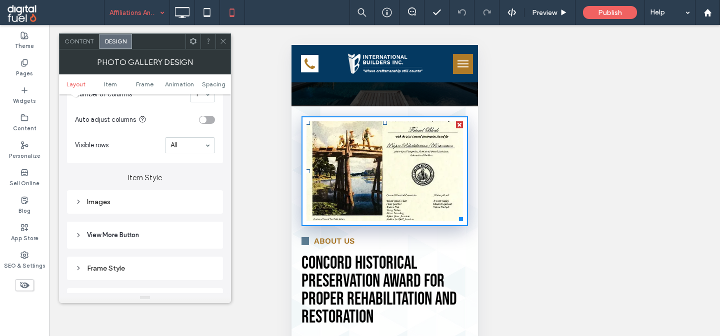
scroll to position [328, 0]
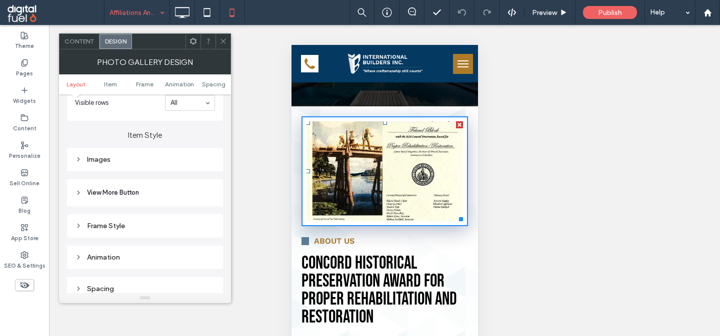
click at [126, 160] on div "Images" at bounding box center [145, 159] width 140 height 8
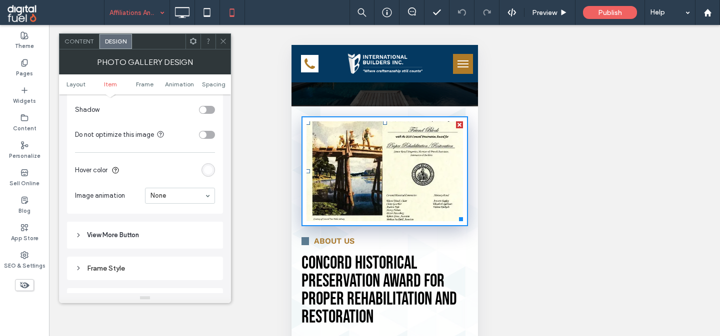
scroll to position [577, 0]
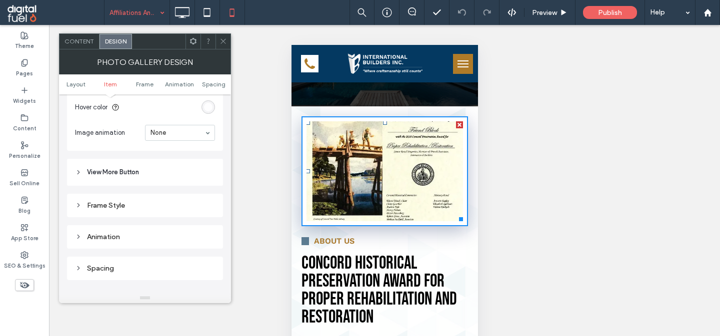
click at [76, 38] on span "Content" at bounding box center [78, 40] width 29 height 7
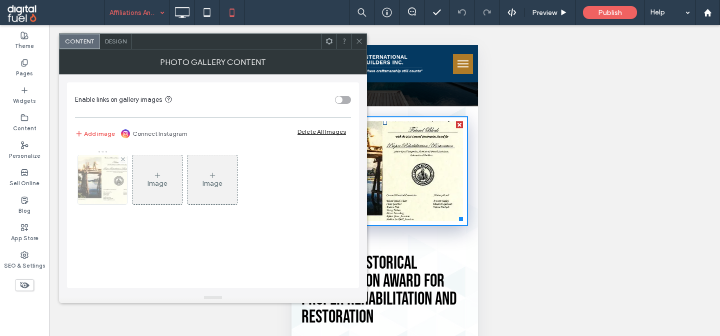
click at [101, 178] on img at bounding box center [102, 179] width 67 height 49
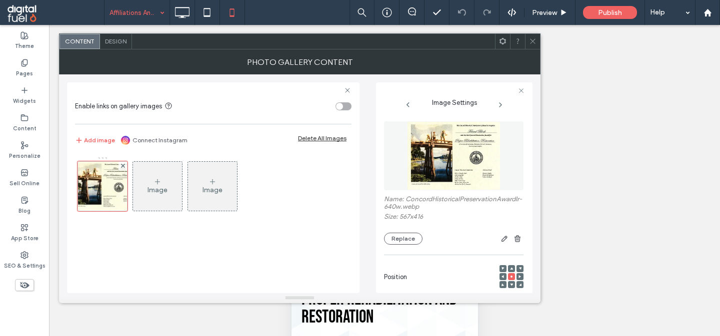
click at [534, 40] on icon at bounding box center [532, 40] width 7 height 7
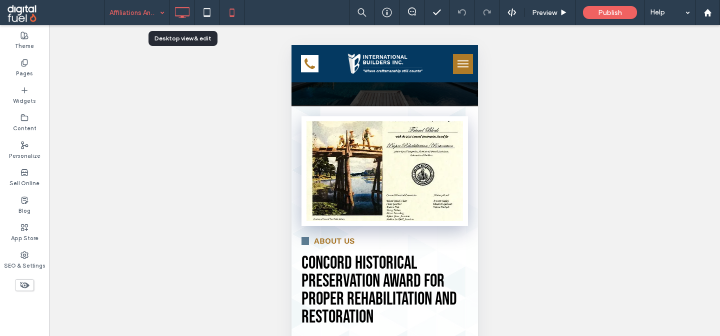
click at [175, 11] on icon at bounding box center [182, 12] width 20 height 20
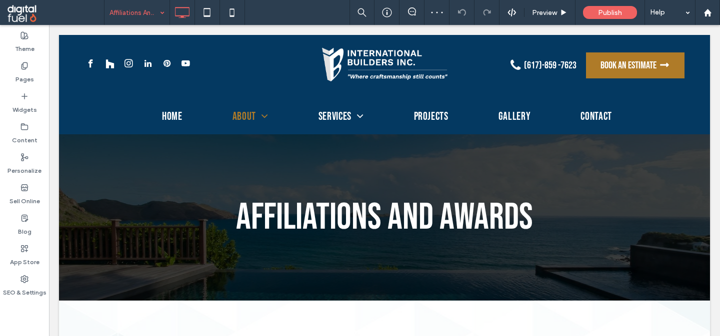
scroll to position [0, 0]
click at [20, 278] on div "SEO & Settings" at bounding box center [24, 286] width 49 height 30
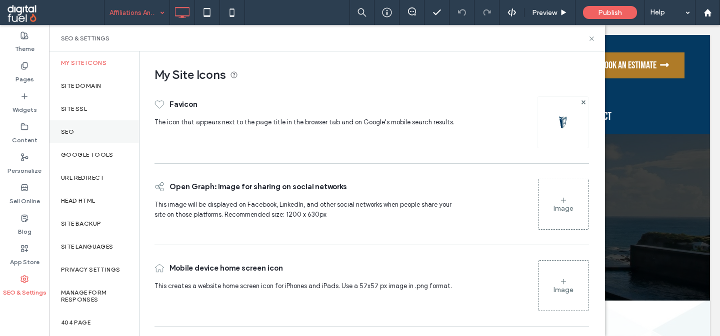
click at [76, 135] on div "SEO" at bounding box center [94, 131] width 90 height 23
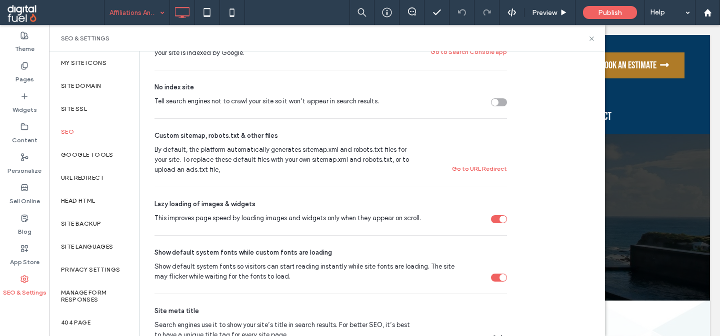
scroll to position [382, 0]
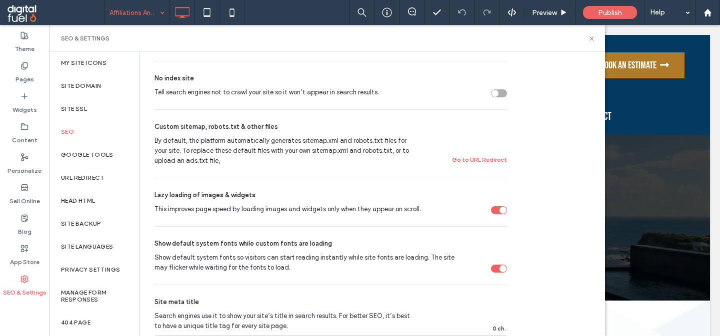
click at [505, 212] on div "This improves page speed by loading images and widgets only when they appear on…" at bounding box center [502, 210] width 7 height 7
click at [498, 211] on div "This improves page speed by loading images and widgets only when they appear on…" at bounding box center [494, 210] width 7 height 7
click at [397, 211] on span "This improves page speed by loading images and widgets only when they appear on…" at bounding box center [306, 209] width 305 height 10
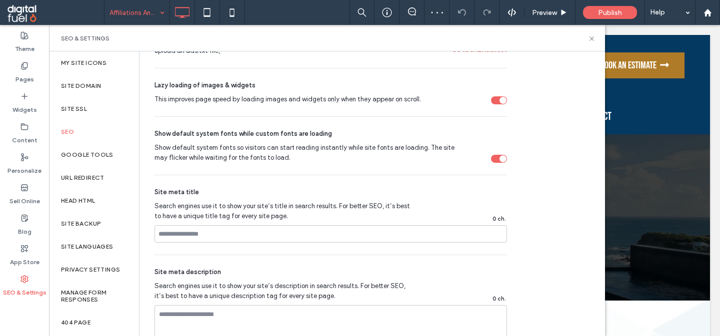
scroll to position [493, 0]
click at [95, 158] on label "Google Tools" at bounding box center [87, 154] width 52 height 7
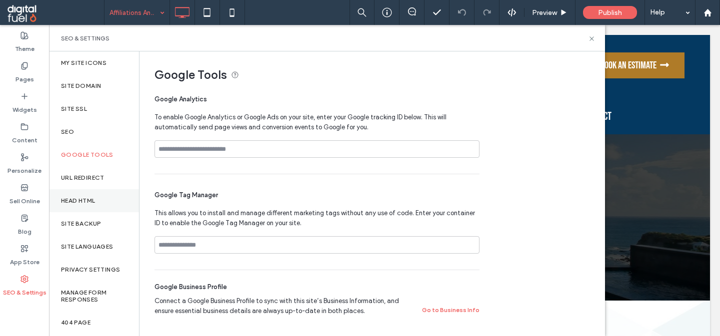
click at [90, 198] on label "Head HTML" at bounding box center [78, 200] width 34 height 7
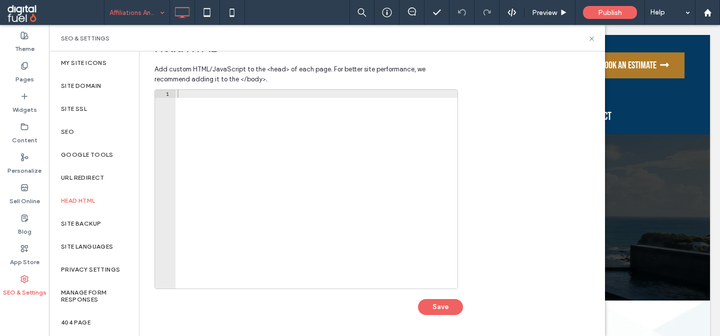
scroll to position [7, 0]
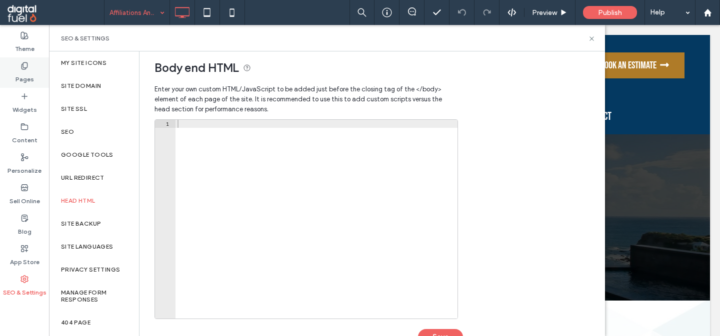
click at [12, 73] on div "Pages" at bounding box center [24, 72] width 49 height 30
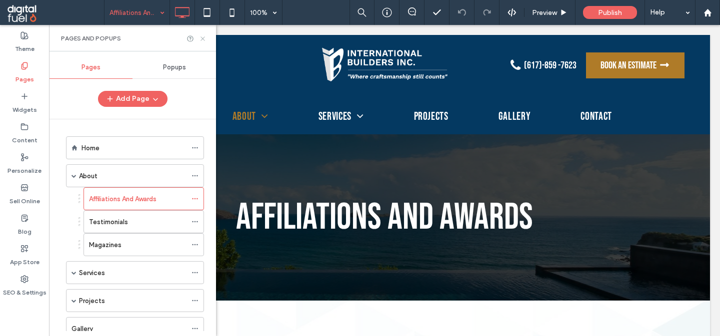
click at [204, 38] on icon at bounding box center [202, 38] width 7 height 7
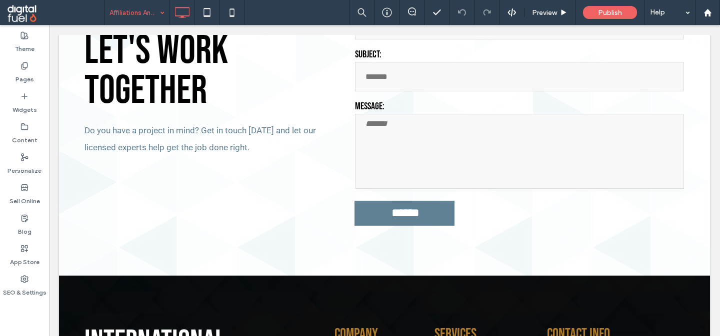
scroll to position [1157, 0]
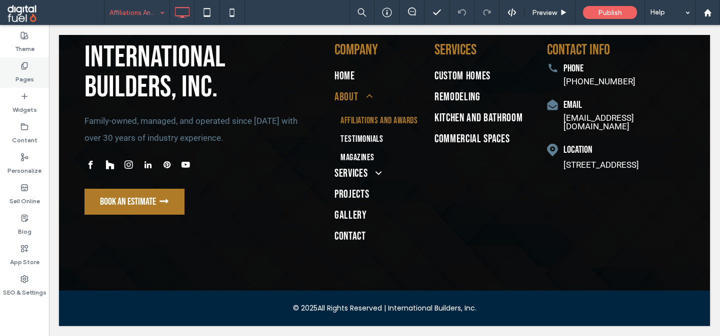
click at [18, 65] on div "Pages" at bounding box center [24, 72] width 49 height 30
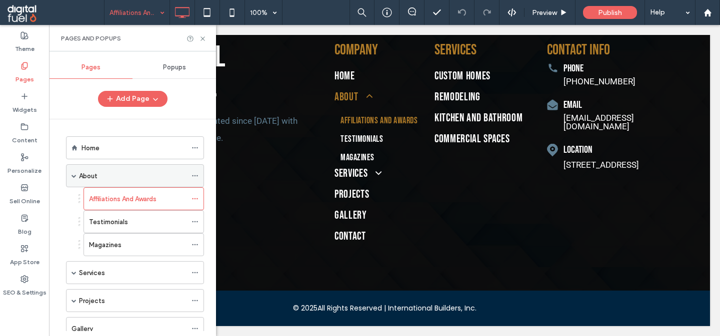
click at [124, 174] on div "About" at bounding box center [132, 176] width 107 height 10
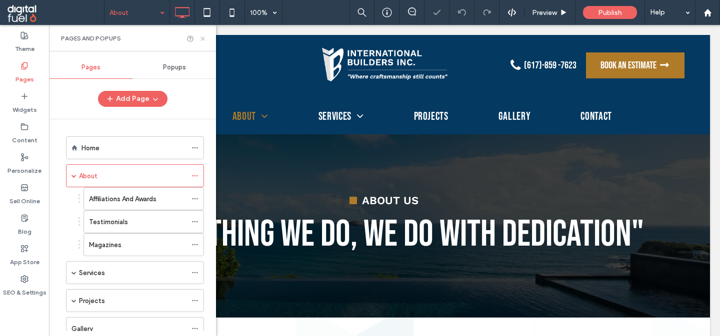
click at [202, 38] on icon at bounding box center [202, 38] width 7 height 7
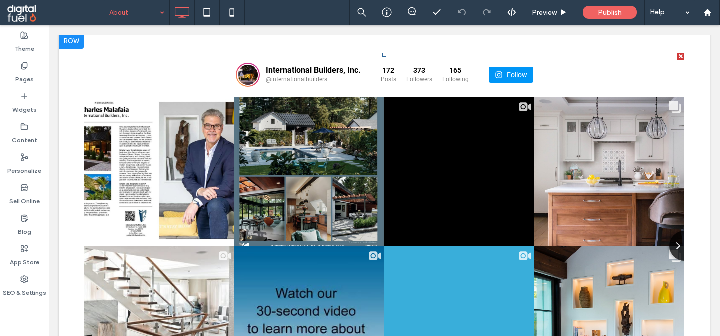
scroll to position [2116, 0]
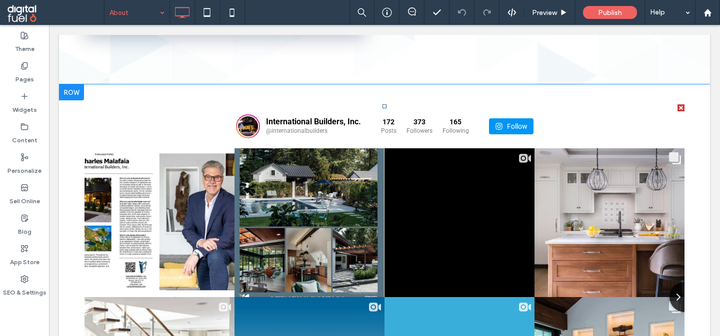
click at [175, 133] on span at bounding box center [384, 275] width 600 height 342
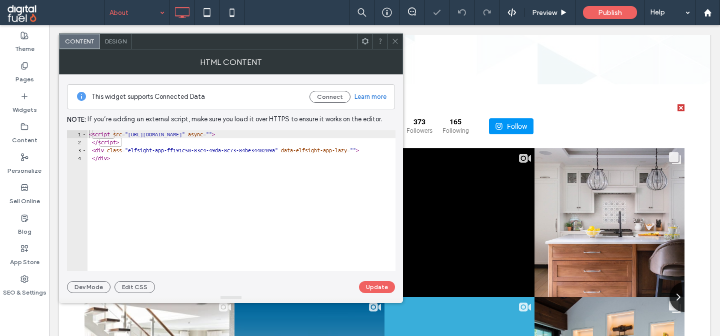
click at [197, 150] on div "< script src = "https://elfsightcdn.com/platform.js" async = "" > </ script > <…" at bounding box center [251, 208] width 328 height 157
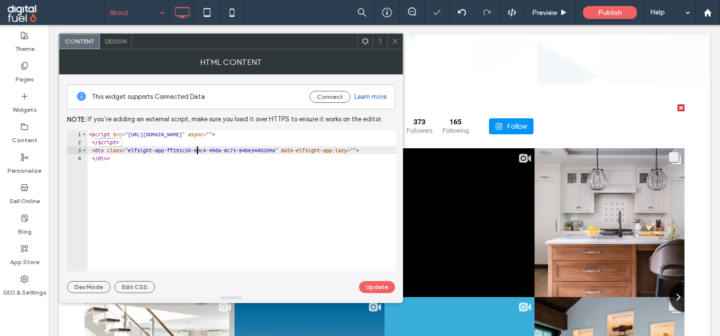
type textarea "**********"
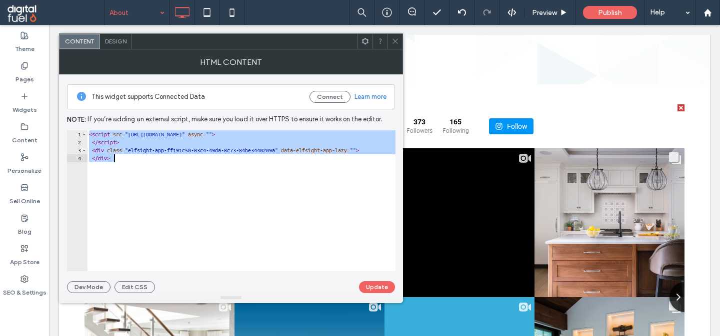
click at [394, 46] on span at bounding box center [394, 41] width 7 height 15
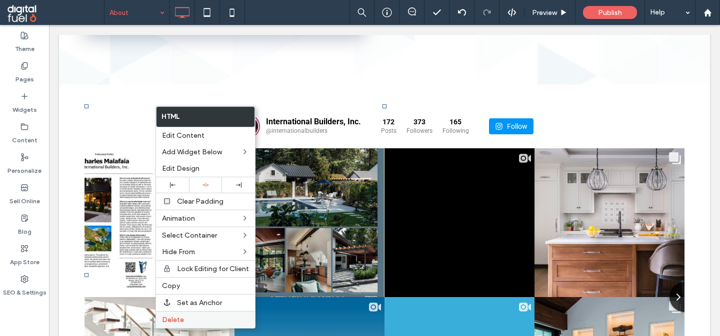
click at [178, 321] on span "Delete" at bounding box center [173, 320] width 22 height 8
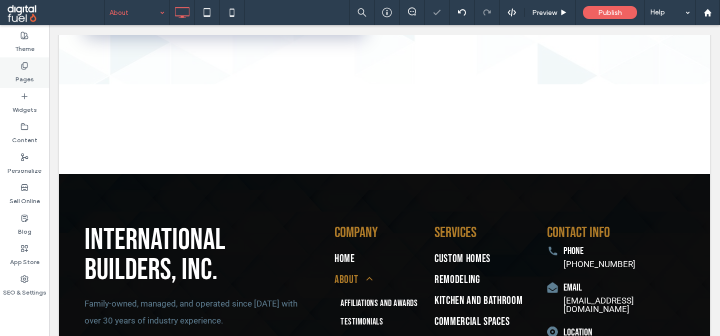
click at [33, 72] on div "Pages" at bounding box center [24, 72] width 49 height 30
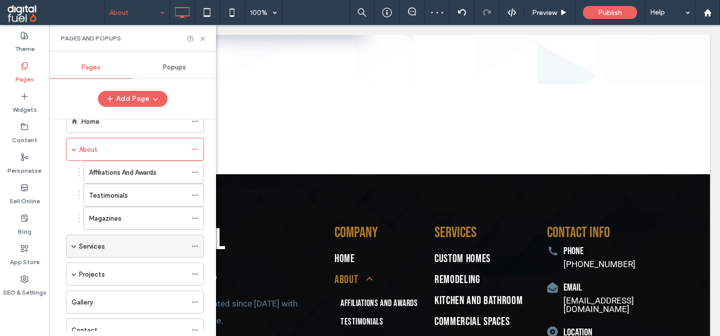
scroll to position [62, 0]
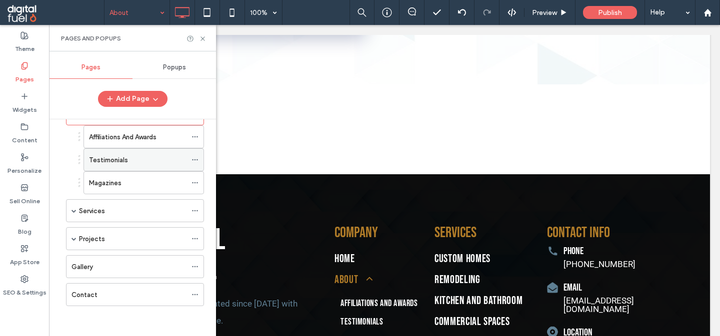
click at [123, 158] on label "Testimonials" at bounding box center [108, 159] width 39 height 17
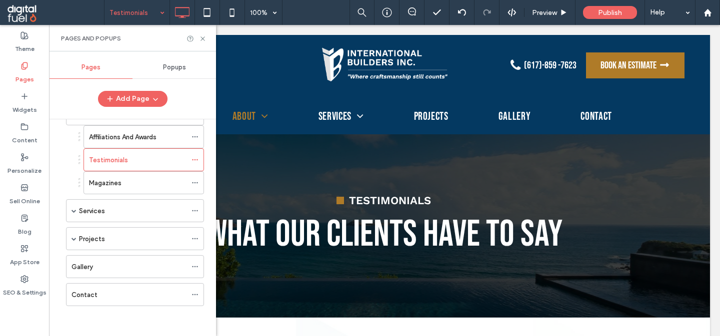
scroll to position [0, 0]
click at [203, 39] on icon at bounding box center [202, 38] width 7 height 7
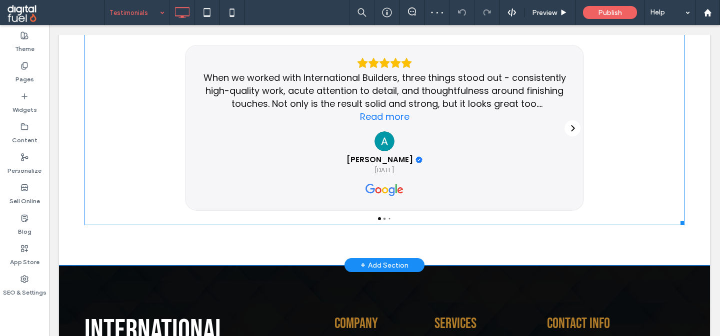
scroll to position [631, 0]
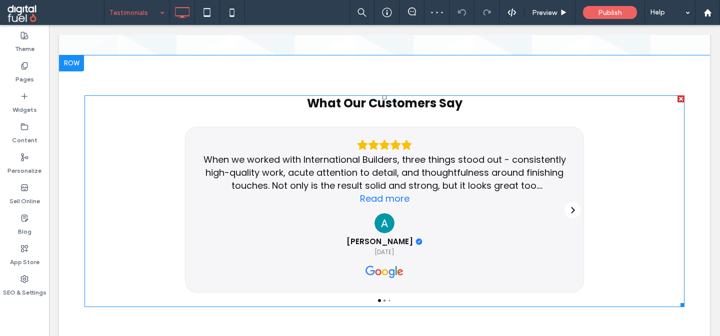
click at [125, 173] on span at bounding box center [384, 201] width 600 height 212
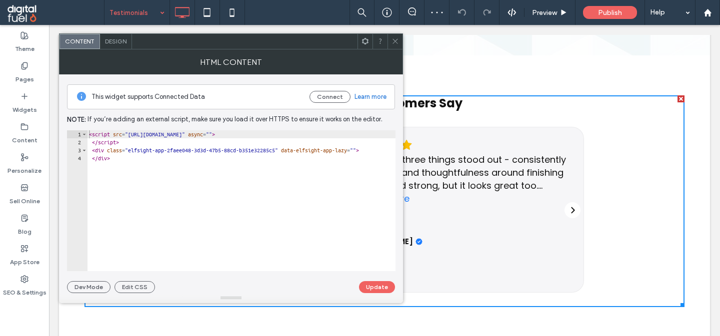
click at [179, 173] on div "< script src = "https://elfsightcdn.com/platform.js" async = "" > </ script > <…" at bounding box center [251, 208] width 328 height 157
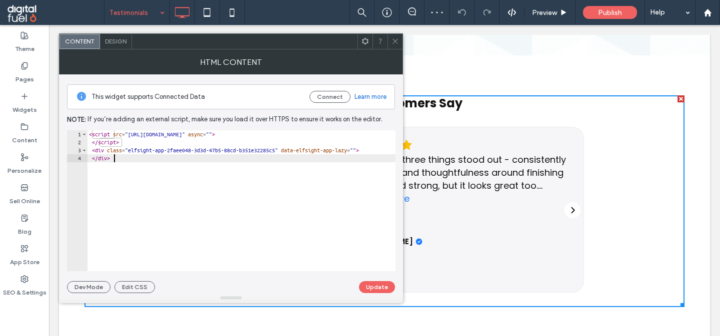
type textarea "**********"
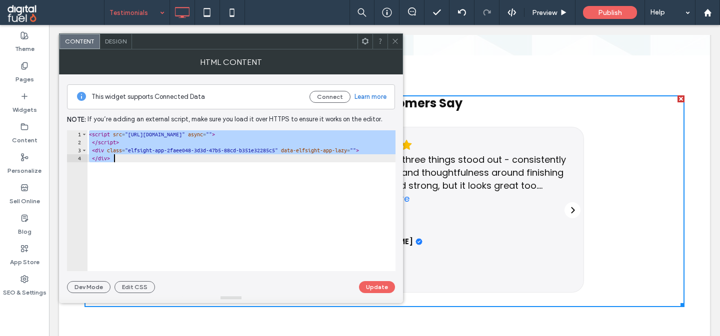
click at [397, 38] on icon at bounding box center [394, 40] width 7 height 7
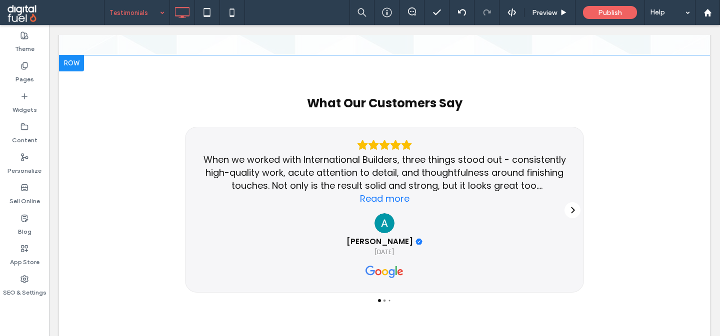
click at [72, 61] on div at bounding box center [71, 63] width 25 height 16
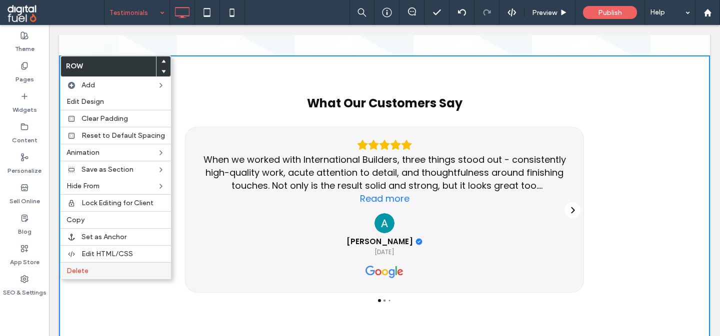
click at [97, 274] on label "Delete" at bounding box center [115, 271] width 98 height 8
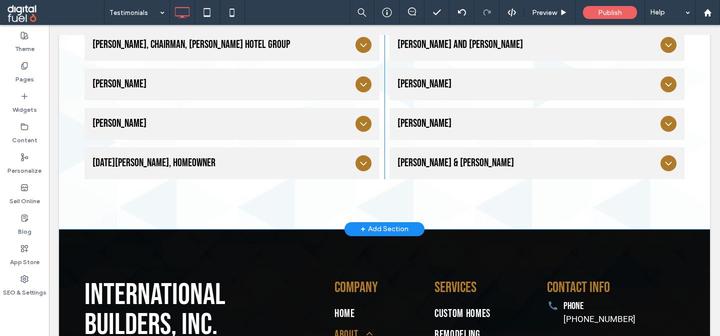
scroll to position [454, 0]
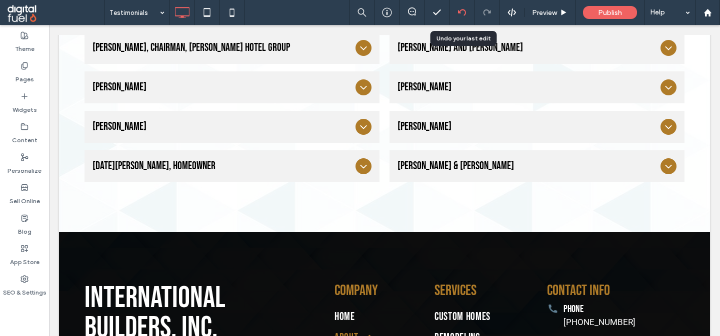
click at [461, 11] on icon at bounding box center [462, 12] width 8 height 8
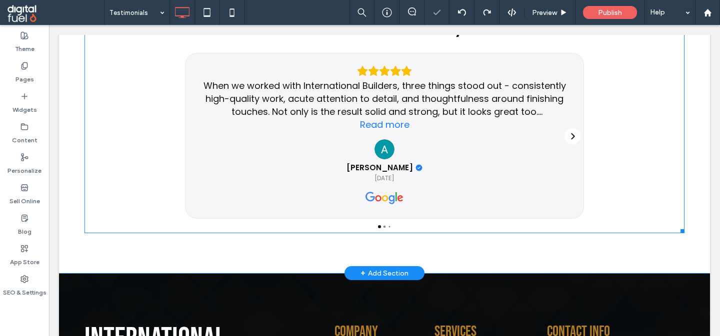
scroll to position [671, 0]
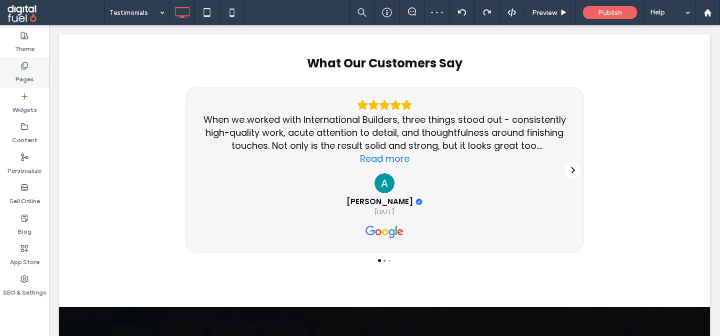
click at [10, 75] on div "Pages" at bounding box center [24, 72] width 49 height 30
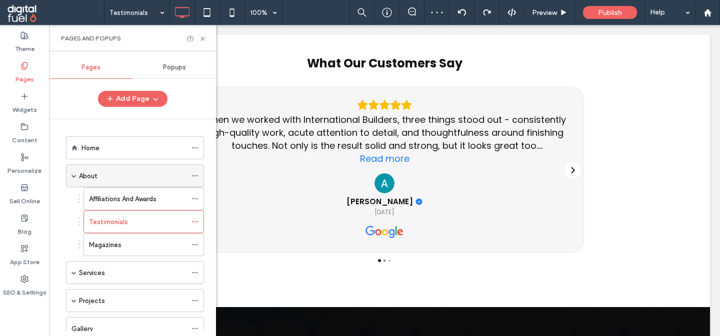
click at [143, 179] on div "About" at bounding box center [132, 176] width 107 height 10
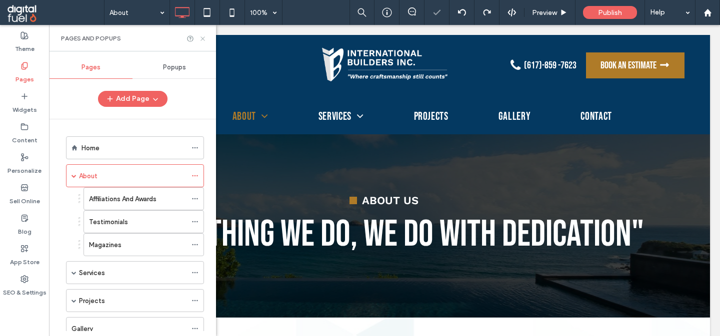
click at [203, 38] on use at bounding box center [202, 38] width 4 height 4
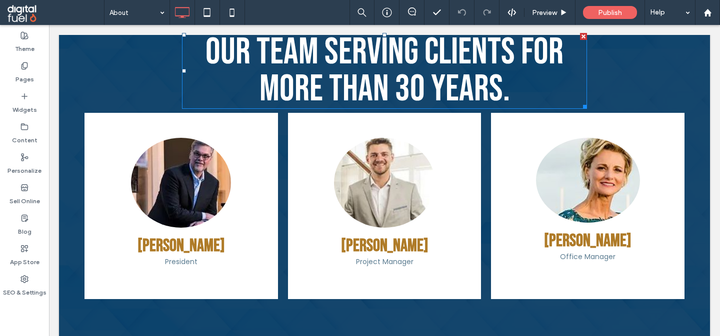
scroll to position [1016, 0]
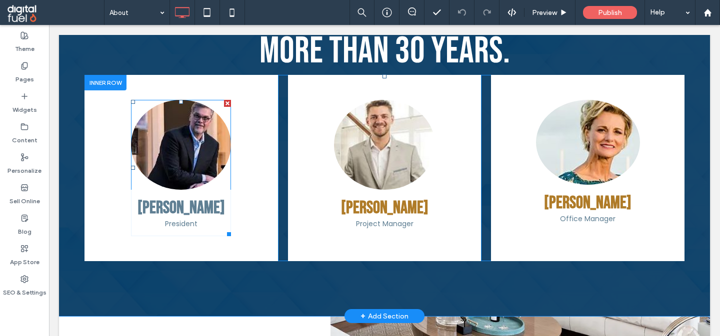
click at [188, 182] on link at bounding box center [181, 145] width 100 height 90
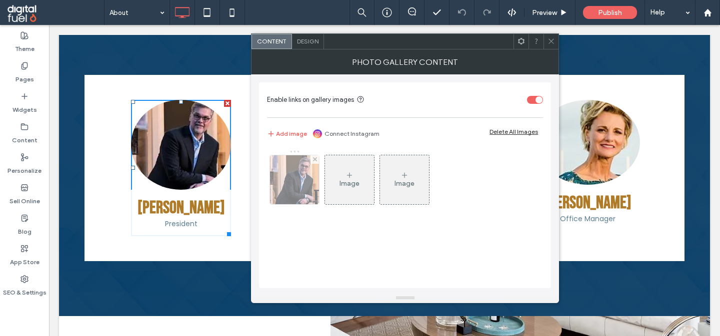
click at [299, 175] on img at bounding box center [294, 179] width 49 height 49
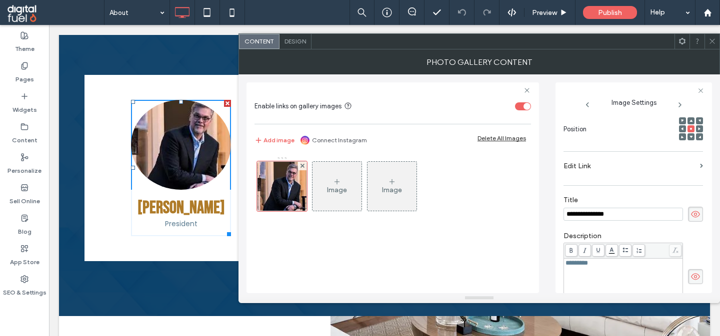
scroll to position [0, 0]
click at [712, 40] on icon at bounding box center [711, 40] width 7 height 7
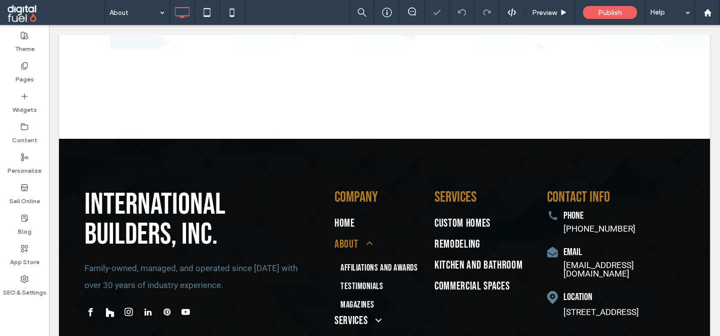
scroll to position [2095, 0]
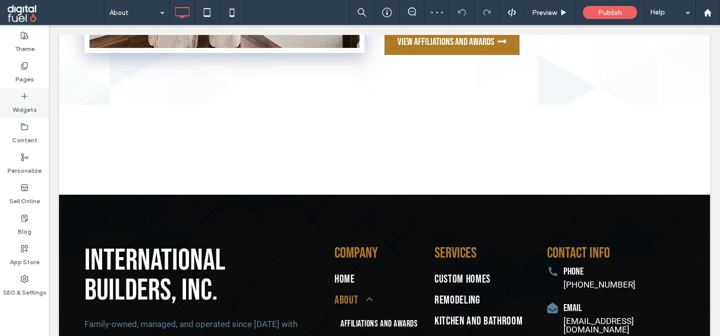
click at [22, 90] on div "Widgets" at bounding box center [24, 103] width 49 height 30
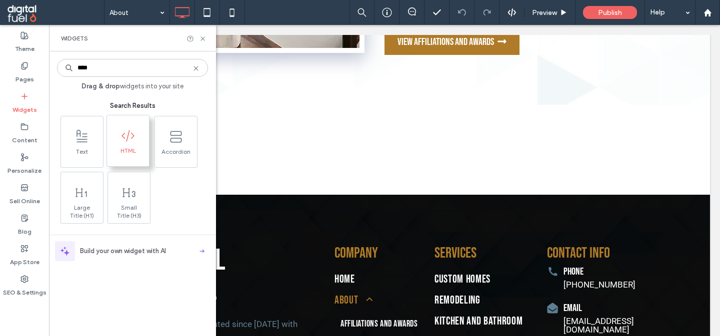
type input "****"
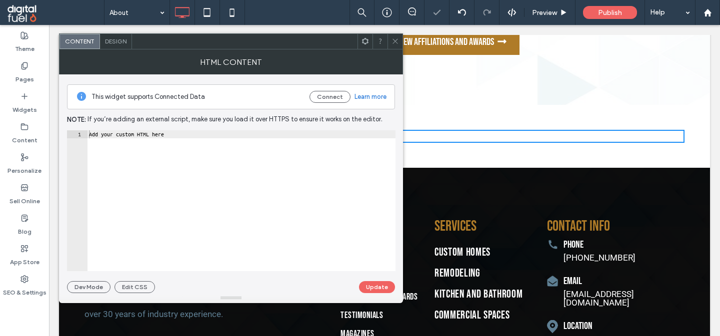
click at [241, 179] on div "Add your custom HTML here" at bounding box center [241, 208] width 308 height 157
paste textarea "Cursor at row 1"
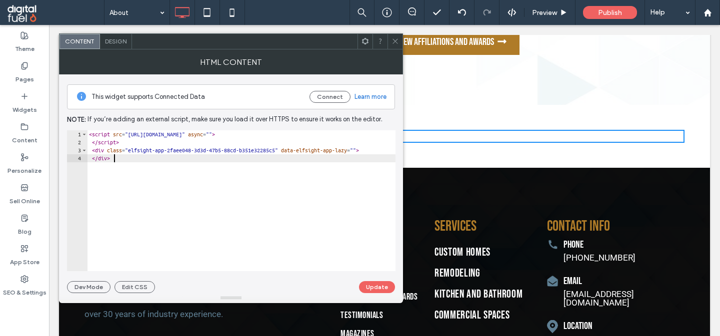
click at [161, 153] on div "< script src = "https://elfsightcdn.com/platform.js" async = "" > </ script > <…" at bounding box center [251, 208] width 328 height 157
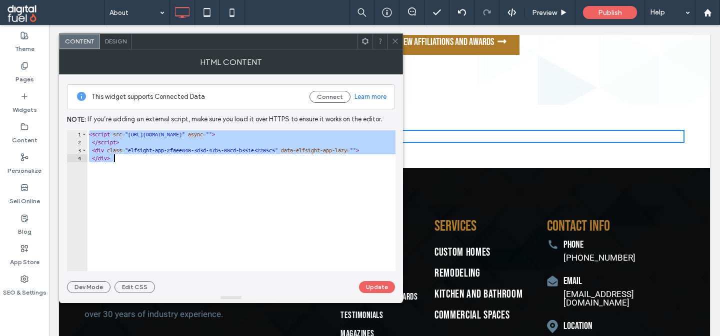
paste textarea "Cursor at row 4"
type textarea "******"
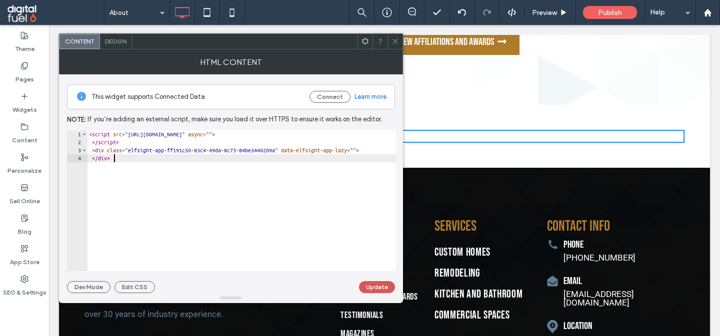
click at [369, 290] on button "Update" at bounding box center [377, 287] width 36 height 12
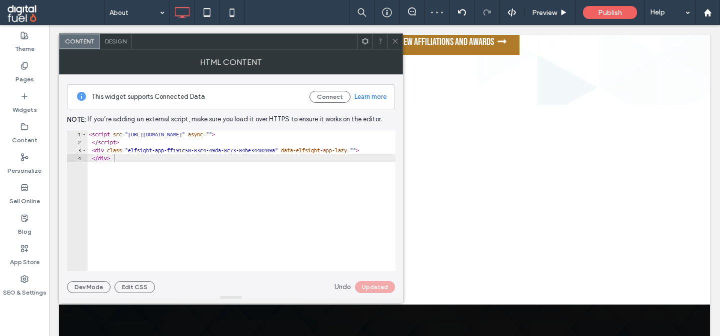
click at [396, 40] on icon at bounding box center [394, 40] width 7 height 7
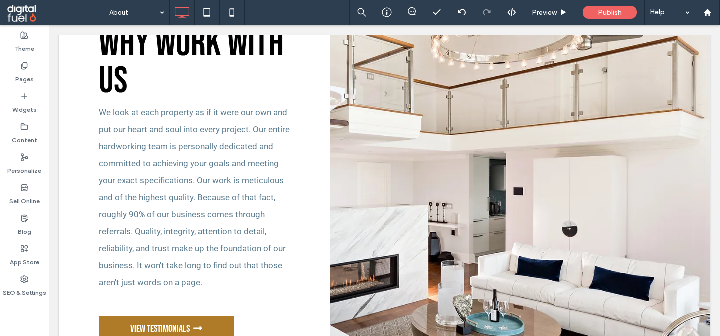
scroll to position [1461, 0]
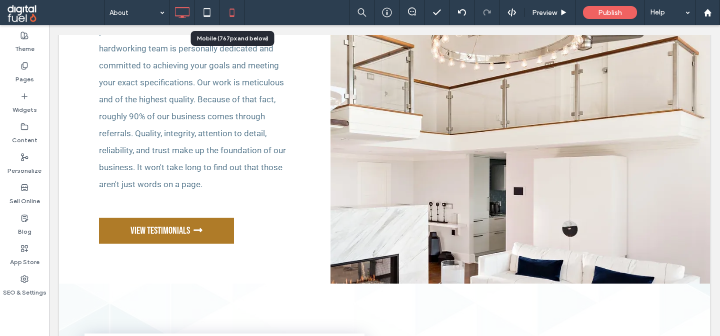
click at [239, 12] on icon at bounding box center [232, 12] width 20 height 20
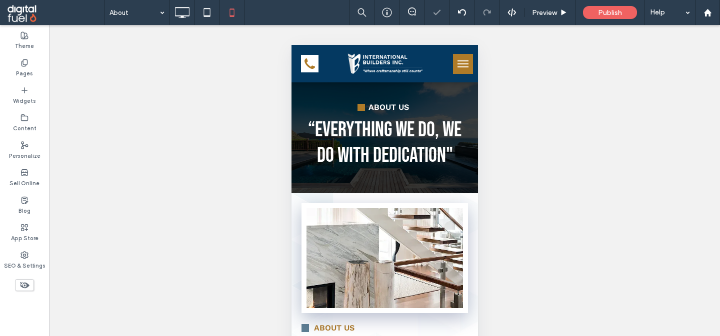
scroll to position [0, 0]
click at [144, 9] on input at bounding box center [134, 12] width 50 height 25
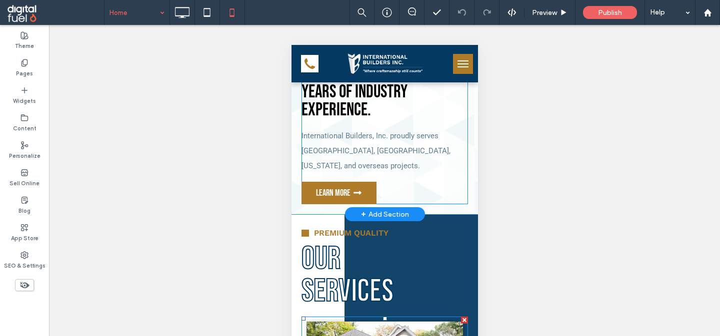
scroll to position [382, 0]
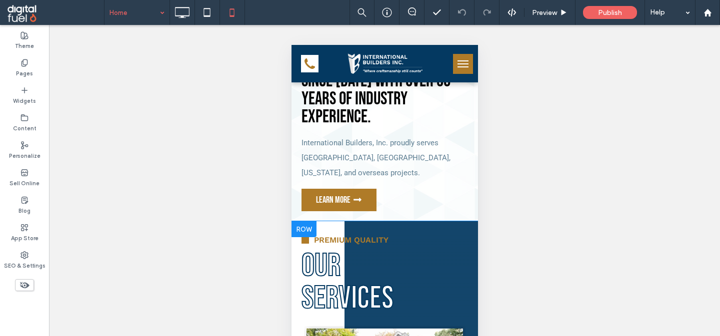
click at [300, 226] on div at bounding box center [303, 229] width 25 height 16
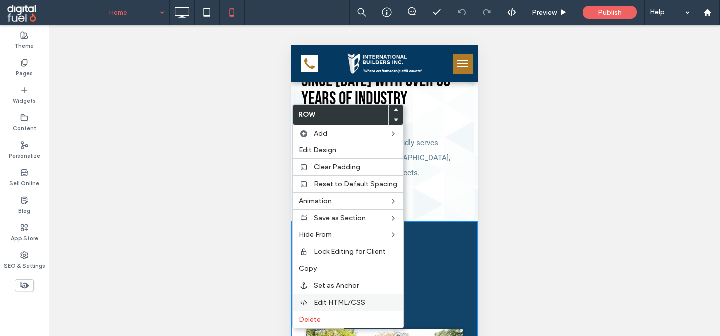
click at [336, 300] on div "Edit HTML/CSS" at bounding box center [348, 302] width 110 height 17
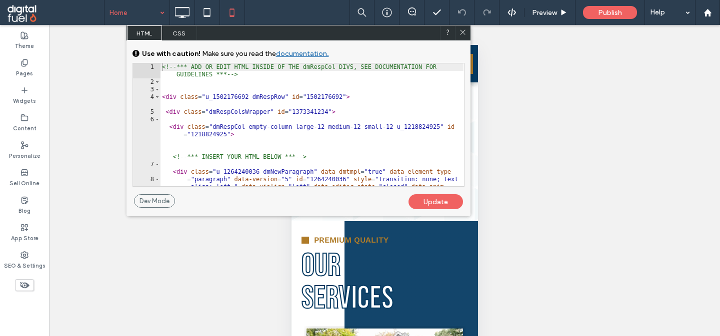
click at [177, 29] on span "CSS" at bounding box center [179, 32] width 35 height 15
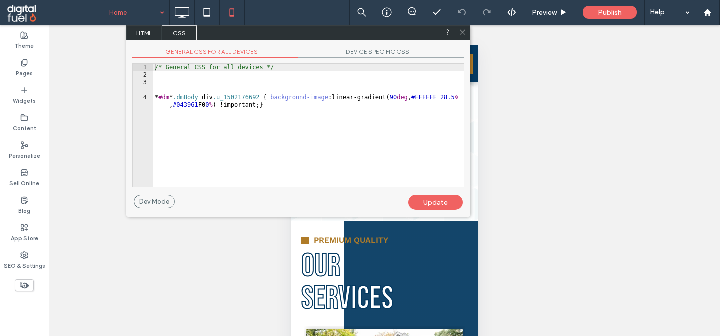
click at [462, 33] on use at bounding box center [462, 32] width 5 height 5
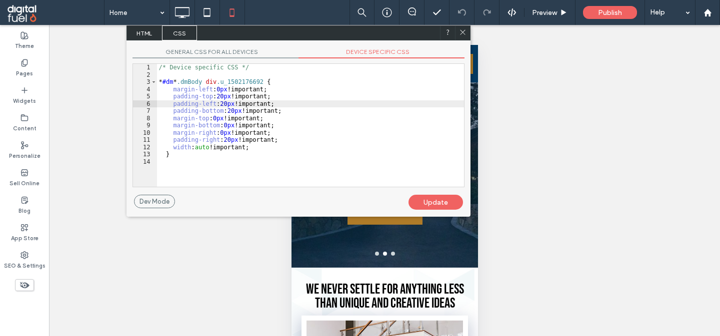
scroll to position [473, 0]
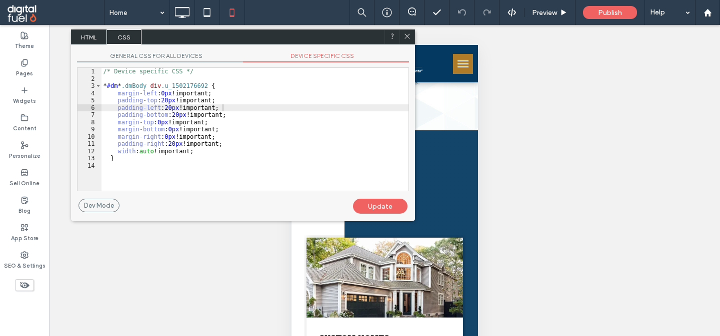
drag, startPoint x: 404, startPoint y: 31, endPoint x: 395, endPoint y: 38, distance: 11.0
click at [396, 38] on div "HTML CSS" at bounding box center [243, 36] width 344 height 15
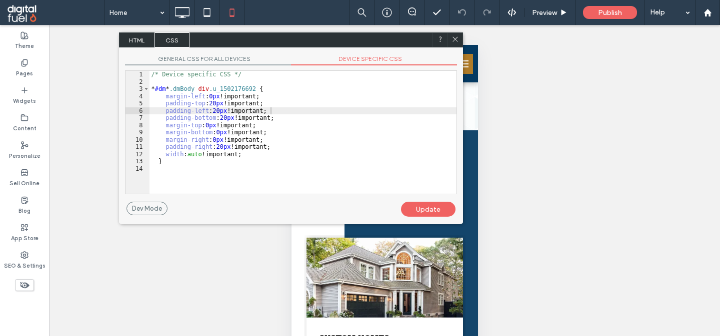
scroll to position [0, 0]
click at [258, 171] on div "/* Device specific CSS */ * #dm * .dmBody div .u_1502176692 { margin-left : 0 p…" at bounding box center [302, 139] width 307 height 137
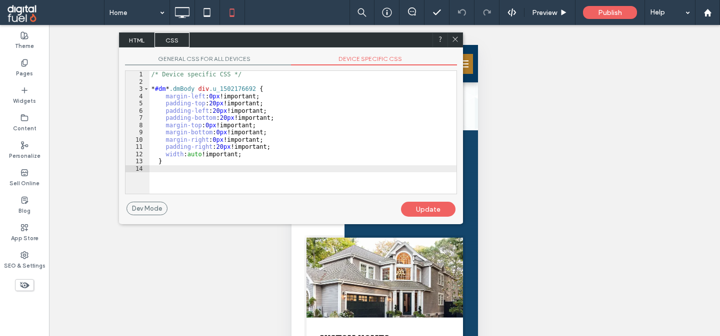
click at [256, 155] on div "/* Device specific CSS */ * #dm * .dmBody div .u_1502176692 { margin-left : 0 p…" at bounding box center [302, 139] width 307 height 137
paste textarea
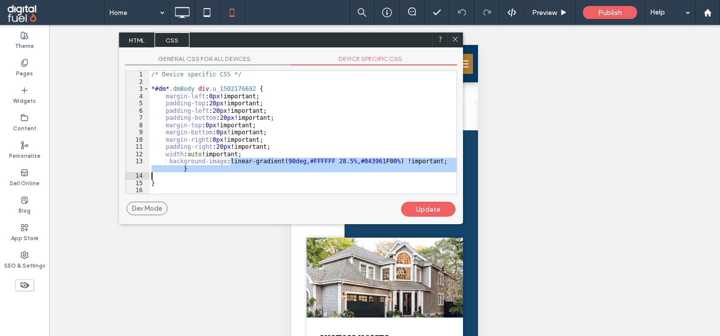
drag, startPoint x: 232, startPoint y: 163, endPoint x: 232, endPoint y: 175, distance: 12.0
click at [232, 175] on div "/* Device specific CSS */ * #dm * .dmBody div .u_1502176692 { margin-left : 0 p…" at bounding box center [302, 139] width 307 height 137
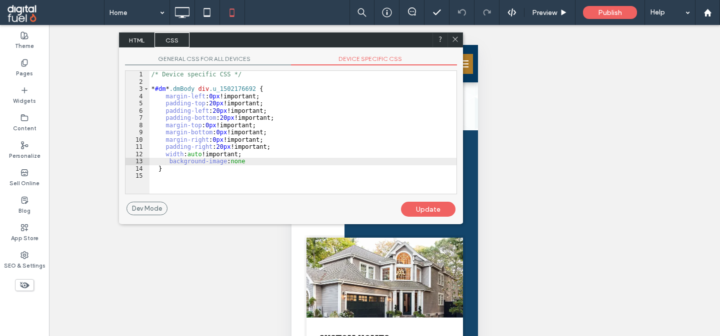
type textarea "**"
click at [422, 209] on div "Update" at bounding box center [428, 209] width 54 height 15
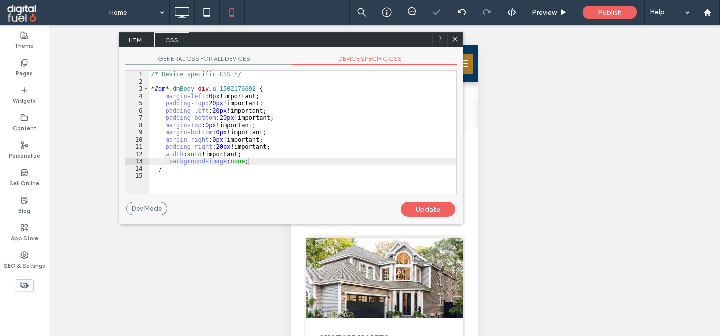
click at [453, 37] on icon at bounding box center [454, 38] width 7 height 7
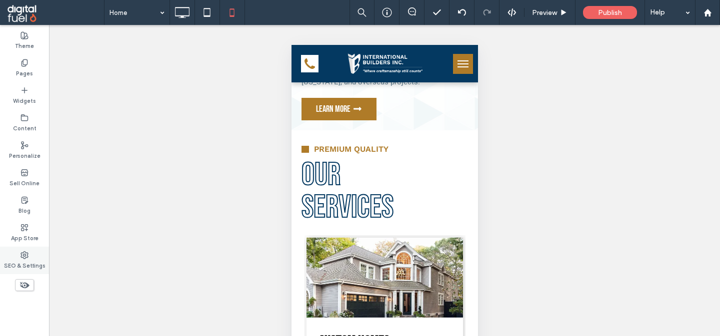
click at [17, 261] on label "SEO & Settings" at bounding box center [24, 264] width 41 height 11
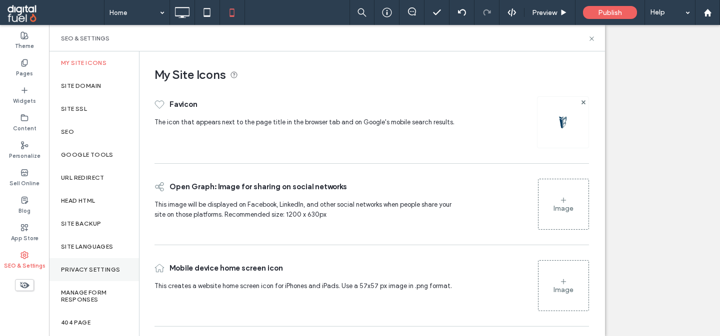
scroll to position [51, 0]
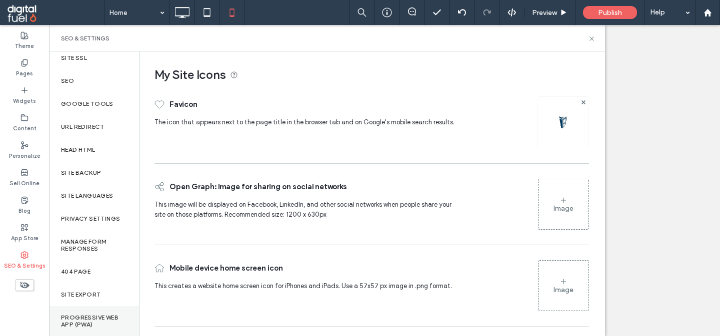
click at [82, 319] on label "Progressive Web App (PWA)" at bounding box center [94, 321] width 66 height 14
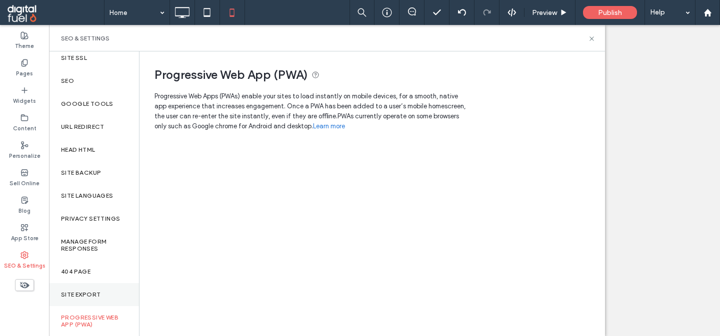
click at [94, 289] on div "Site Export" at bounding box center [94, 294] width 90 height 23
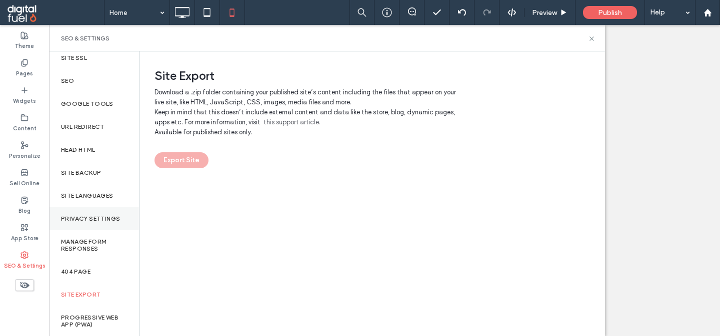
scroll to position [0, 0]
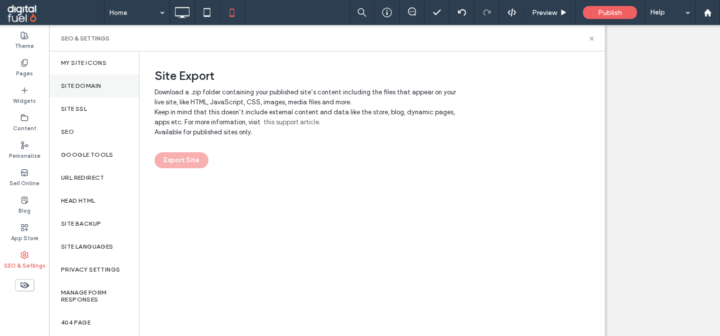
click at [93, 81] on div "Site Domain" at bounding box center [94, 85] width 90 height 23
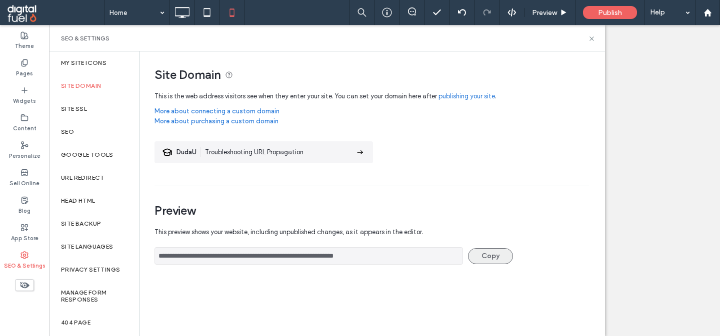
click at [489, 256] on button "Copy" at bounding box center [490, 256] width 45 height 16
click at [483, 257] on button "Copy" at bounding box center [490, 256] width 45 height 16
click at [483, 256] on button "Copy" at bounding box center [490, 256] width 45 height 16
click at [375, 258] on input "**********" at bounding box center [308, 255] width 308 height 17
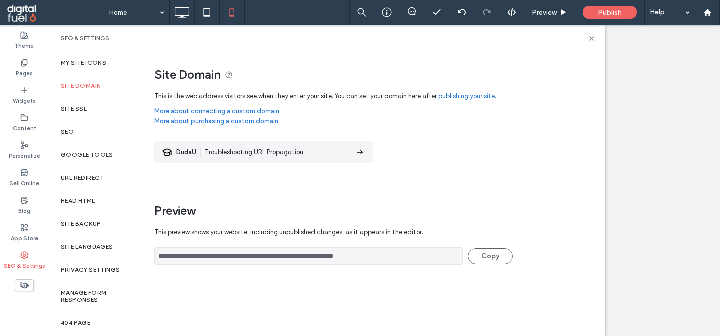
click at [375, 258] on input "**********" at bounding box center [308, 255] width 308 height 17
click at [137, 13] on input at bounding box center [134, 12] width 50 height 25
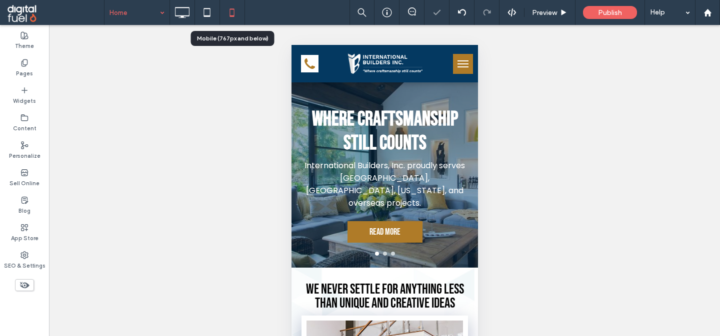
click at [223, 10] on icon at bounding box center [232, 12] width 20 height 20
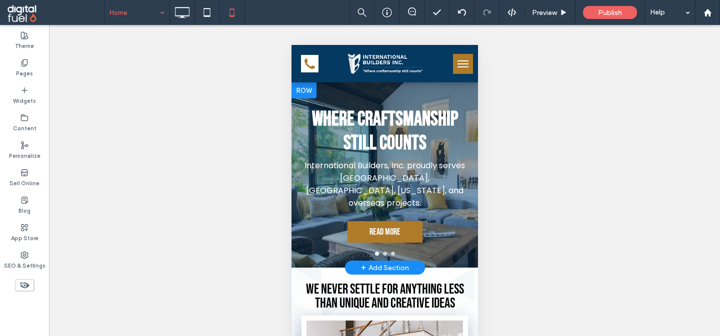
click at [296, 87] on div at bounding box center [303, 90] width 25 height 16
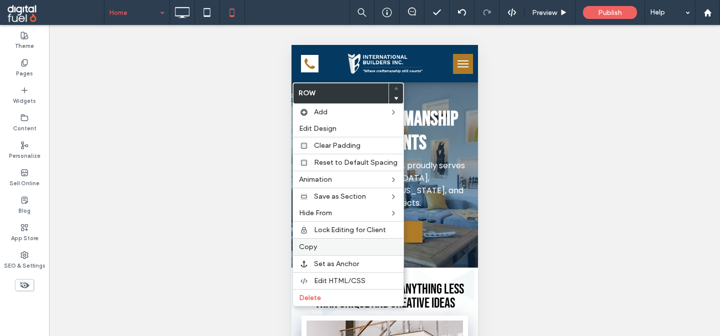
click at [306, 246] on span "Copy" at bounding box center [308, 247] width 18 height 8
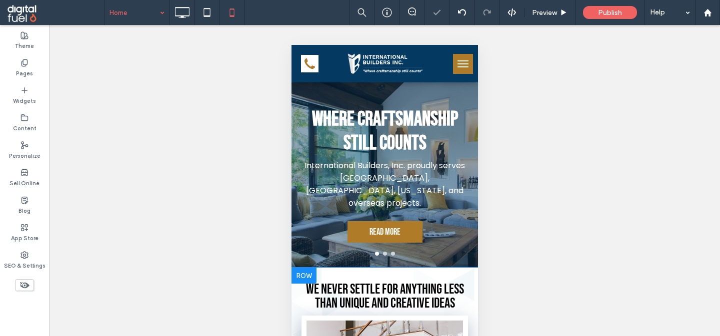
click at [298, 274] on div at bounding box center [303, 276] width 25 height 16
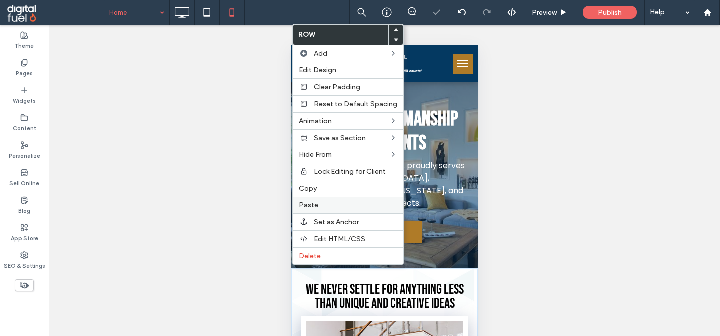
click at [308, 203] on span "Paste" at bounding box center [308, 205] width 19 height 8
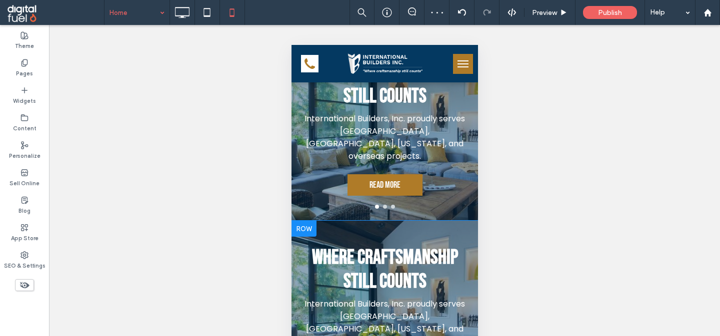
scroll to position [56, 0]
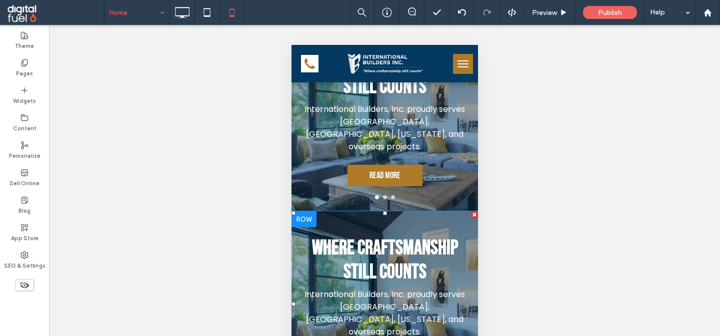
click at [358, 260] on div "Where Craftsmanship still counts International Builders, Inc. proudly serves [G…" at bounding box center [384, 295] width 186 height 168
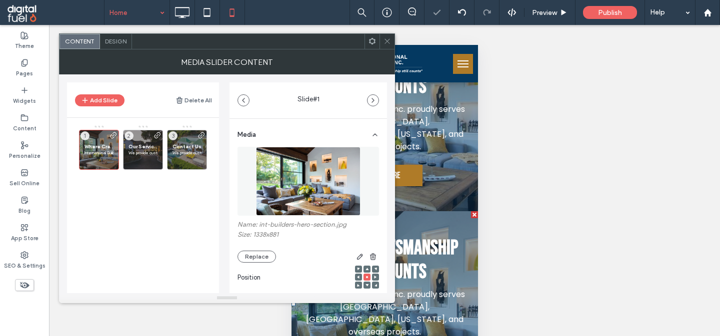
click at [99, 33] on div "Content Design" at bounding box center [227, 41] width 336 height 16
click at [111, 43] on span "Design" at bounding box center [115, 40] width 21 height 7
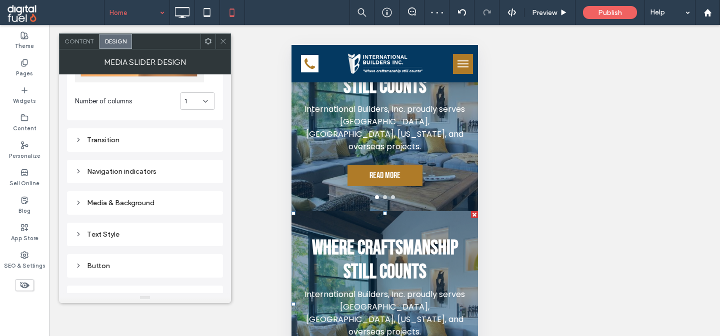
scroll to position [84, 0]
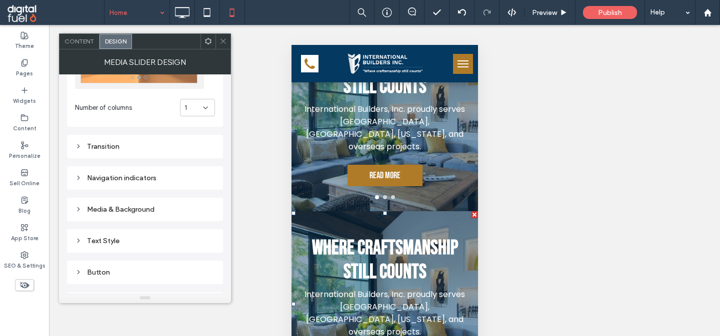
click at [98, 147] on div "Transition" at bounding box center [145, 146] width 140 height 8
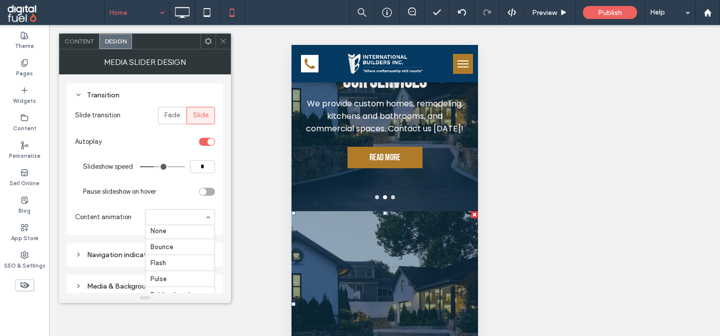
scroll to position [0, 0]
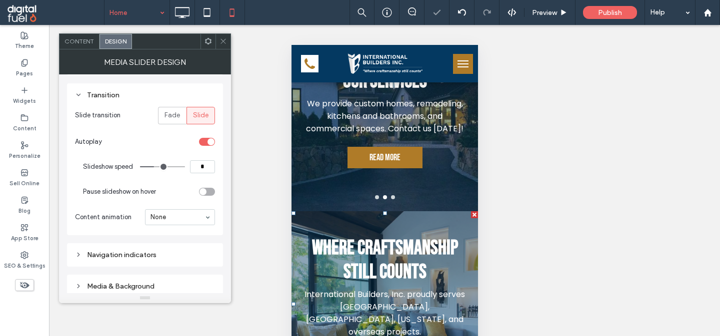
click at [223, 34] on span at bounding box center [222, 41] width 7 height 15
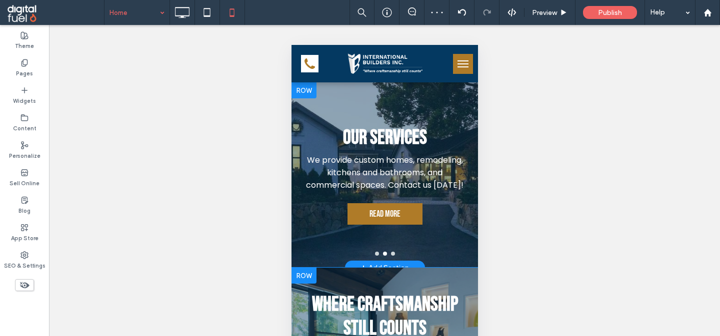
click at [299, 87] on div at bounding box center [303, 90] width 25 height 16
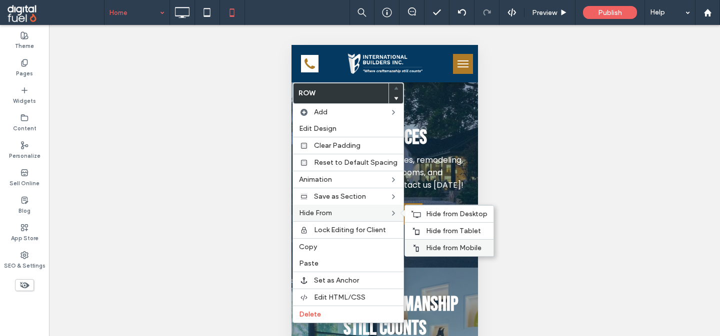
click at [426, 249] on span "Hide from Mobile" at bounding box center [453, 248] width 55 height 8
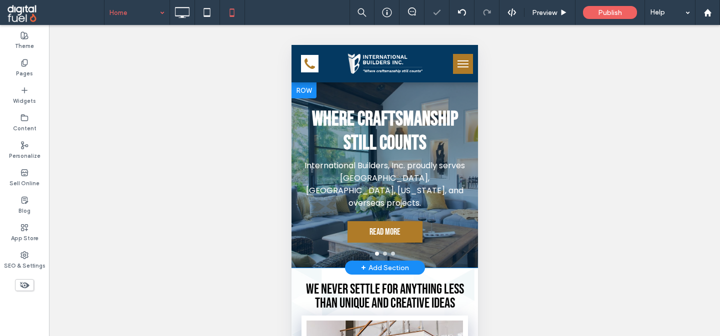
click at [301, 88] on div at bounding box center [303, 90] width 25 height 16
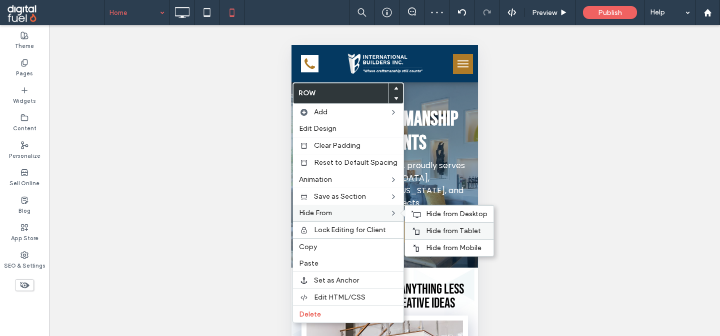
click at [438, 232] on span "Hide from Tablet" at bounding box center [453, 231] width 55 height 8
click at [429, 217] on span "Hide from Desktop" at bounding box center [456, 214] width 61 height 8
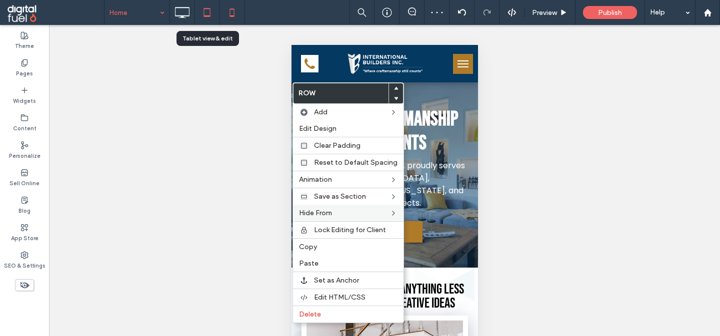
click at [207, 19] on icon at bounding box center [207, 12] width 20 height 20
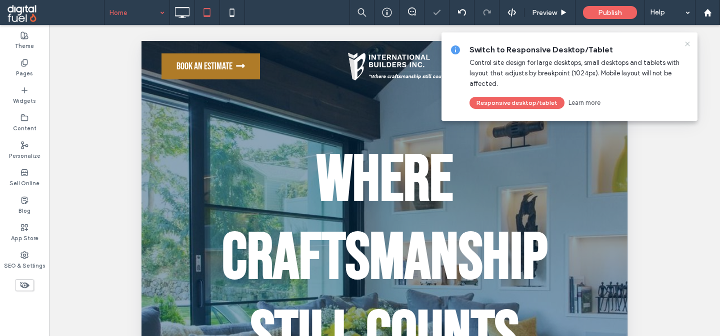
click at [687, 46] on icon at bounding box center [687, 44] width 8 height 8
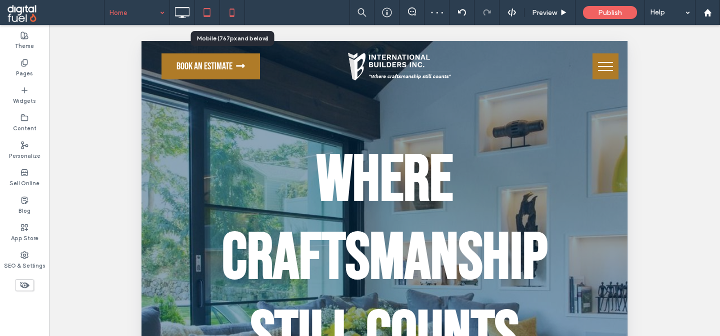
click at [233, 15] on icon at bounding box center [232, 12] width 20 height 20
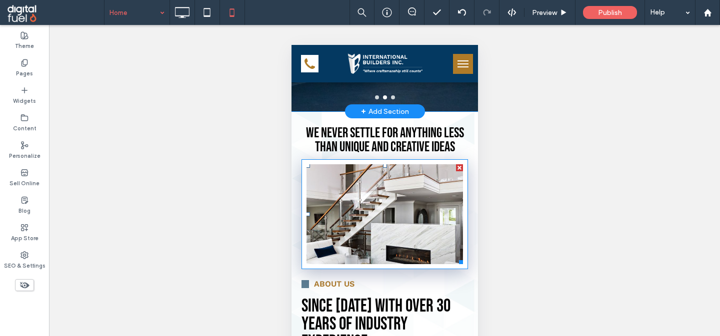
scroll to position [170, 0]
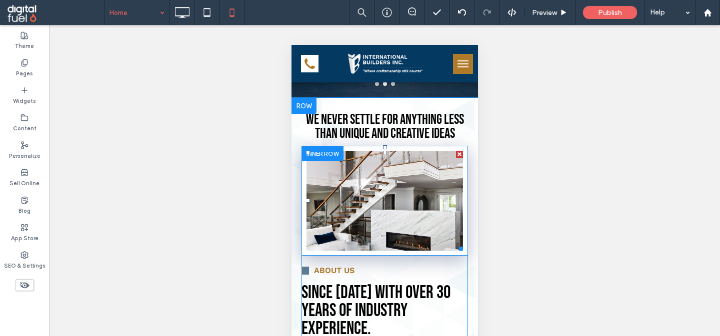
click at [382, 209] on link at bounding box center [384, 201] width 156 height 100
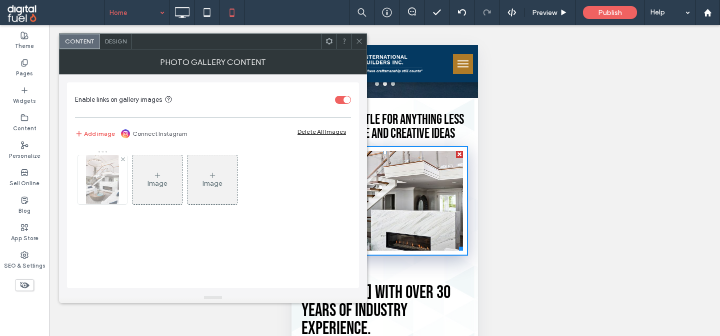
click at [92, 184] on img at bounding box center [102, 179] width 32 height 49
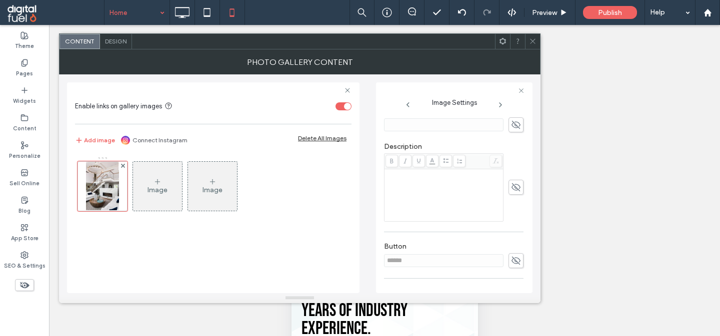
scroll to position [287, 0]
click at [407, 262] on textarea at bounding box center [453, 266] width 139 height 28
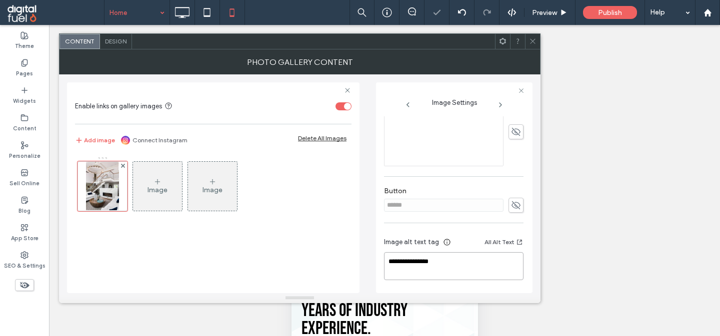
type textarea "**********"
click at [424, 244] on span "Image alt text tag" at bounding box center [411, 242] width 55 height 10
click at [534, 39] on icon at bounding box center [532, 40] width 7 height 7
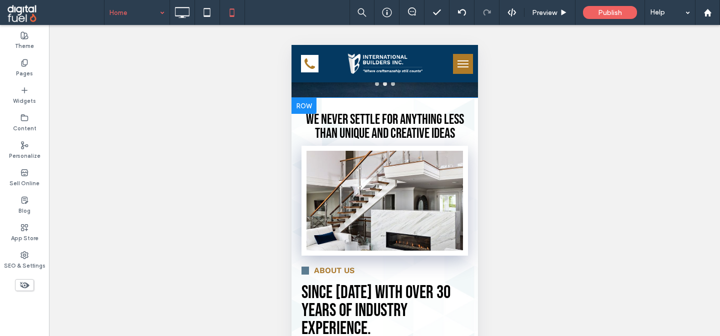
scroll to position [0, 0]
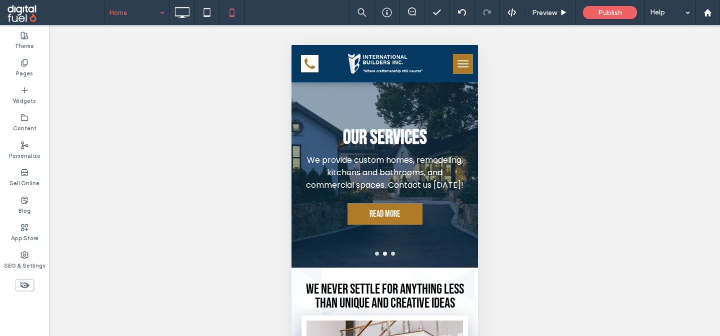
click at [21, 286] on use at bounding box center [24, 285] width 9 height 6
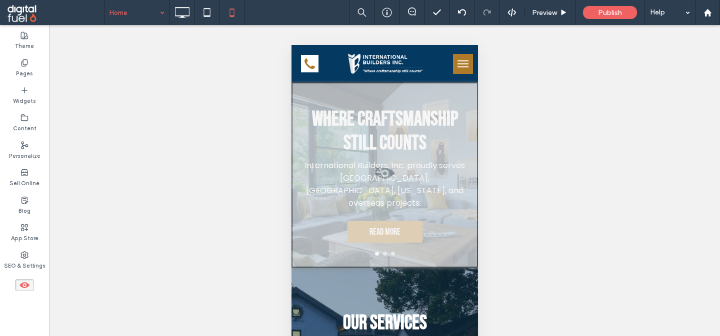
click at [382, 170] on span at bounding box center [384, 176] width 184 height 20
click at [392, 183] on button "Yes" at bounding box center [396, 183] width 31 height 12
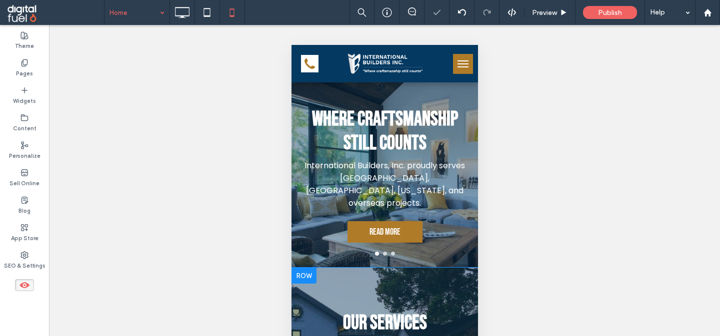
click at [300, 275] on div at bounding box center [303, 276] width 25 height 16
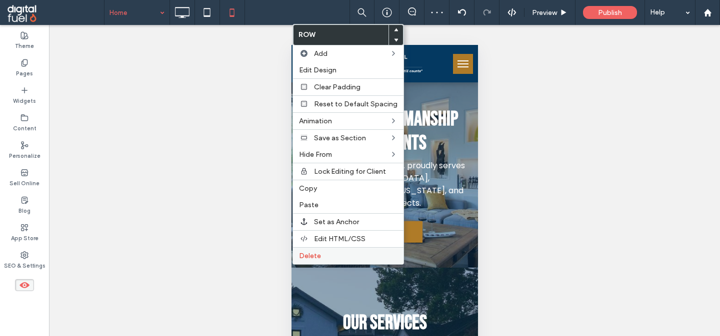
click at [328, 260] on label "Delete" at bounding box center [348, 256] width 98 height 8
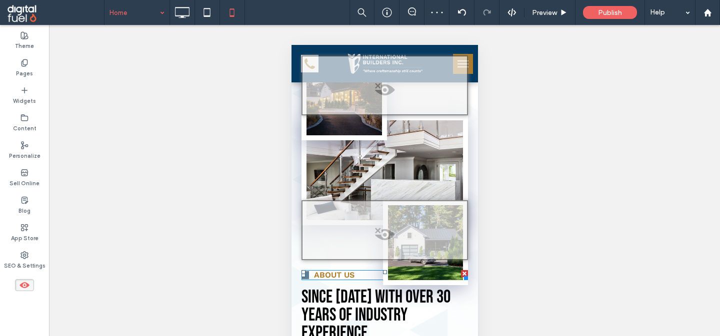
scroll to position [255, 0]
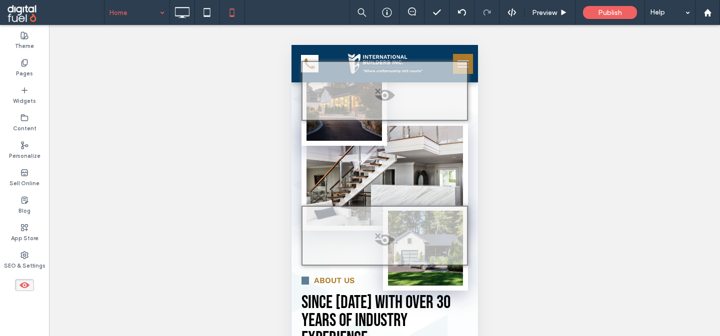
click at [22, 282] on icon at bounding box center [24, 285] width 11 height 11
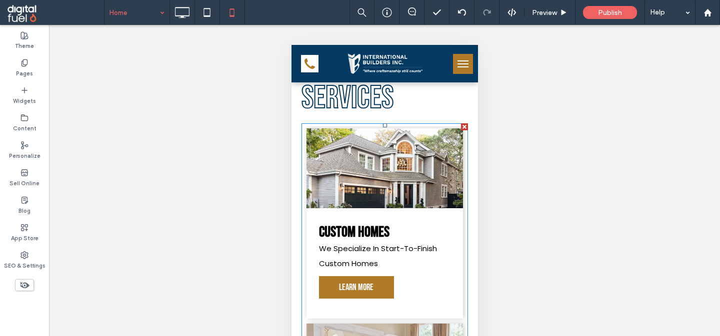
scroll to position [573, 0]
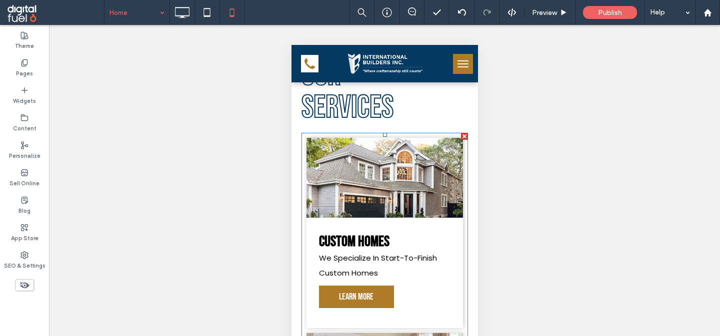
click at [362, 193] on link at bounding box center [384, 177] width 166 height 85
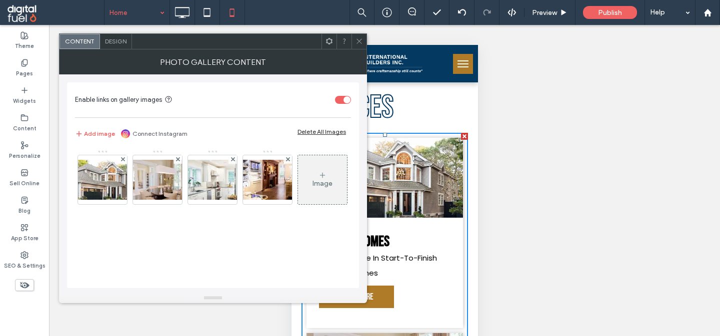
click at [96, 39] on div "Content" at bounding box center [79, 41] width 40 height 15
click at [109, 42] on span "Design" at bounding box center [115, 40] width 21 height 7
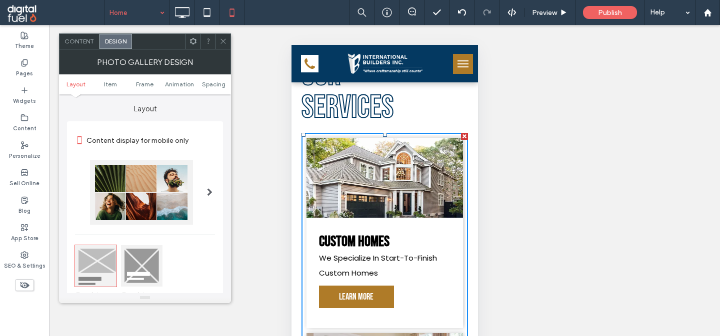
scroll to position [471, 0]
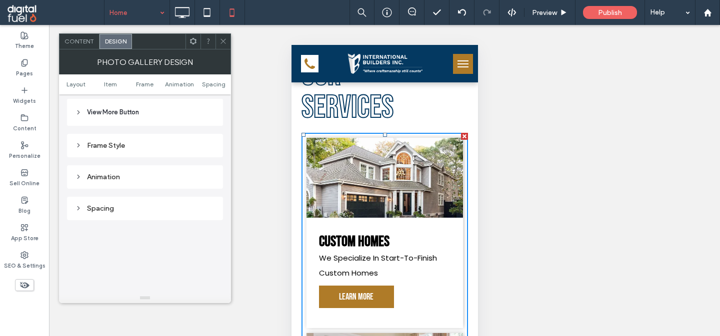
click at [101, 181] on div "Animation" at bounding box center [145, 177] width 140 height 8
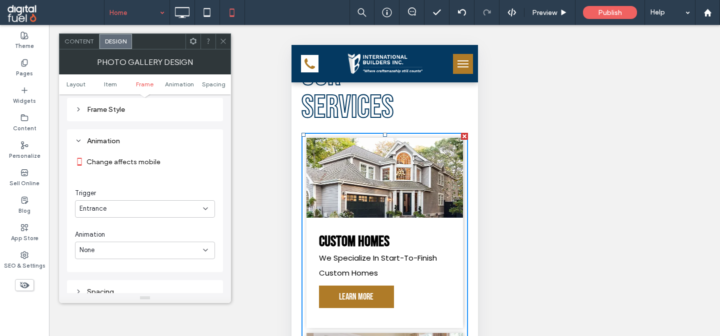
scroll to position [518, 0]
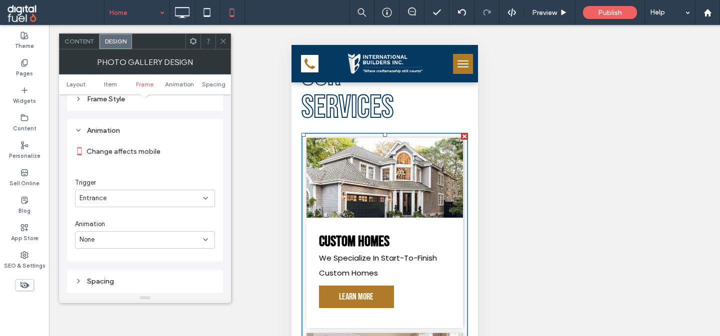
click at [221, 41] on icon at bounding box center [222, 40] width 7 height 7
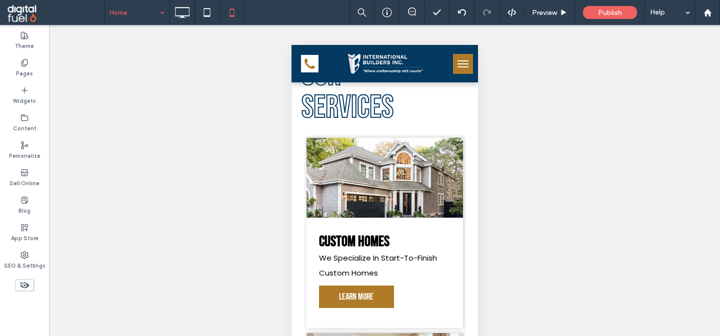
click at [120, 19] on input at bounding box center [134, 12] width 50 height 25
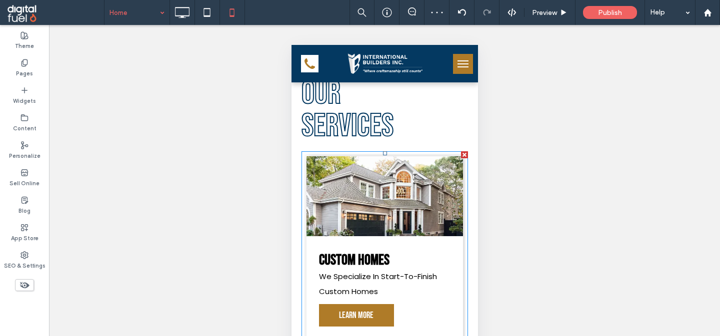
scroll to position [544, 0]
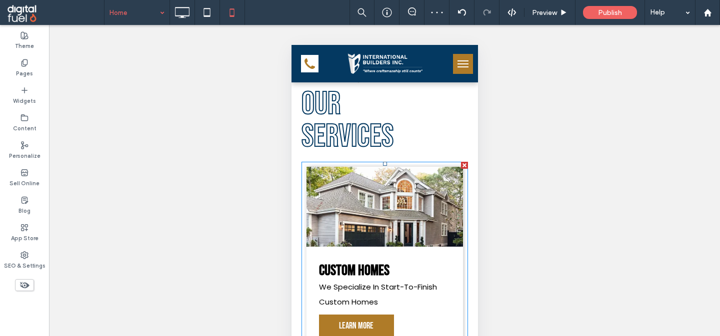
click at [359, 191] on link at bounding box center [384, 206] width 166 height 85
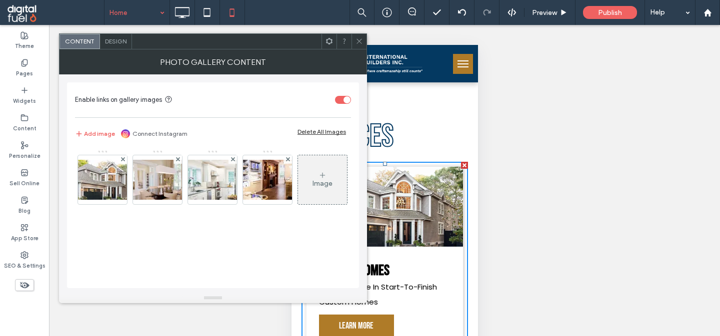
click at [118, 36] on div "Design" at bounding box center [116, 41] width 32 height 15
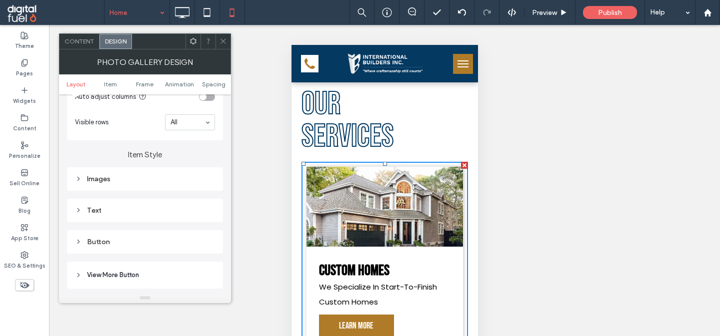
click at [81, 186] on div "Images" at bounding box center [145, 178] width 140 height 13
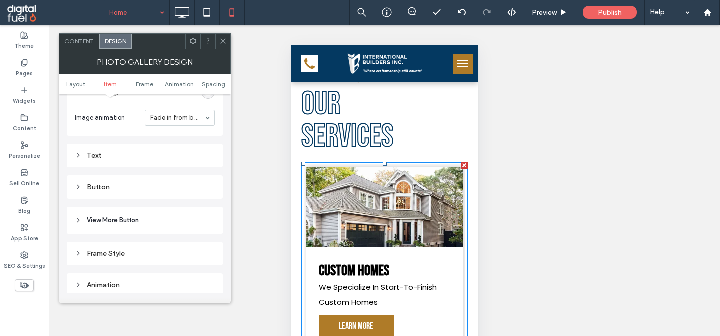
scroll to position [643, 0]
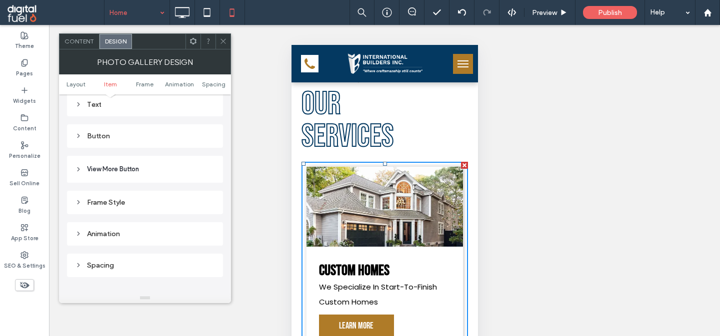
click at [224, 39] on icon at bounding box center [222, 40] width 7 height 7
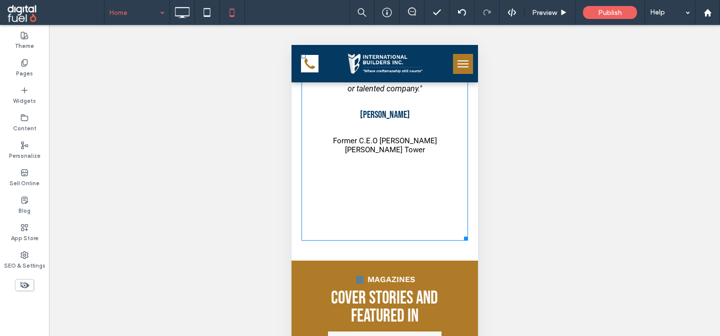
scroll to position [2036, 0]
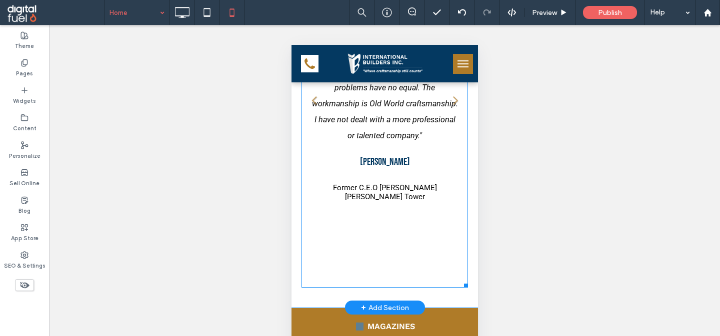
click at [337, 218] on li ""I have worked with International Builders on personal residences, complete res…" at bounding box center [384, 103] width 166 height 369
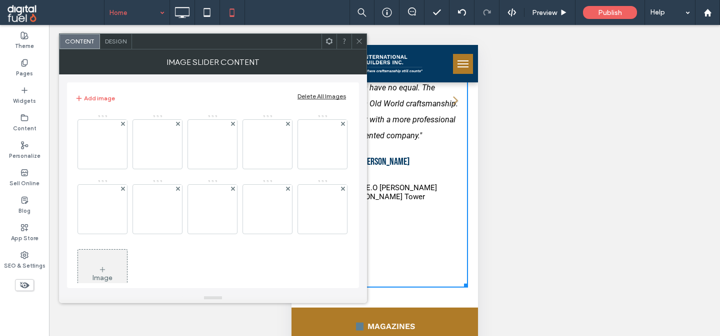
click at [117, 41] on span "Design" at bounding box center [115, 40] width 21 height 7
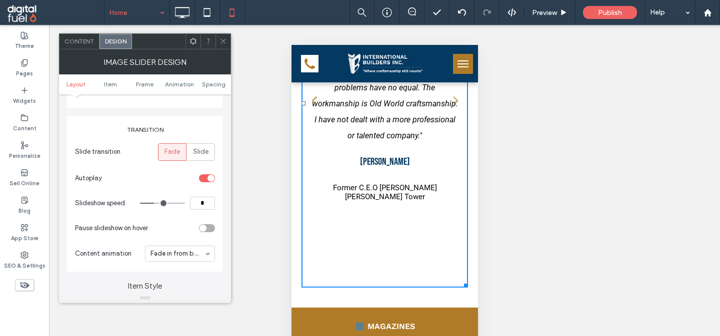
scroll to position [81, 0]
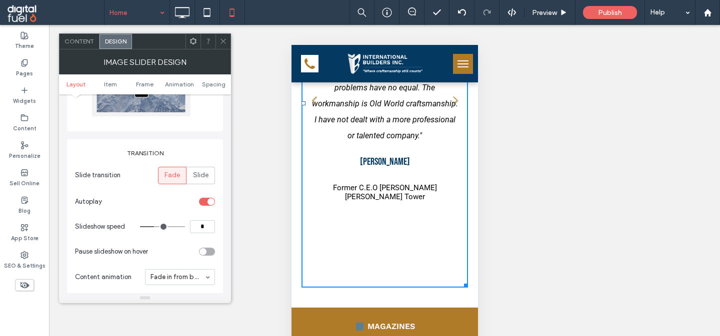
click at [220, 41] on icon at bounding box center [222, 40] width 7 height 7
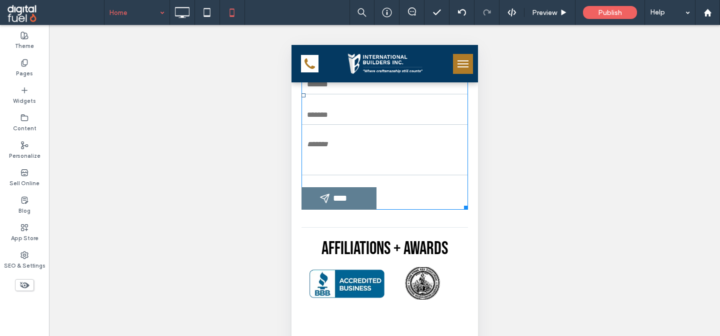
scroll to position [2789, 0]
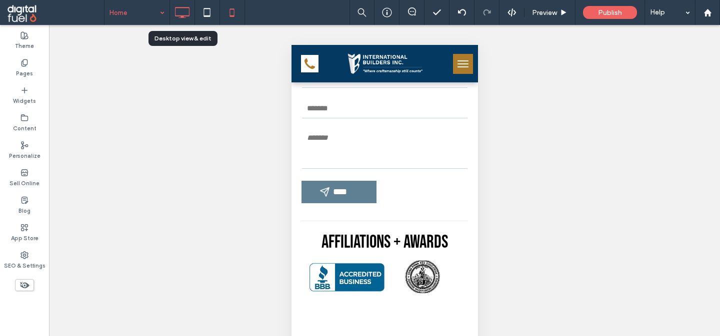
click at [186, 20] on icon at bounding box center [182, 12] width 20 height 20
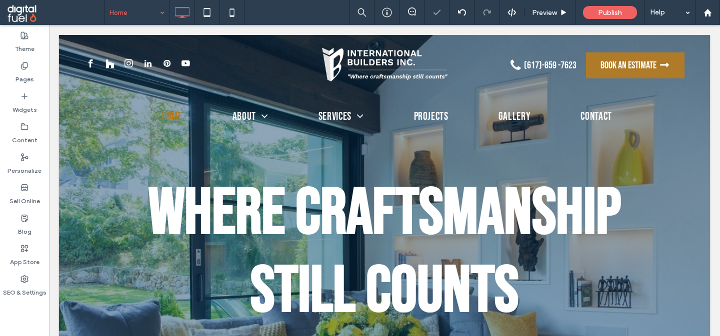
scroll to position [0, 0]
click at [179, 9] on icon at bounding box center [182, 12] width 20 height 20
click at [208, 11] on icon at bounding box center [207, 12] width 20 height 20
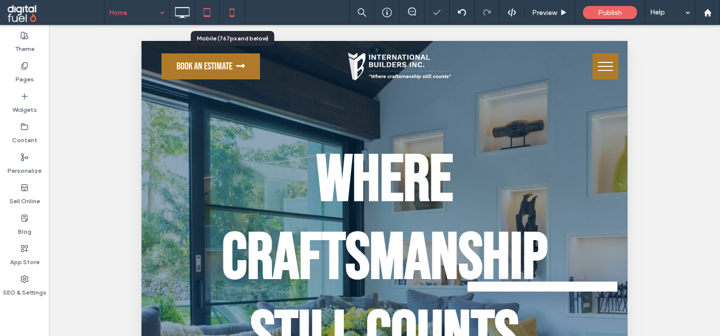
click at [228, 17] on icon at bounding box center [232, 12] width 20 height 20
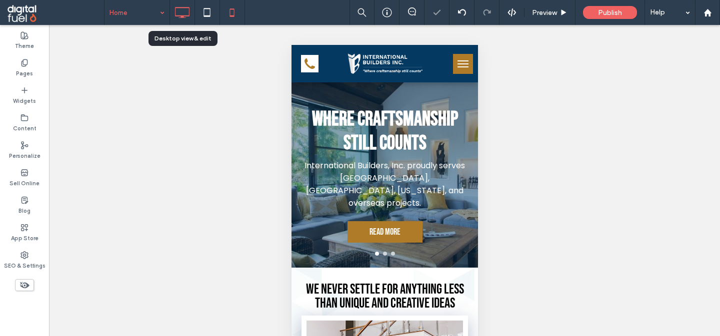
click at [183, 14] on icon at bounding box center [182, 12] width 20 height 20
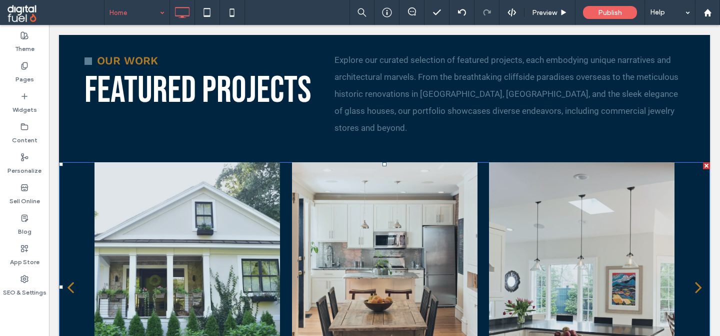
scroll to position [1768, 0]
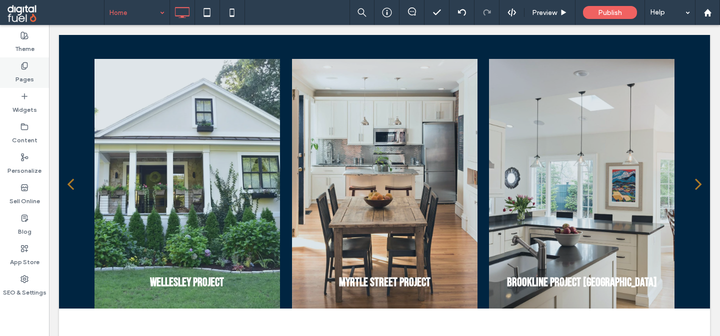
click at [33, 69] on div "Pages" at bounding box center [24, 72] width 49 height 30
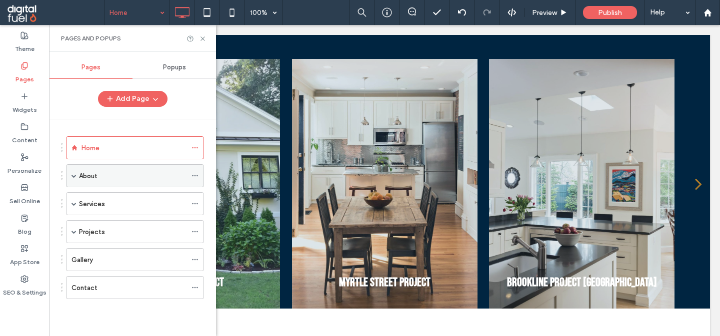
click at [115, 176] on div "About" at bounding box center [132, 176] width 107 height 10
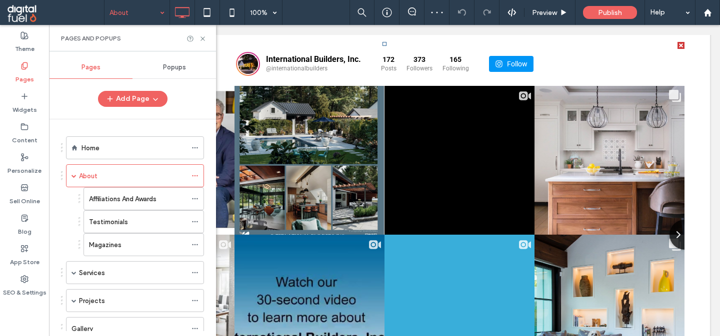
scroll to position [2181, 0]
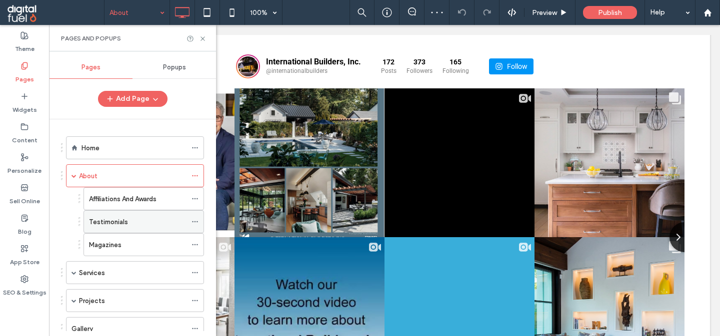
click at [130, 224] on div "Testimonials" at bounding box center [137, 222] width 97 height 10
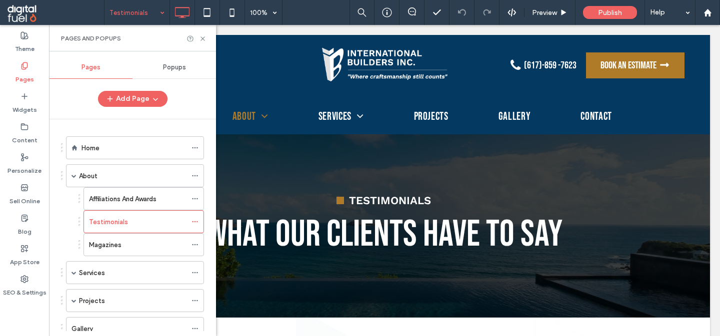
scroll to position [0, 0]
click at [206, 40] on icon at bounding box center [202, 38] width 7 height 7
